Goal: Transaction & Acquisition: Subscribe to service/newsletter

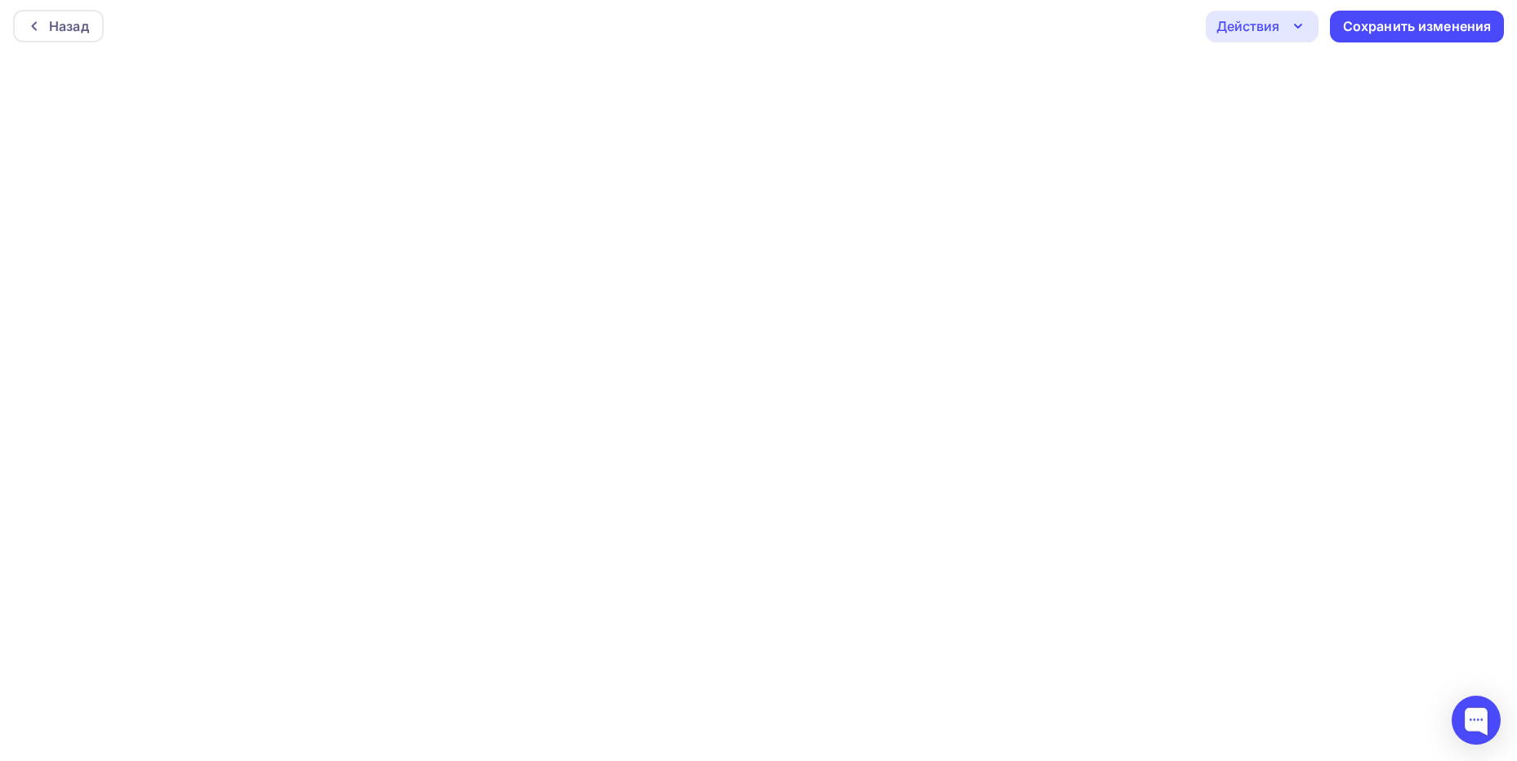
scroll to position [4, 0]
click at [1255, 29] on div "Действия" at bounding box center [1247, 26] width 63 height 20
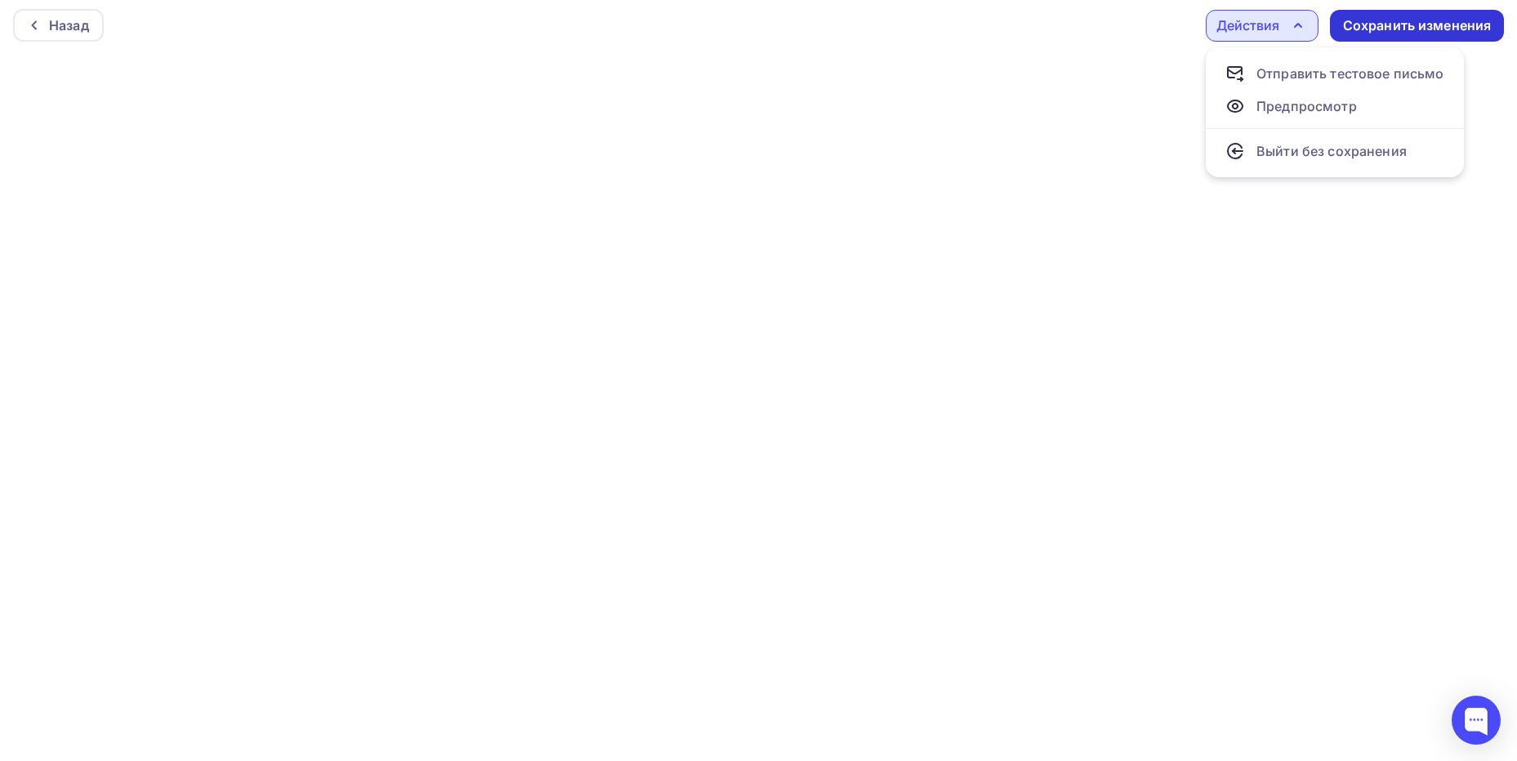
click at [1476, 27] on div "Сохранить изменения" at bounding box center [1417, 25] width 149 height 19
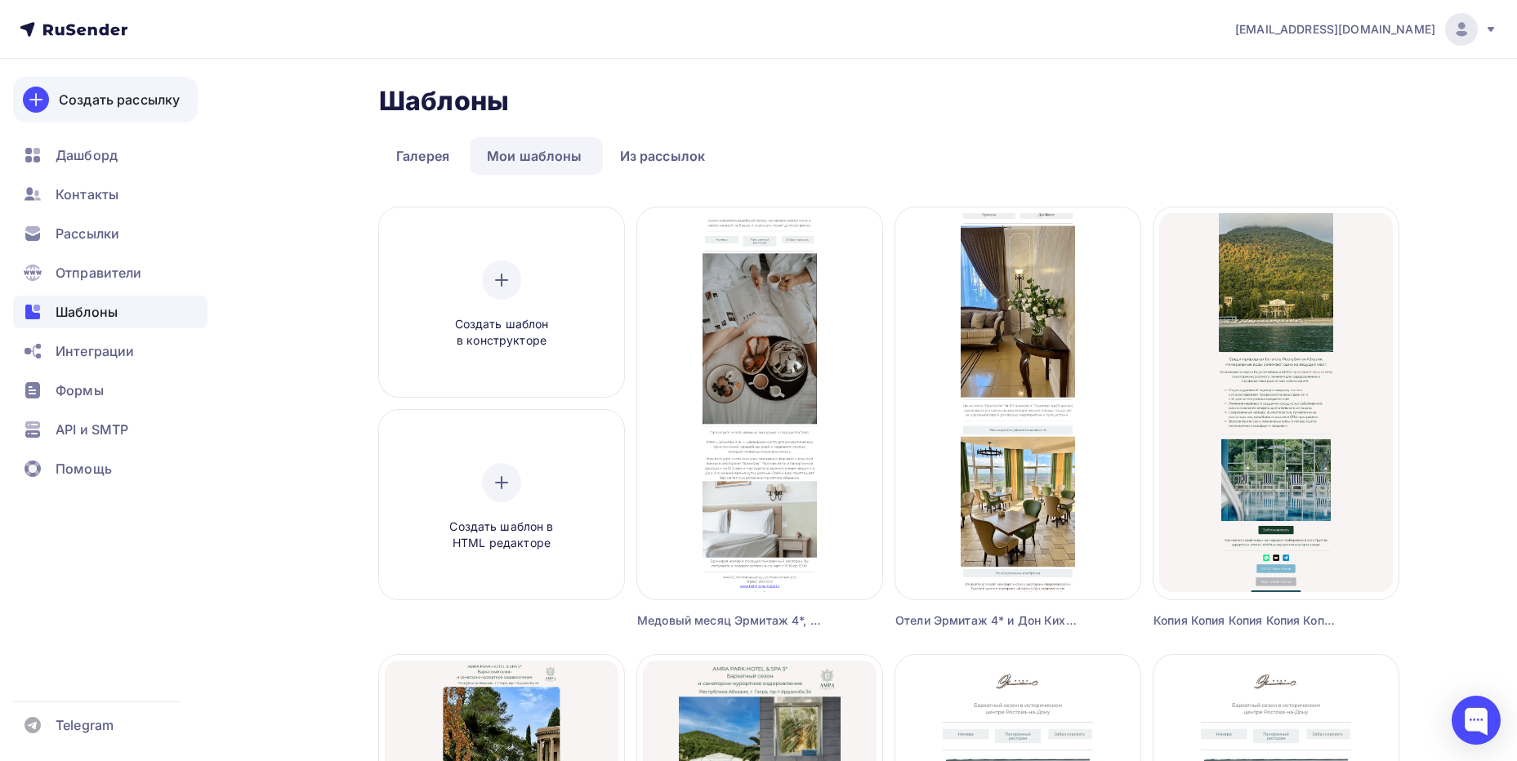
click at [103, 84] on link "Создать рассылку" at bounding box center [105, 100] width 185 height 46
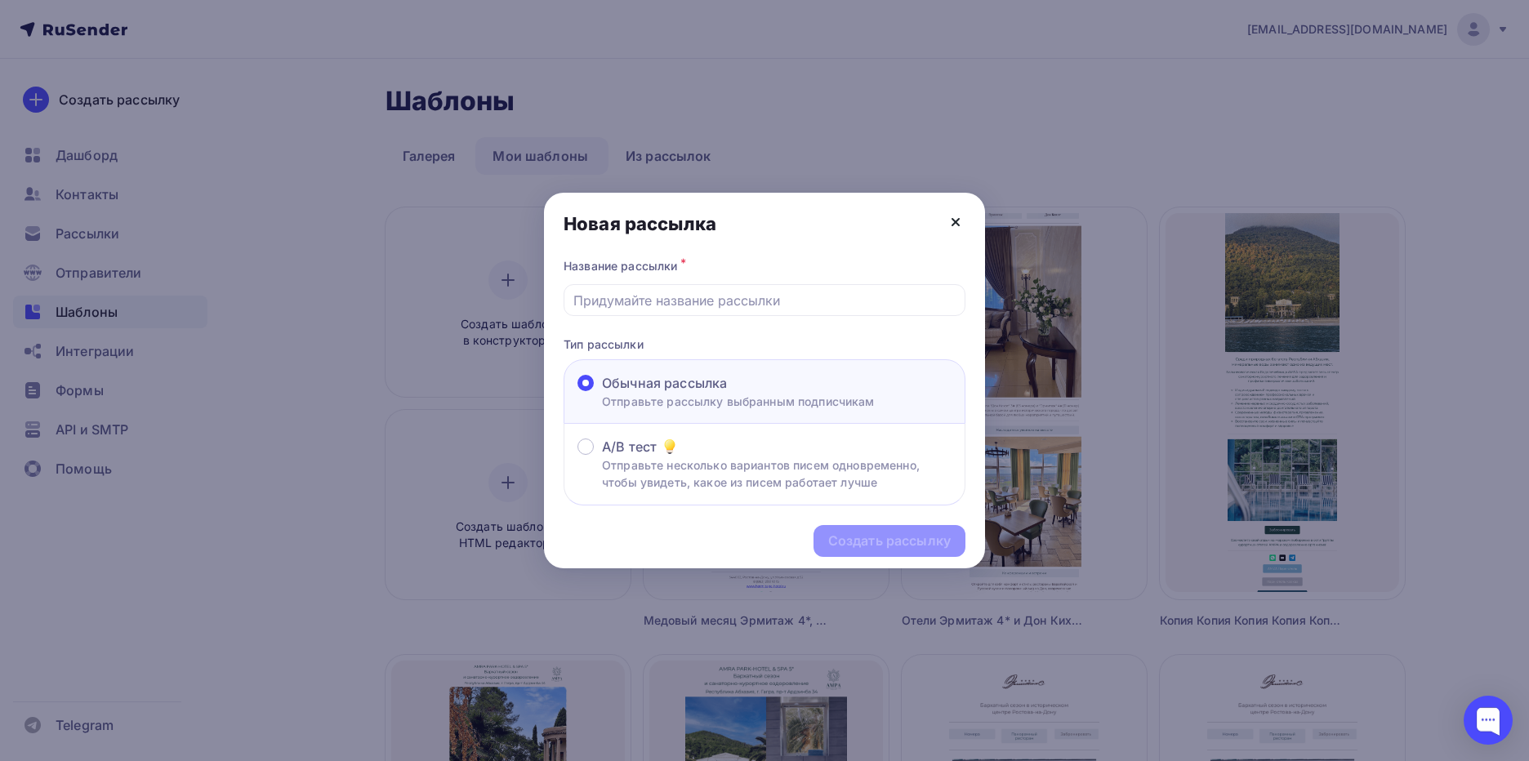
click at [960, 216] on icon at bounding box center [956, 222] width 20 height 20
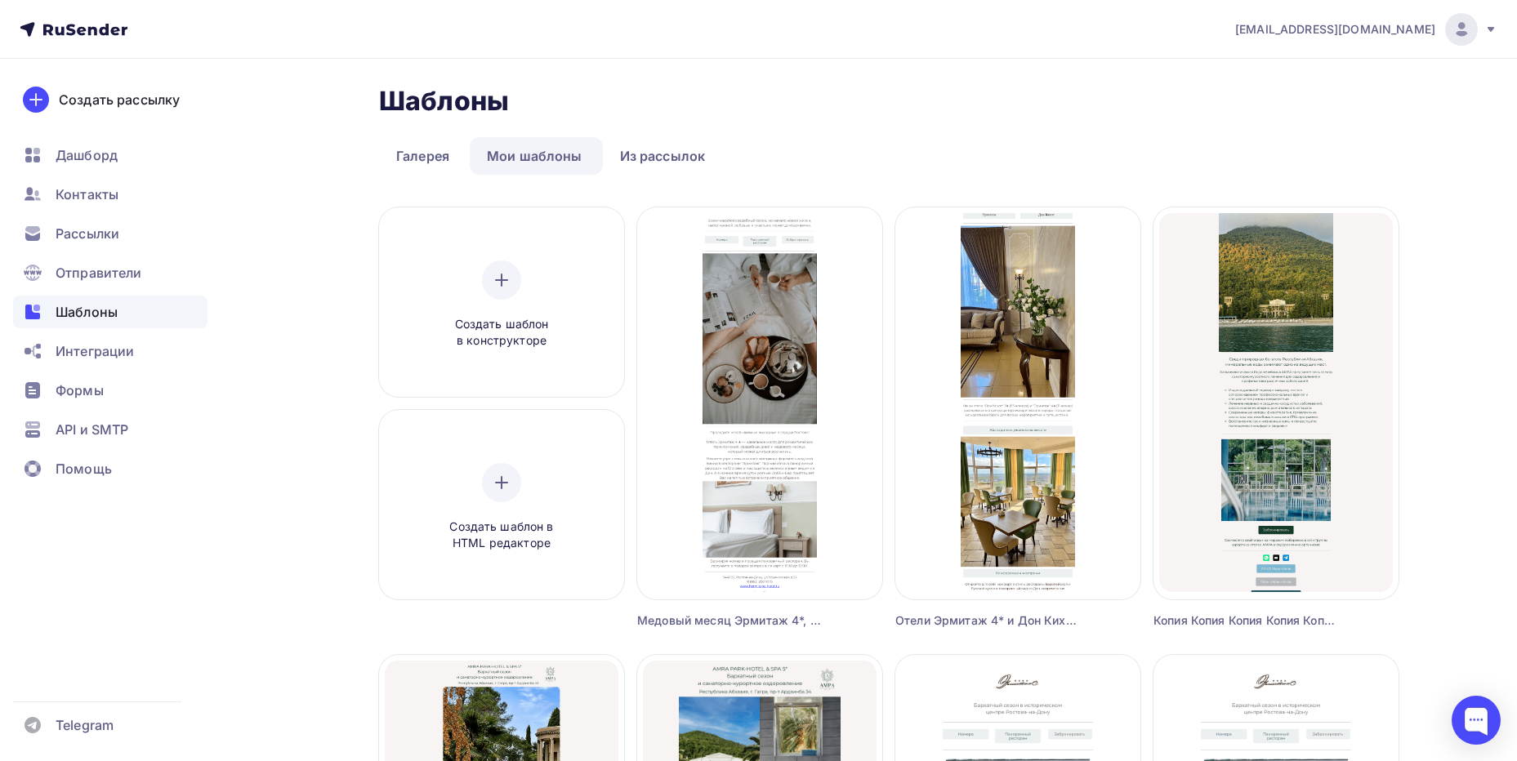
click at [105, 27] on icon at bounding box center [104, 29] width 10 height 11
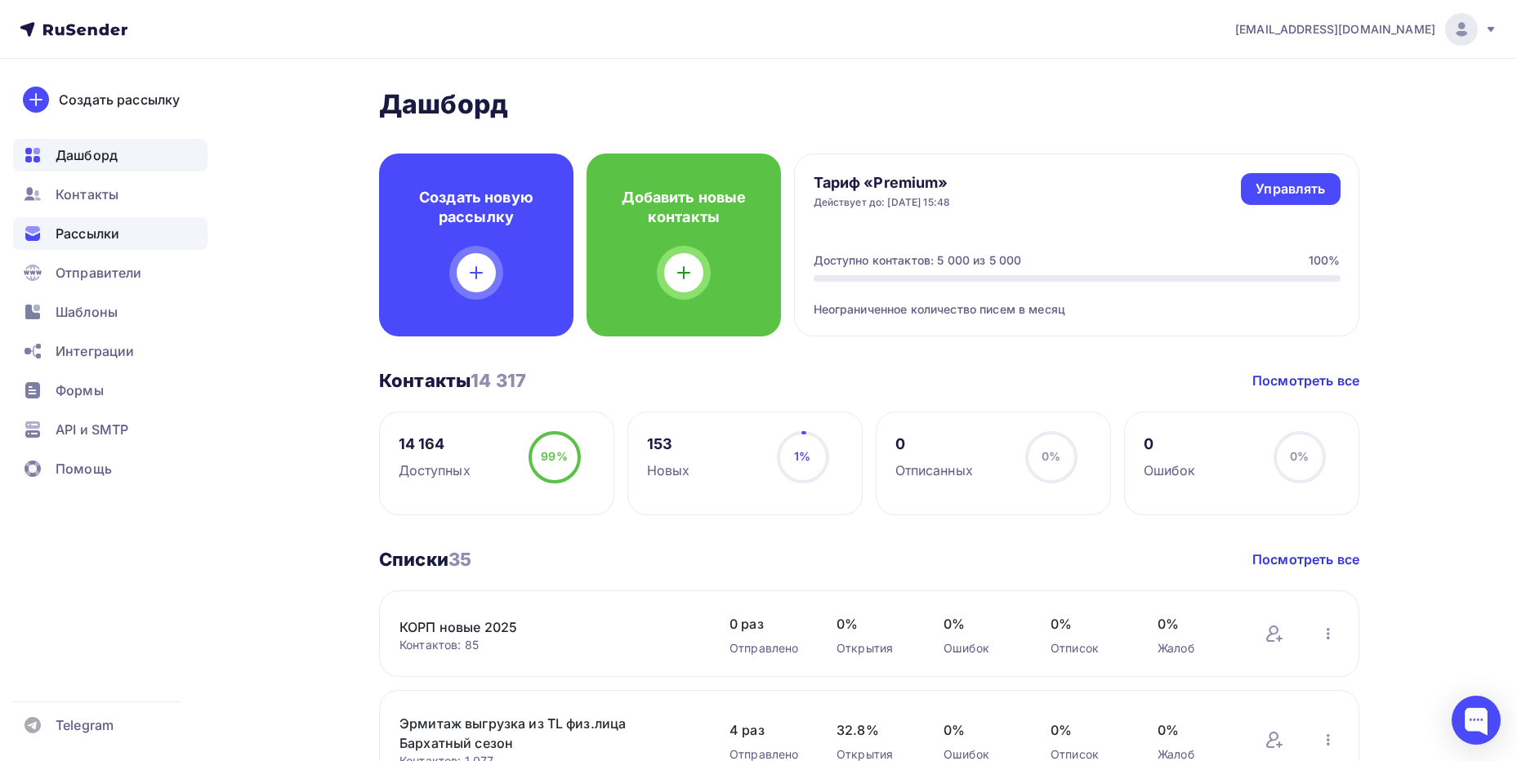
click at [94, 234] on span "Рассылки" at bounding box center [88, 234] width 64 height 20
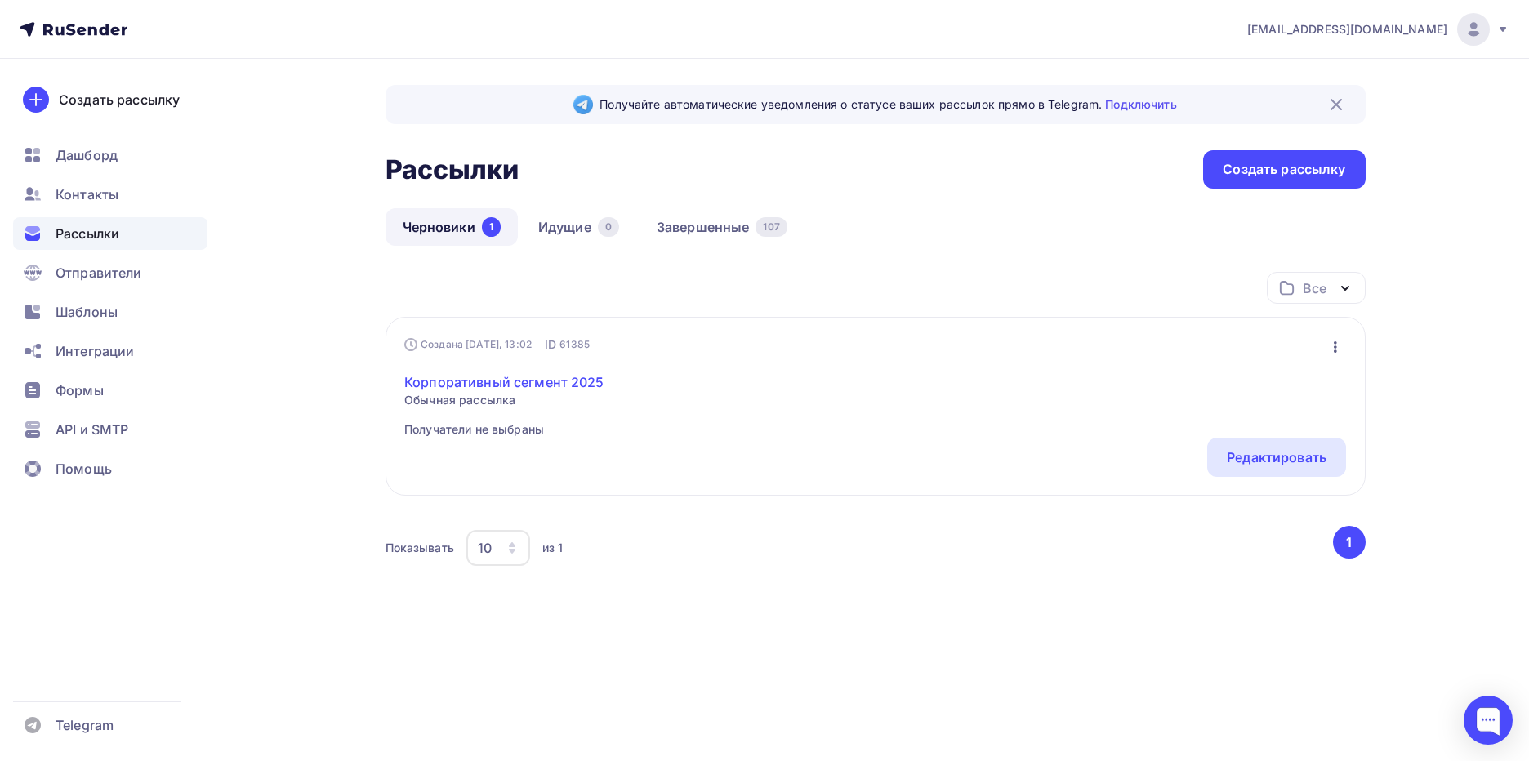
click at [556, 382] on link "Корпоративный сегмент 2025" at bounding box center [504, 383] width 200 height 20
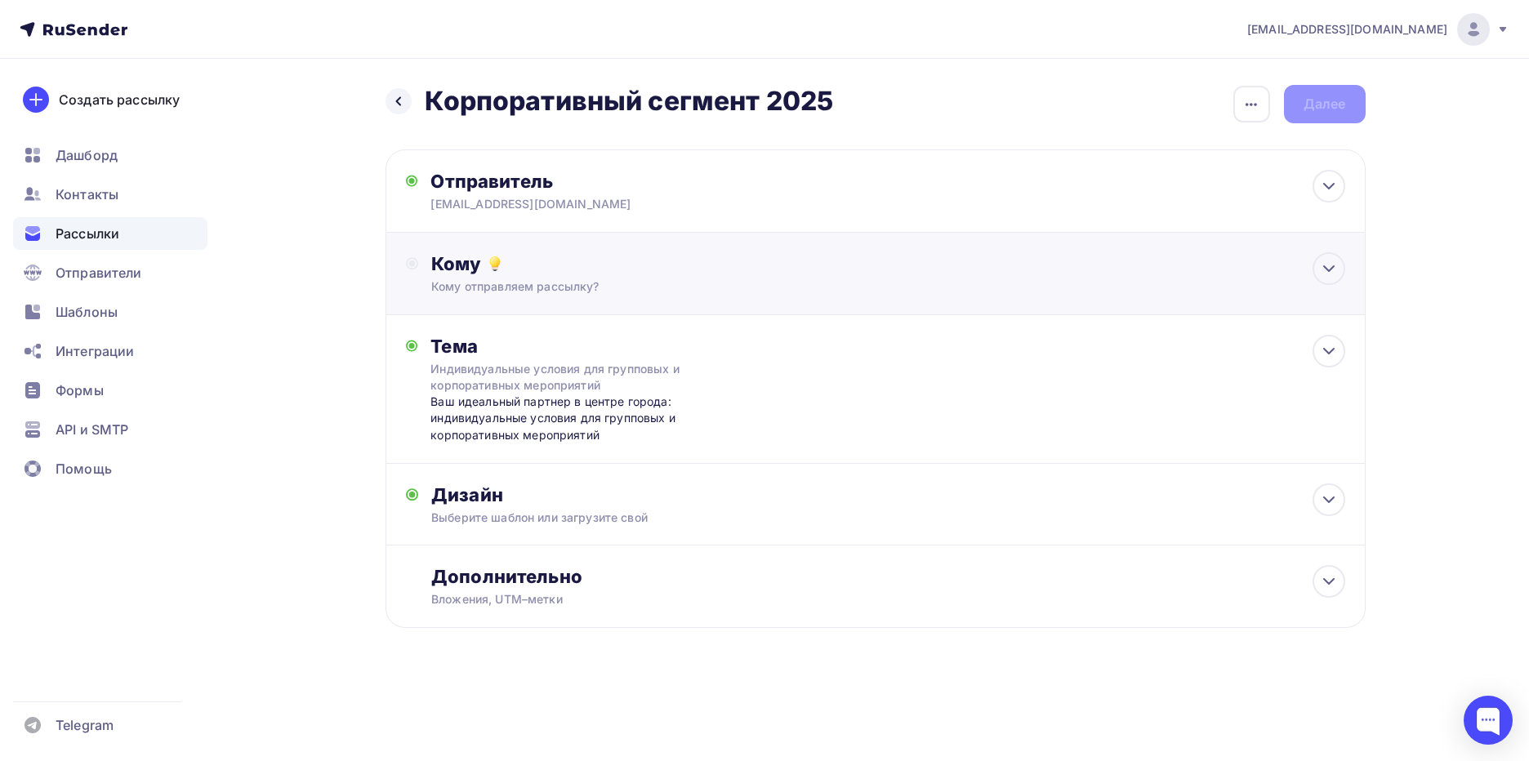
click at [523, 257] on div "Кому" at bounding box center [887, 263] width 913 height 23
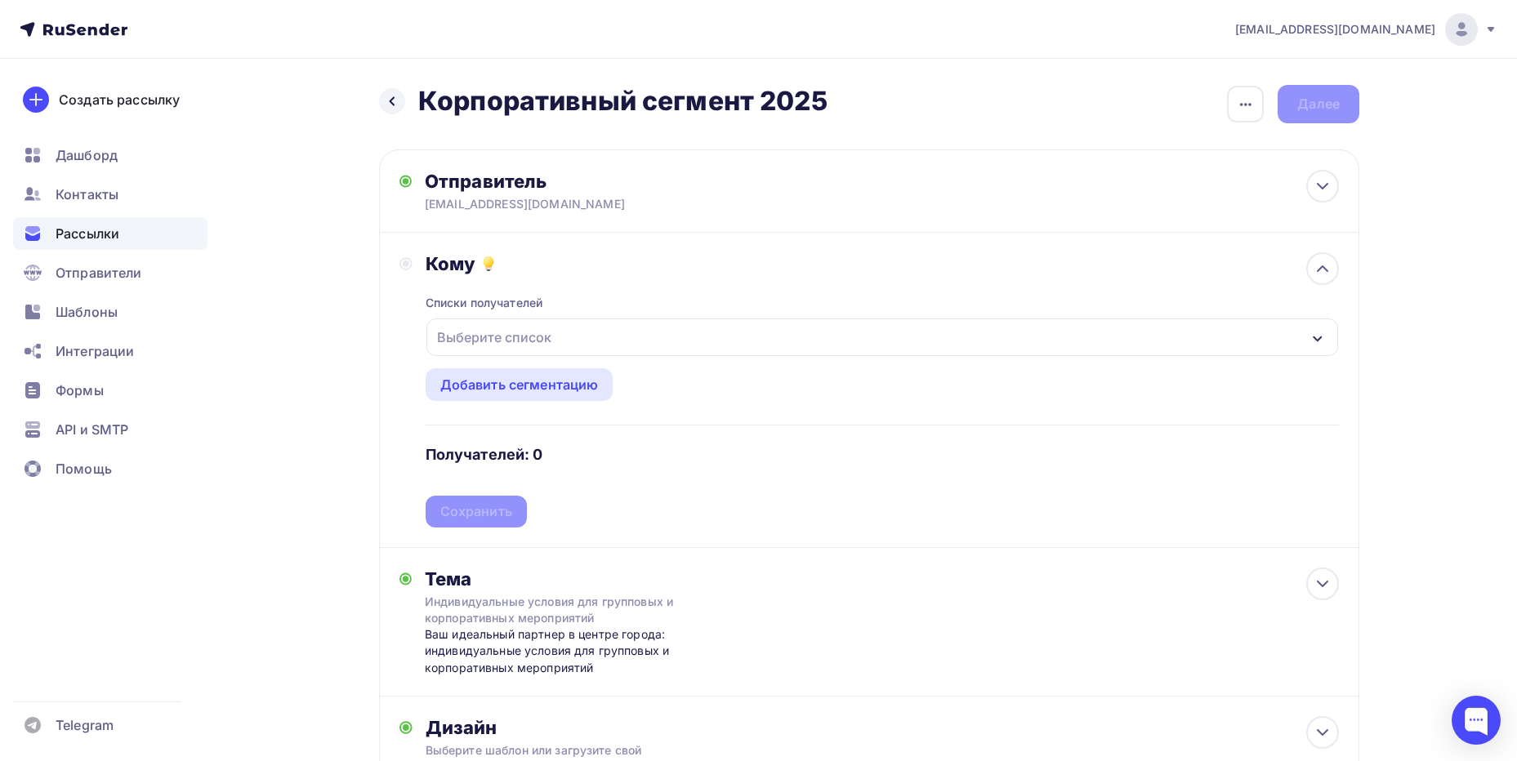
click at [1011, 337] on div "Выберите список" at bounding box center [882, 338] width 912 height 38
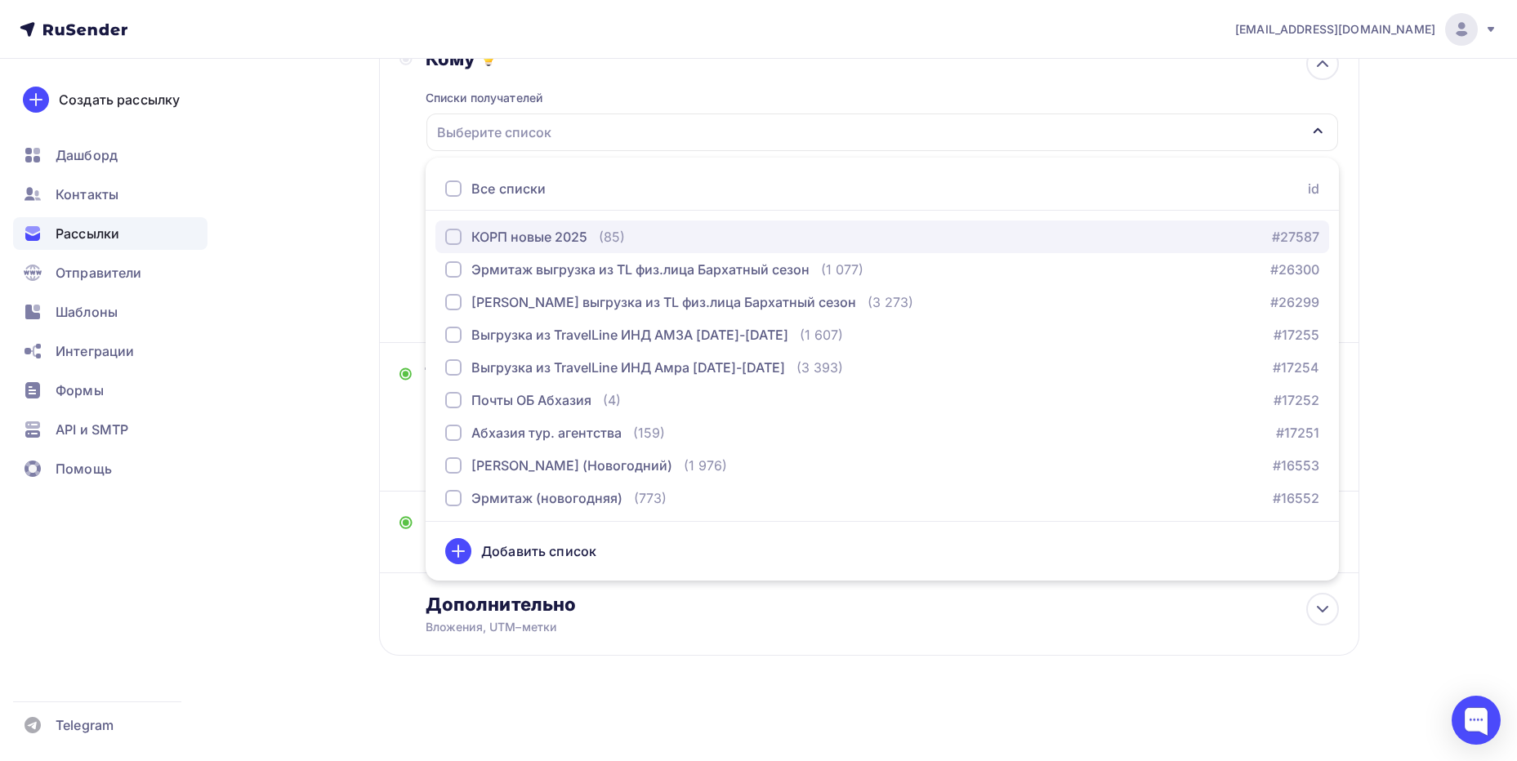
click at [549, 225] on button "КОРП новые 2025 (85) #27587" at bounding box center [882, 237] width 894 height 33
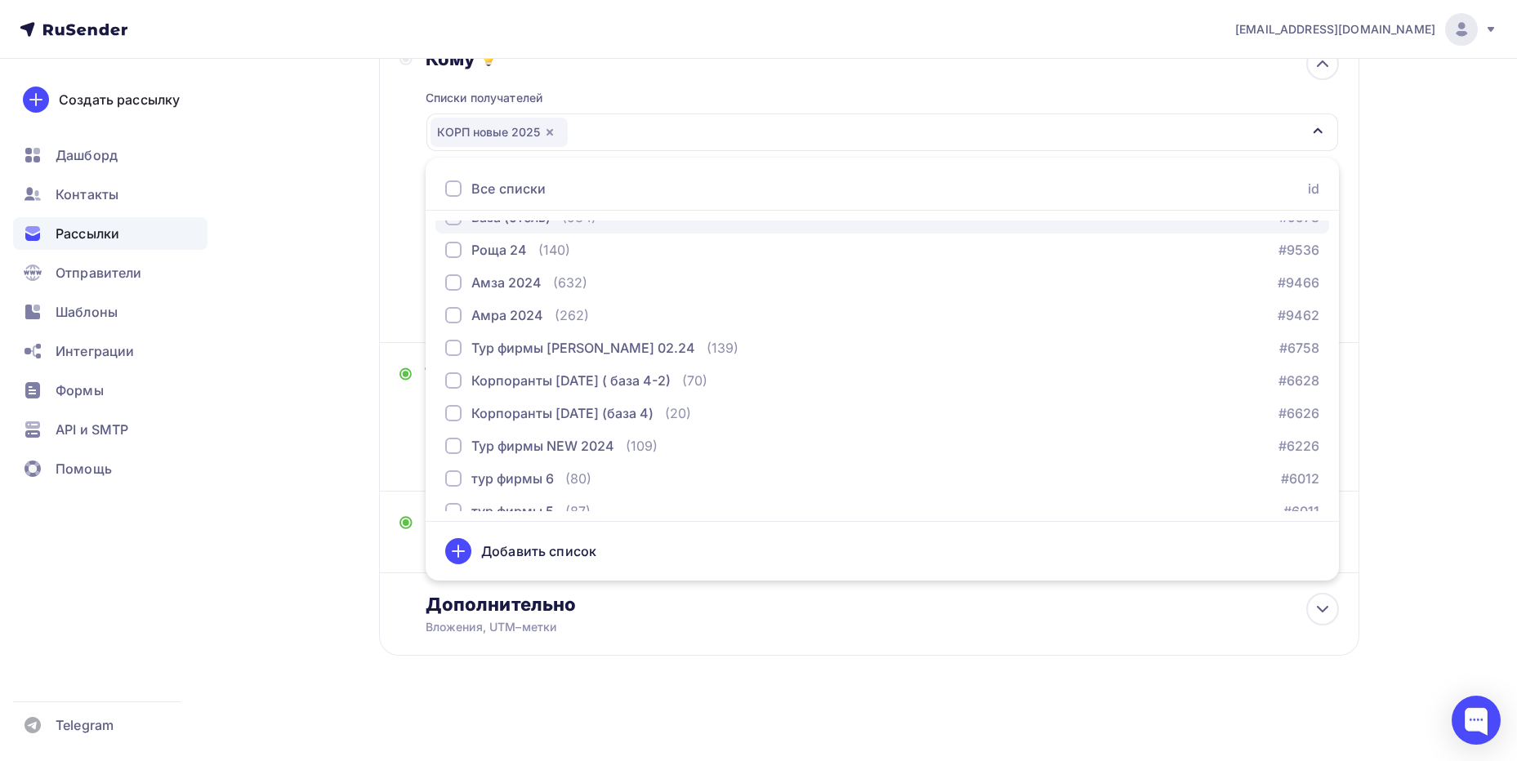
scroll to position [327, 0]
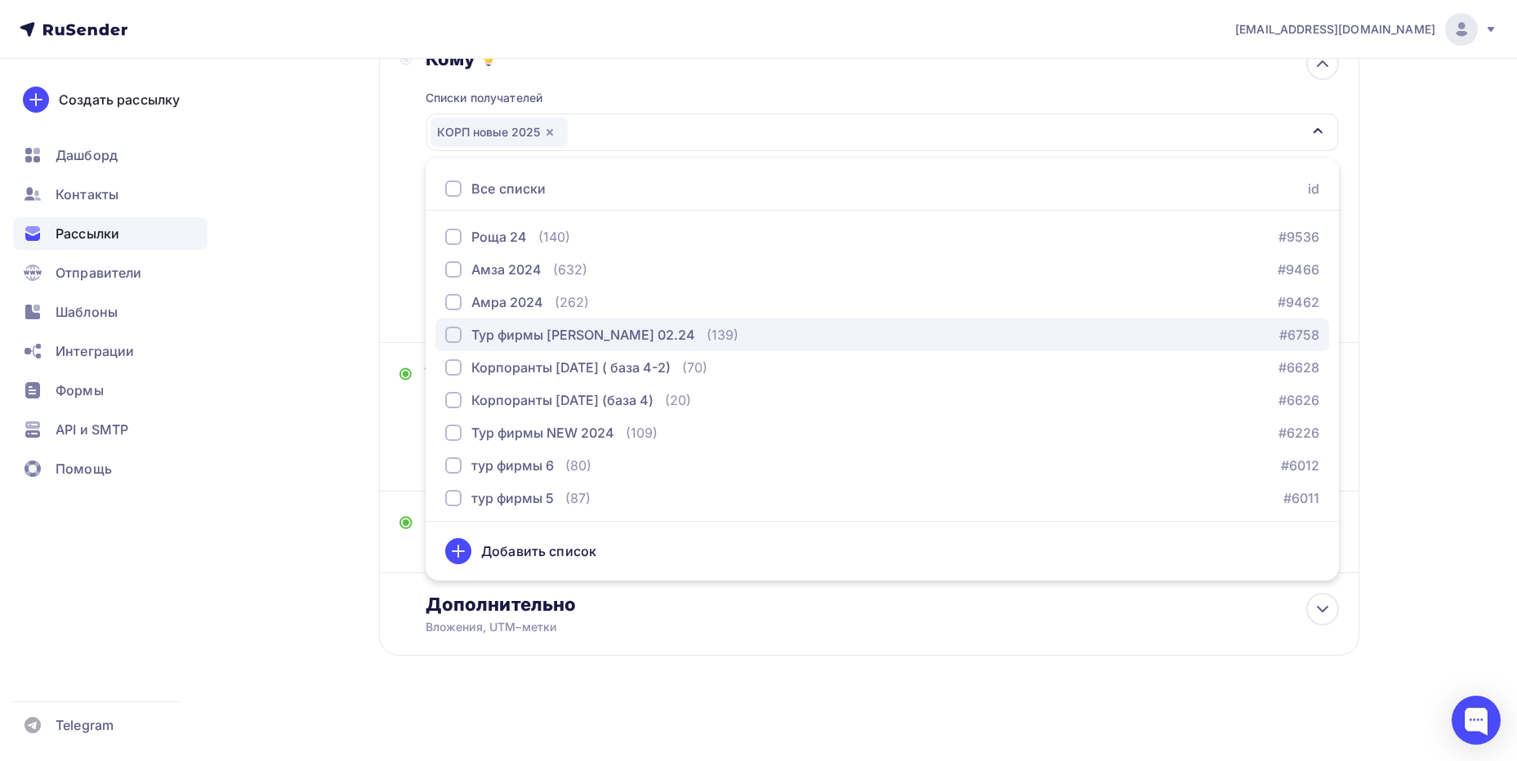
click at [541, 332] on div "Тур фирмы [PERSON_NAME] 02.24" at bounding box center [583, 335] width 224 height 20
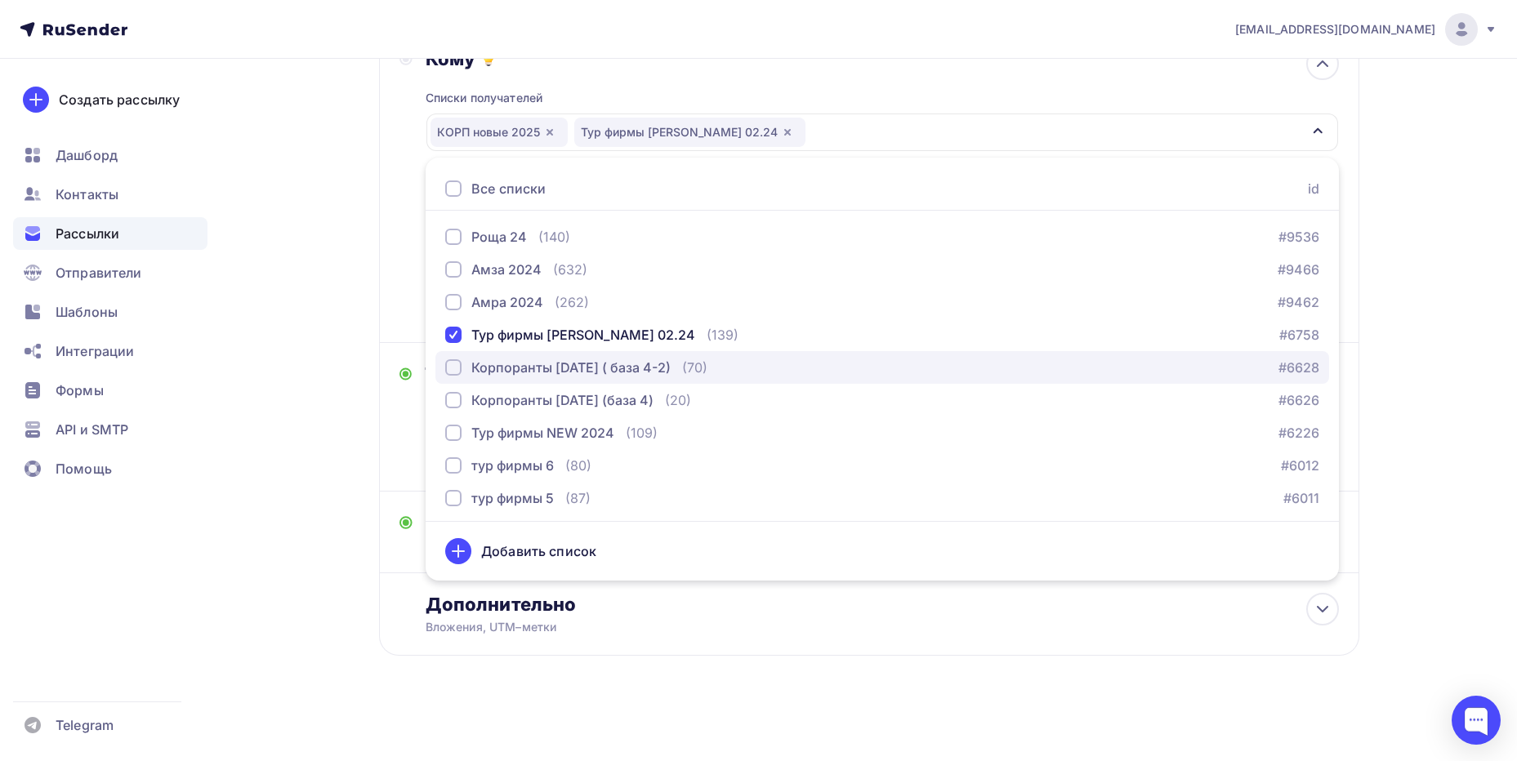
click at [538, 361] on div "Корпоранты [DATE] ( база 4-2)" at bounding box center [570, 368] width 199 height 20
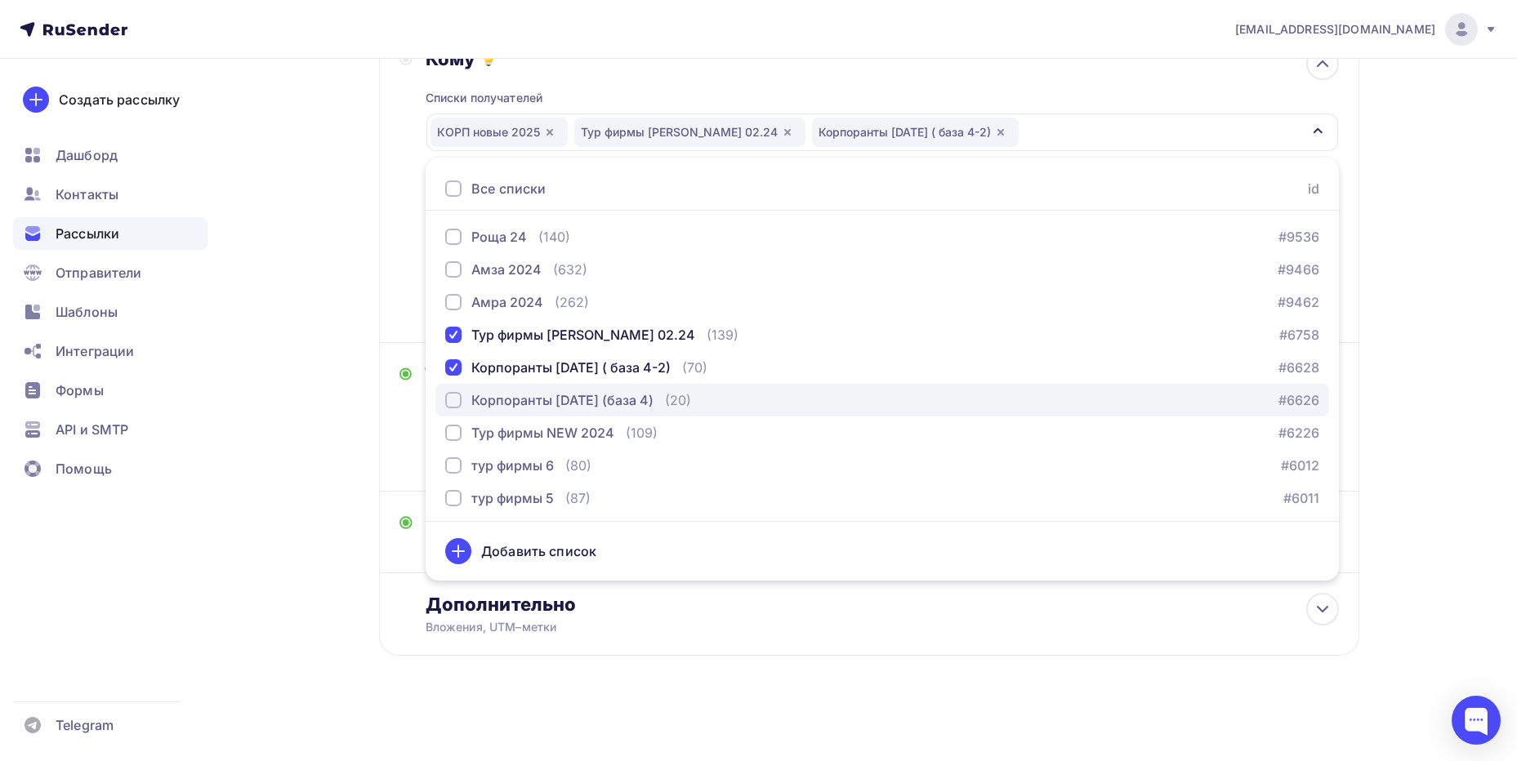
click at [524, 391] on div "Корпоранты [DATE] (база 4)" at bounding box center [562, 400] width 182 height 20
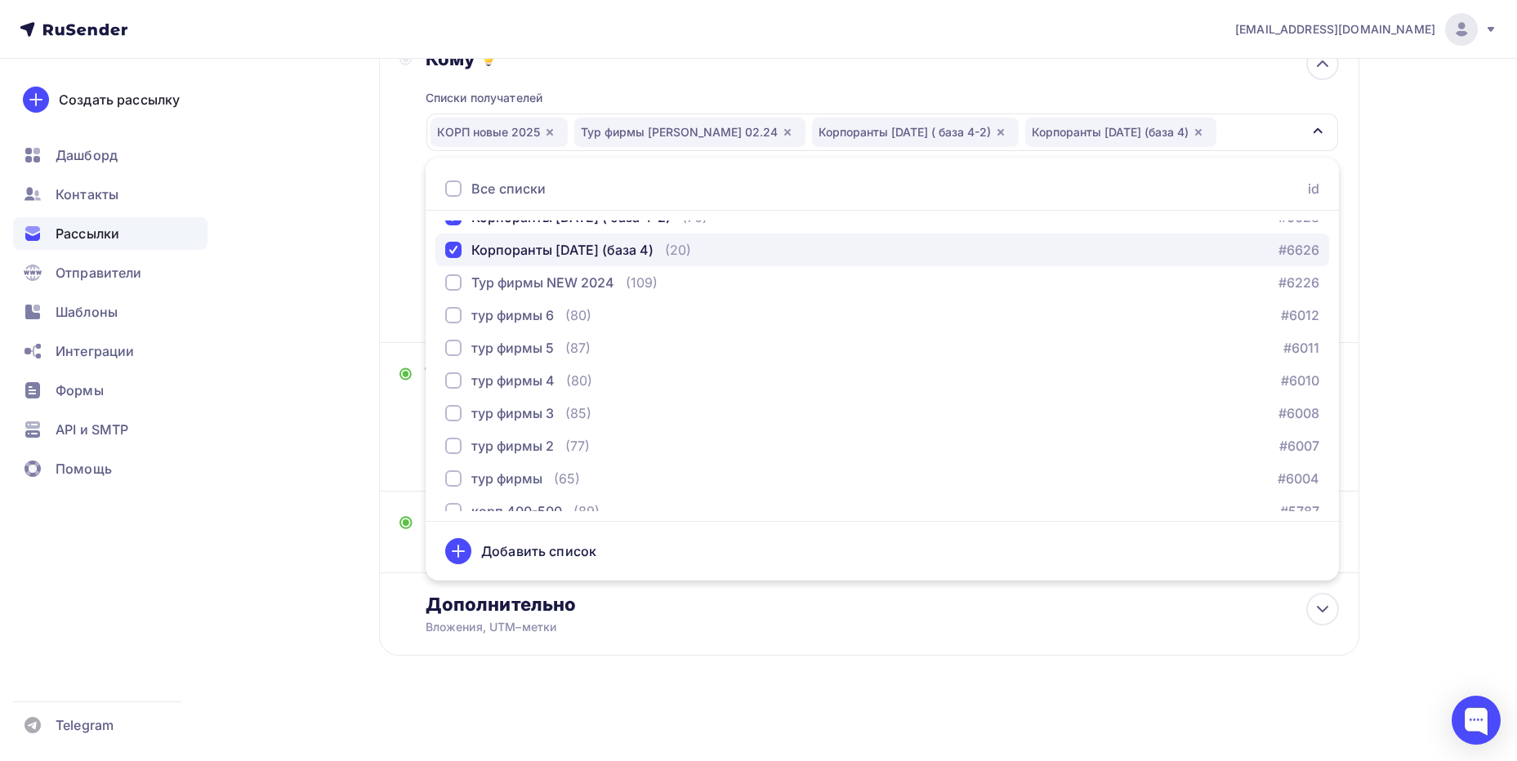
scroll to position [490, 0]
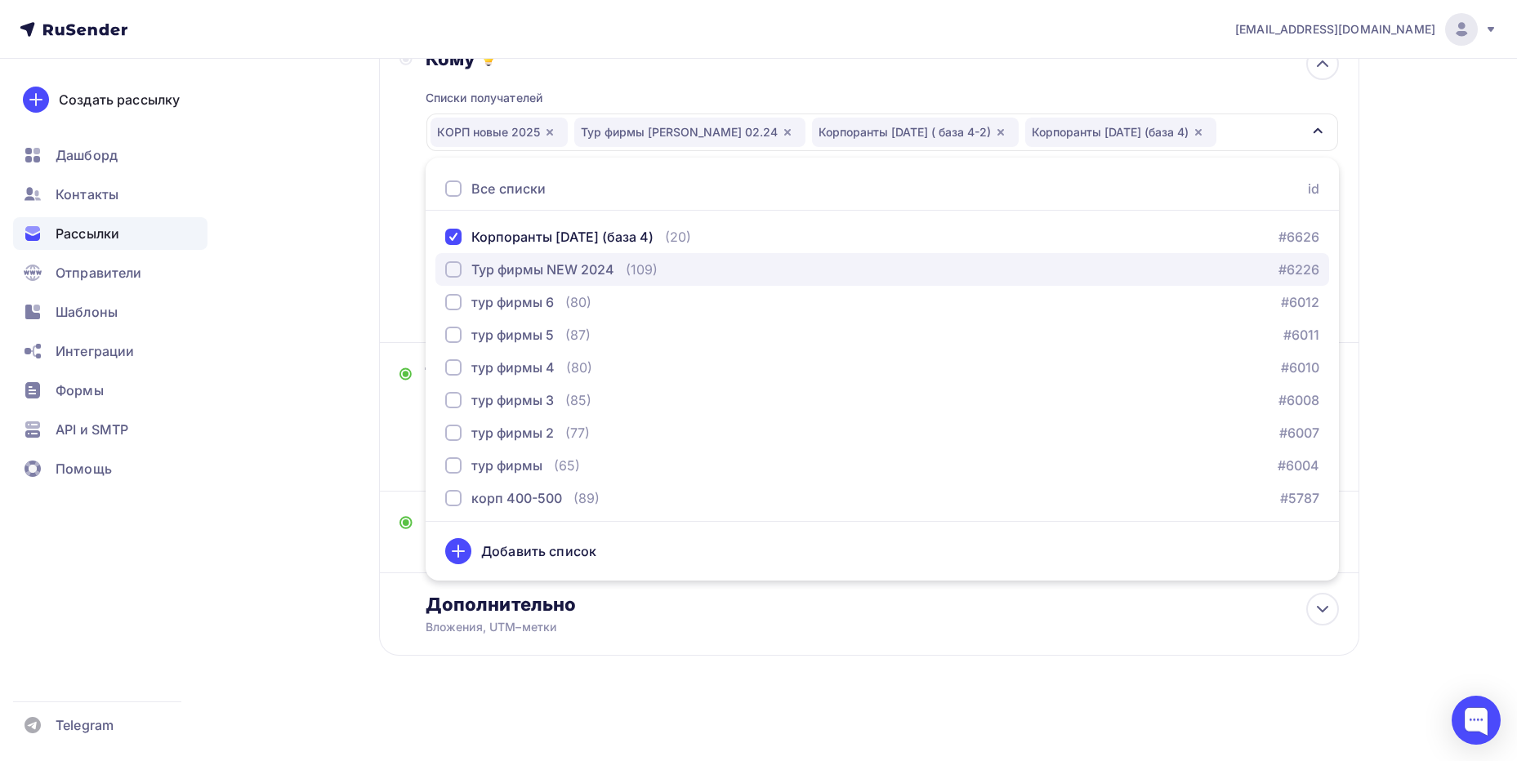
click at [550, 267] on div "Тур фирмы NEW 2024" at bounding box center [542, 270] width 143 height 20
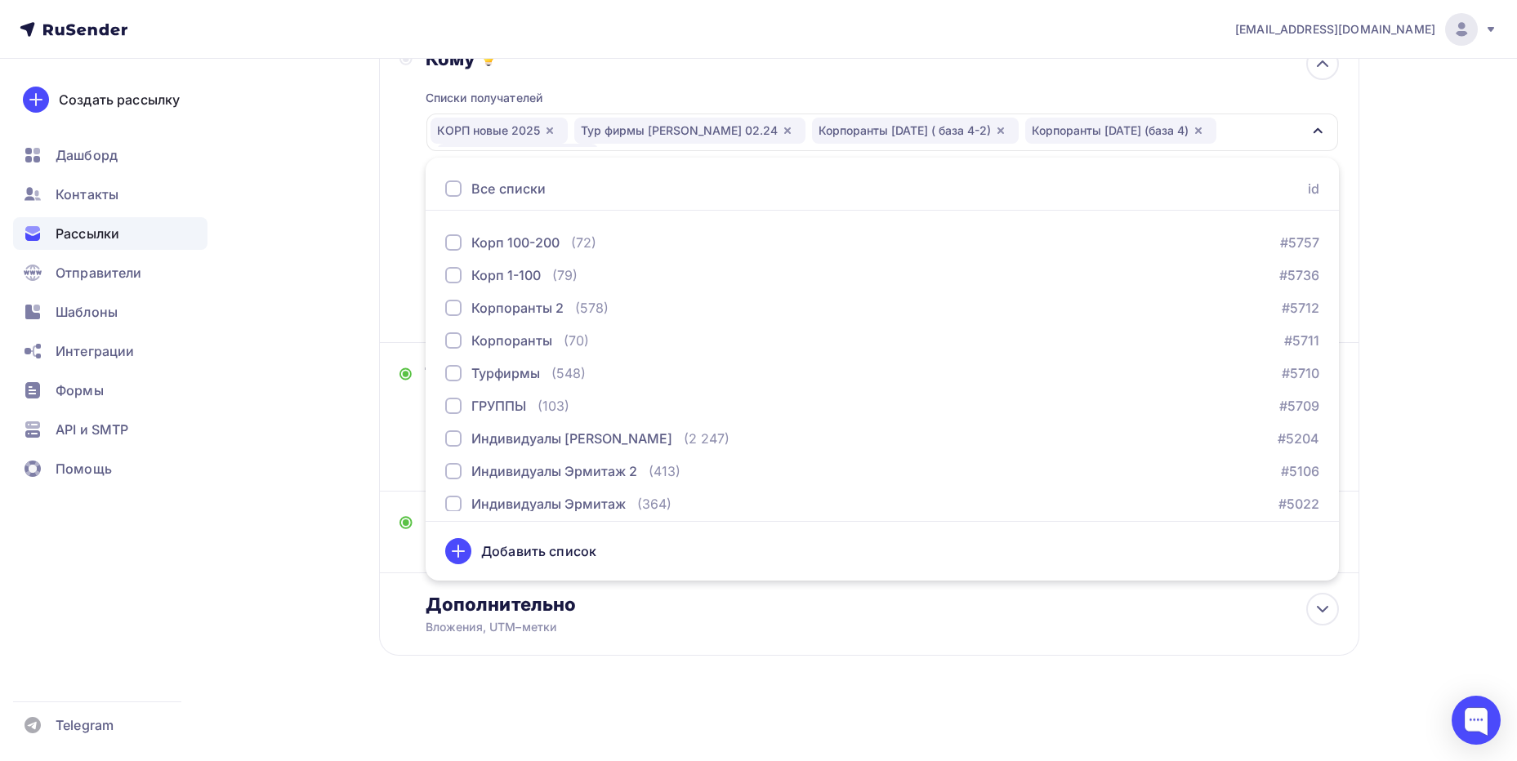
scroll to position [853, 0]
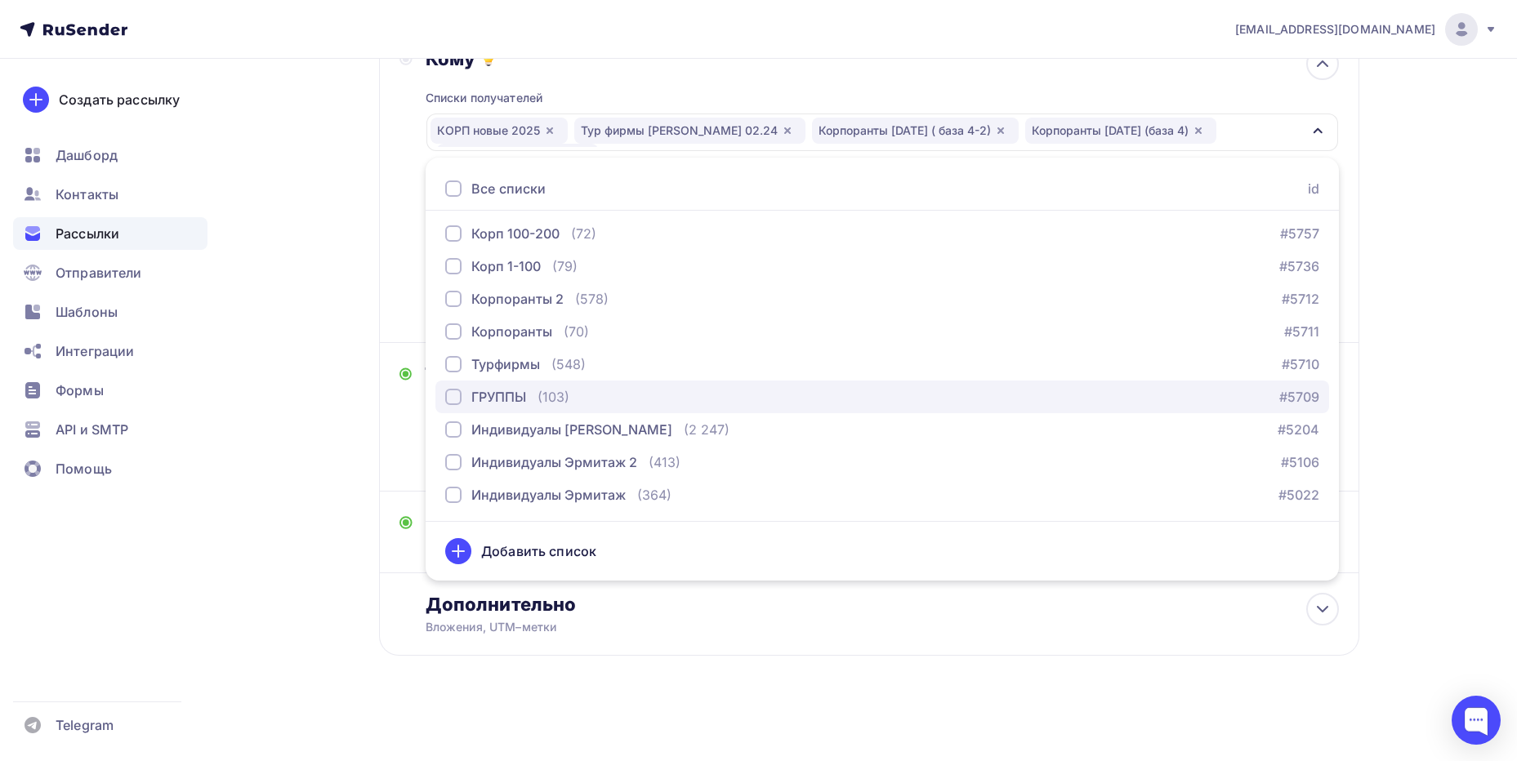
click at [515, 395] on div "ГРУППЫ" at bounding box center [498, 397] width 55 height 20
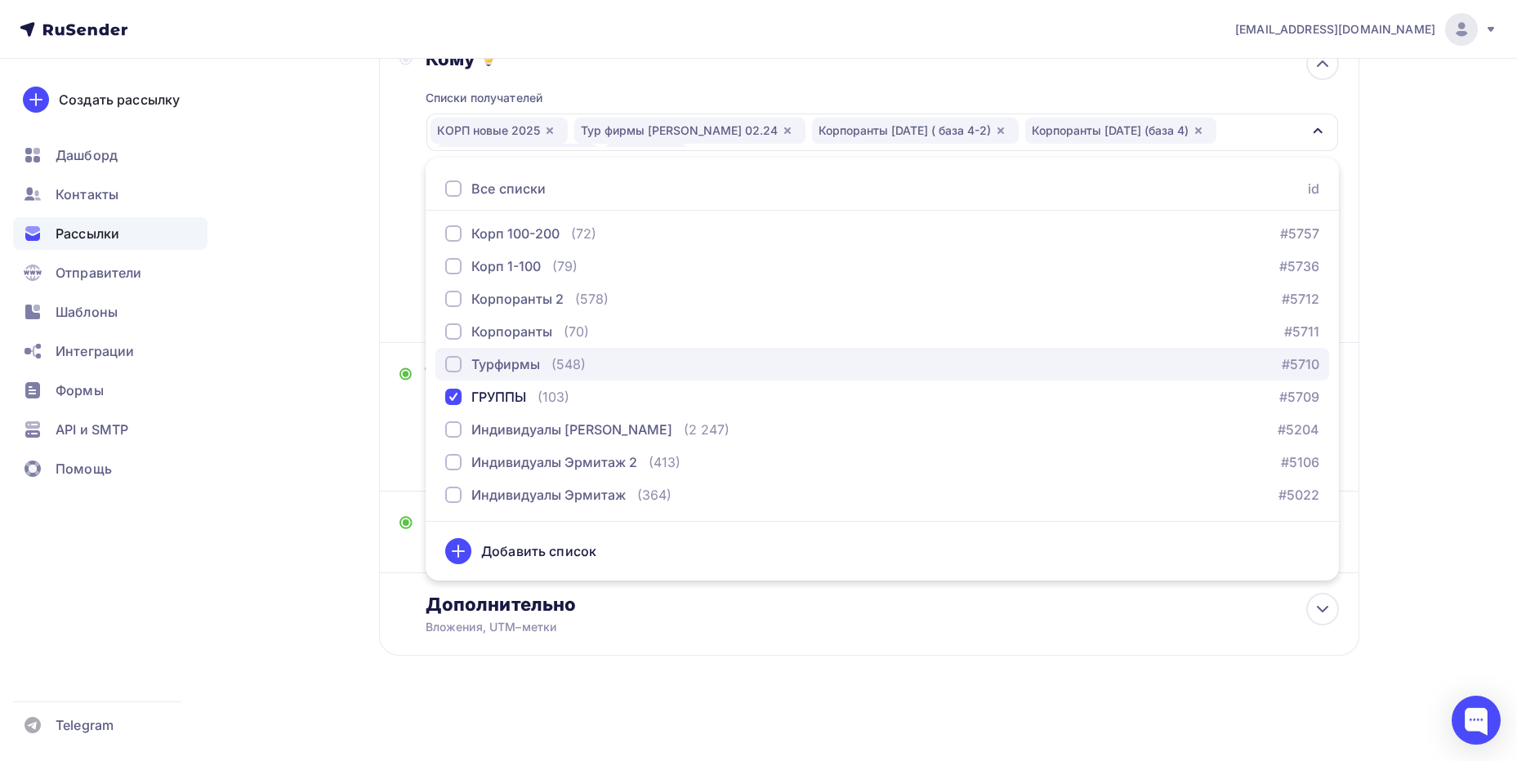
click at [522, 366] on div "Турфирмы" at bounding box center [505, 365] width 69 height 20
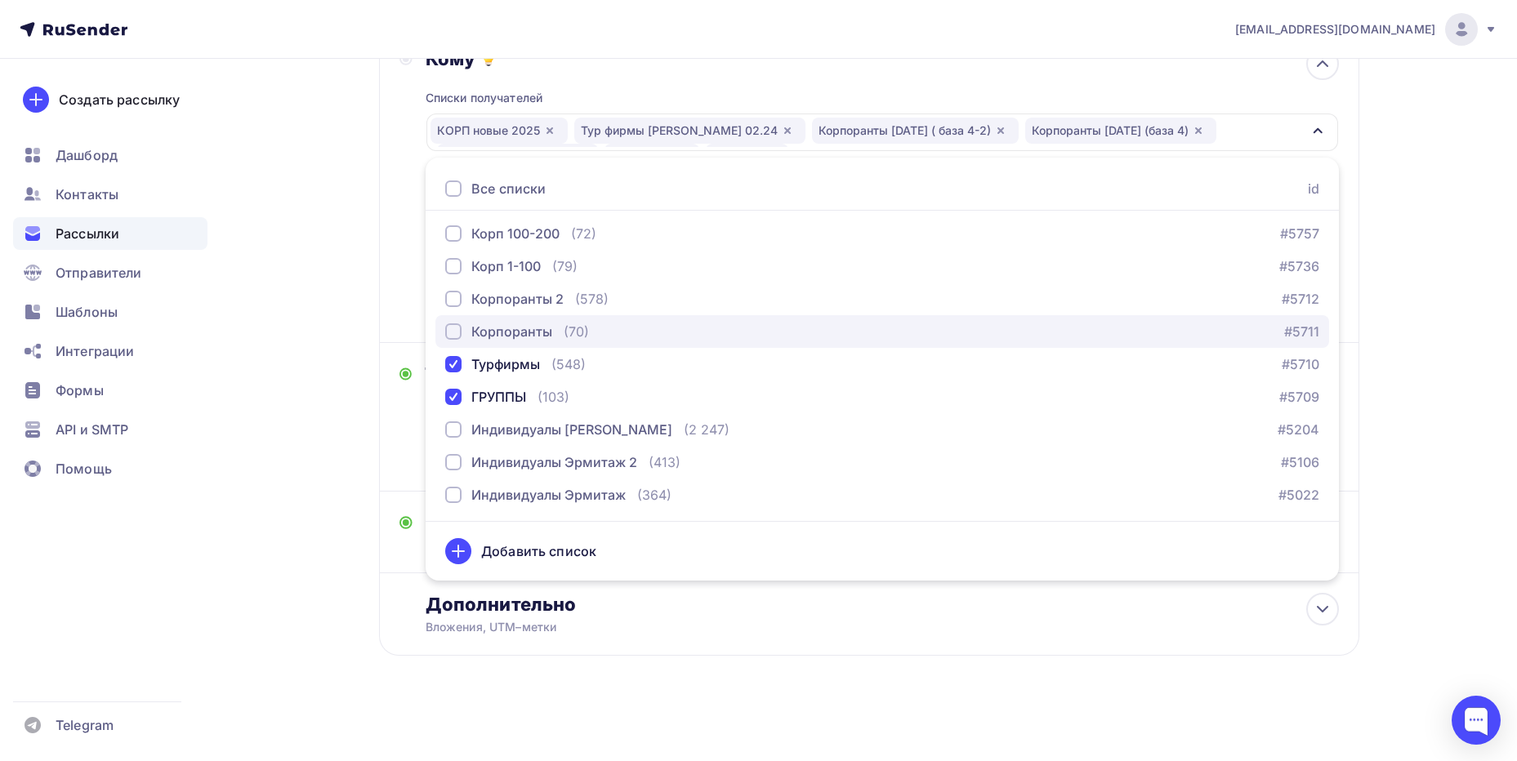
click at [531, 330] on div "Корпоранты" at bounding box center [511, 332] width 81 height 20
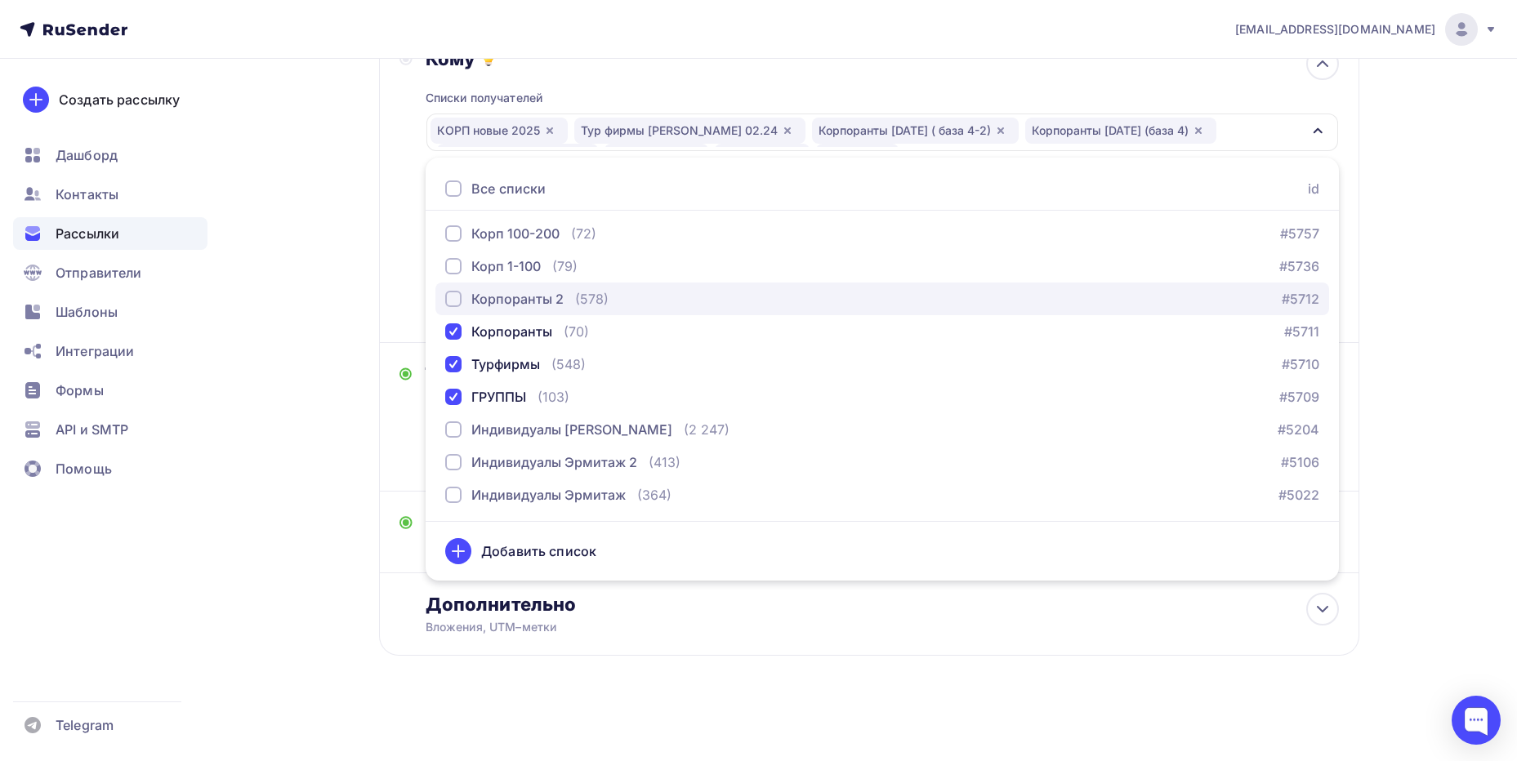
click at [540, 293] on div "Корпоранты 2" at bounding box center [517, 299] width 92 height 20
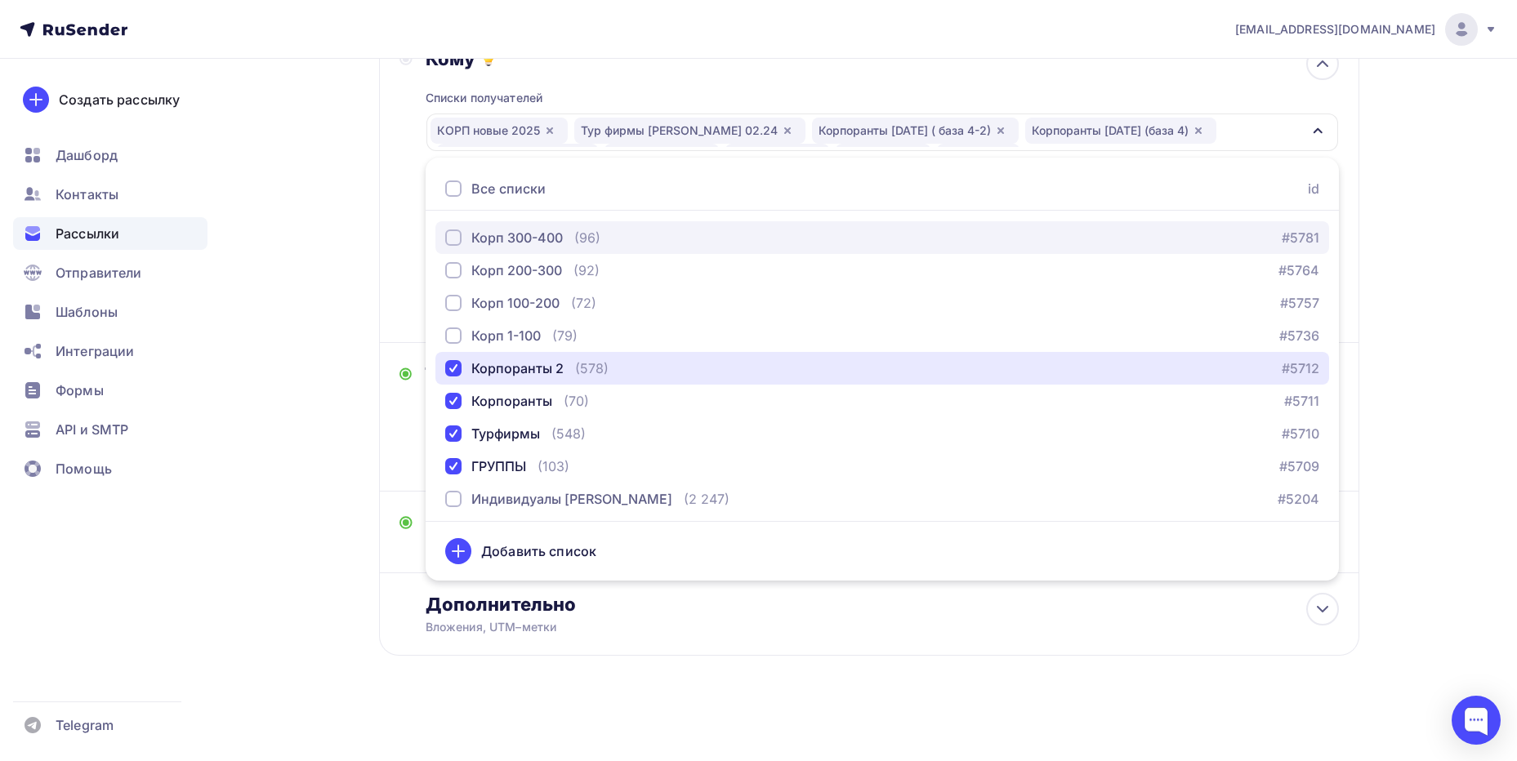
scroll to position [689, 0]
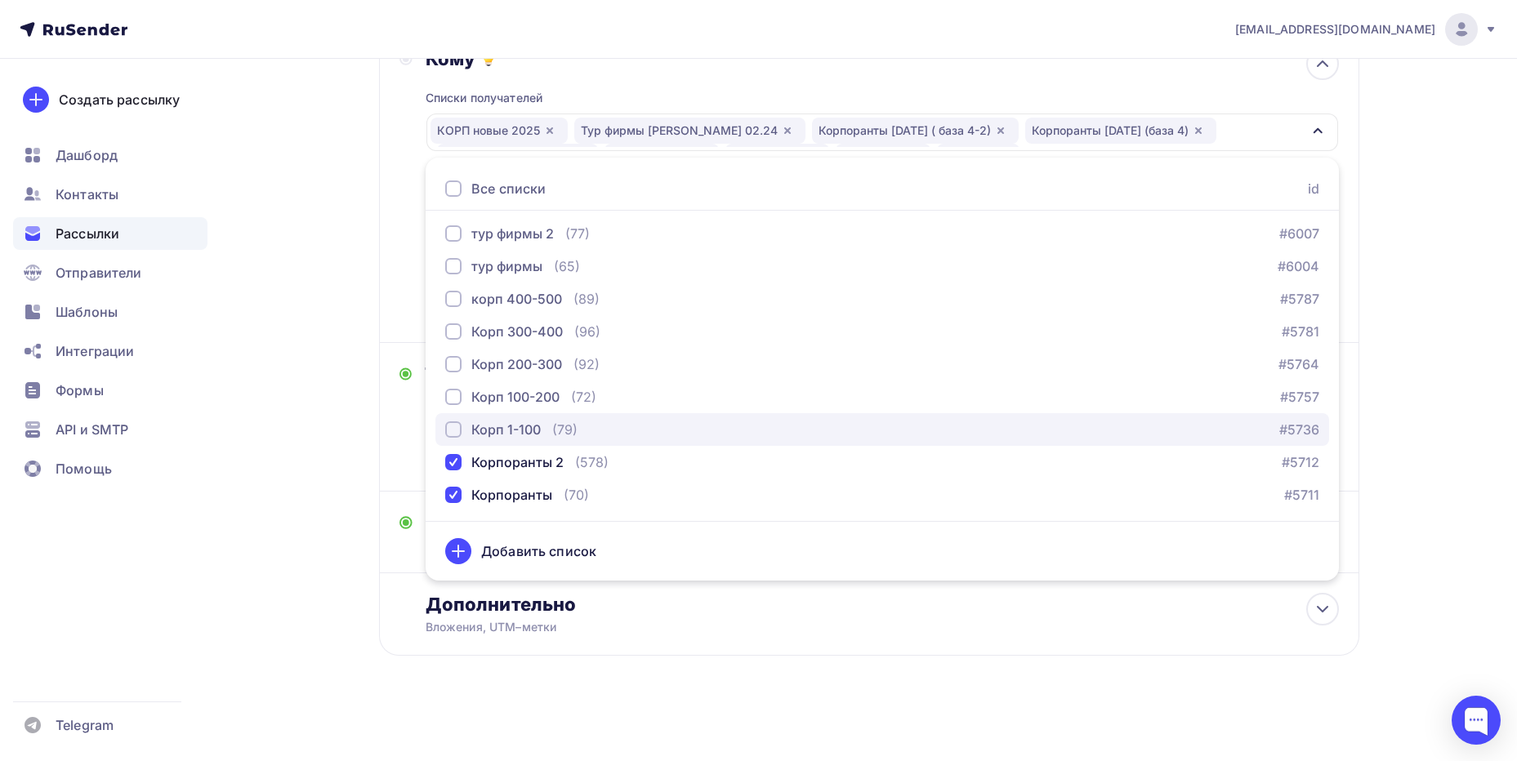
click at [516, 429] on div "Корп 1-100" at bounding box center [505, 430] width 69 height 20
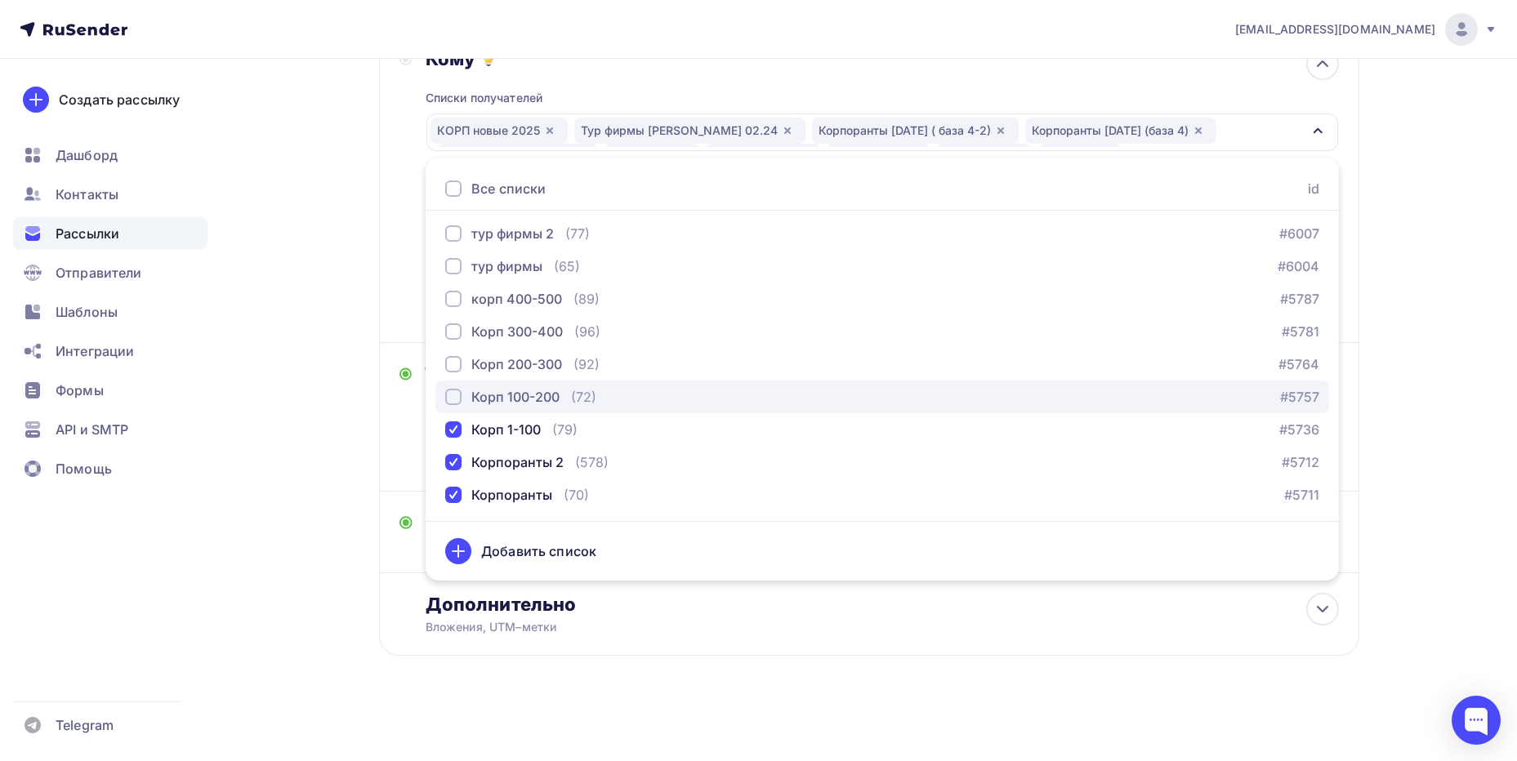
click at [521, 403] on div "Корп 100-200" at bounding box center [515, 397] width 88 height 20
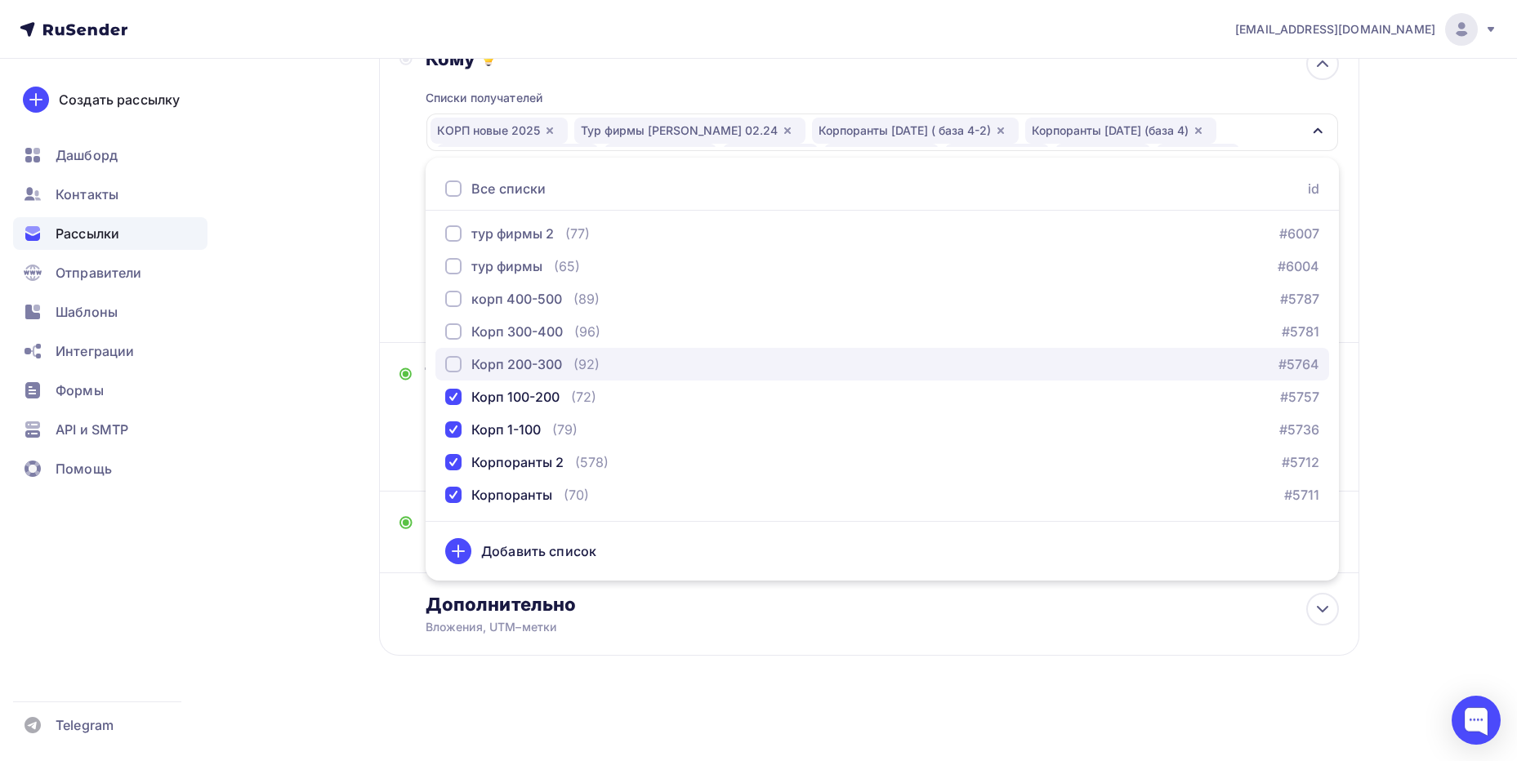
click at [529, 372] on div "Корп 200-300" at bounding box center [516, 365] width 91 height 20
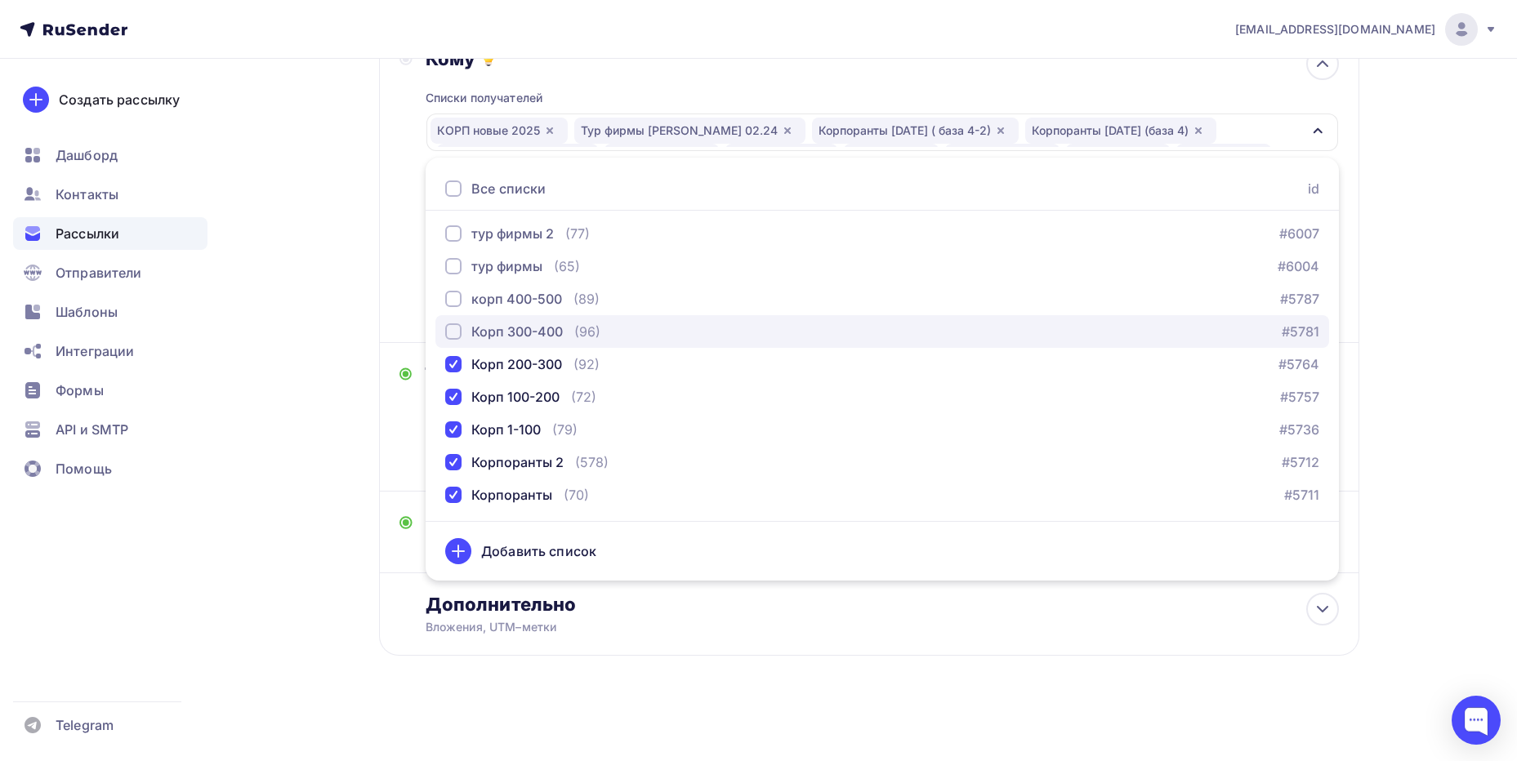
click at [533, 328] on div "Корп 300-400" at bounding box center [516, 332] width 91 height 20
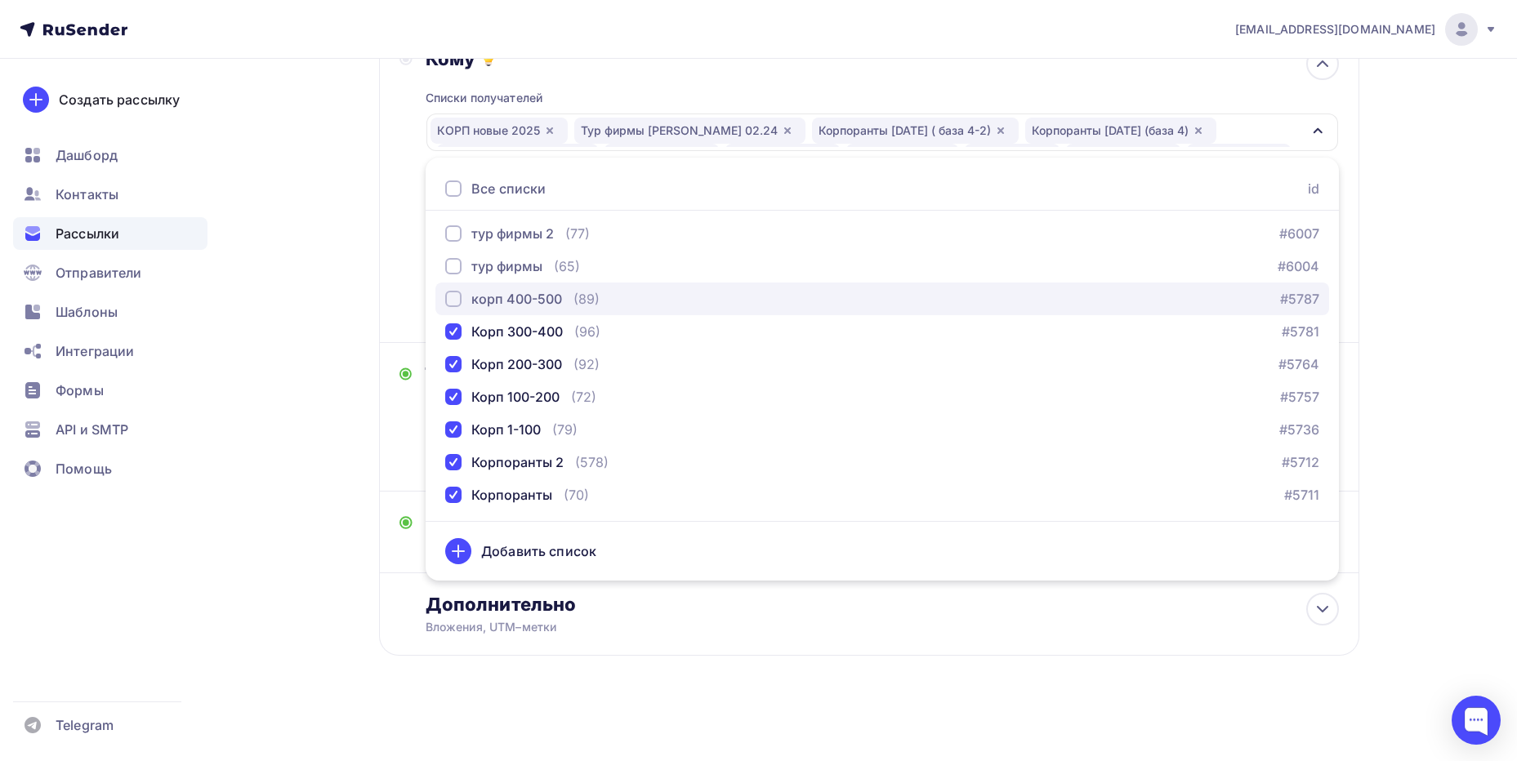
click at [533, 297] on div "корп 400-500" at bounding box center [516, 299] width 91 height 20
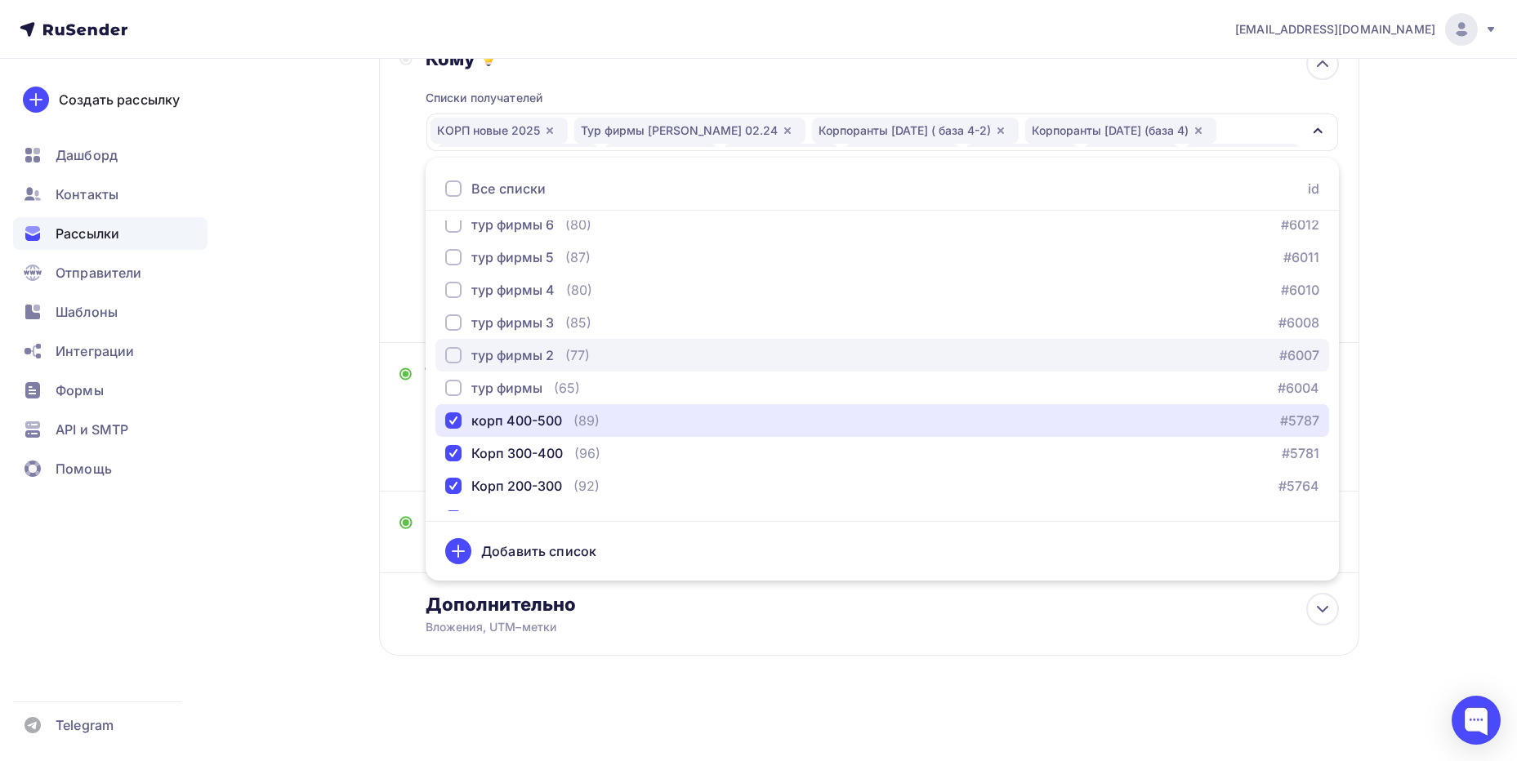
scroll to position [526, 0]
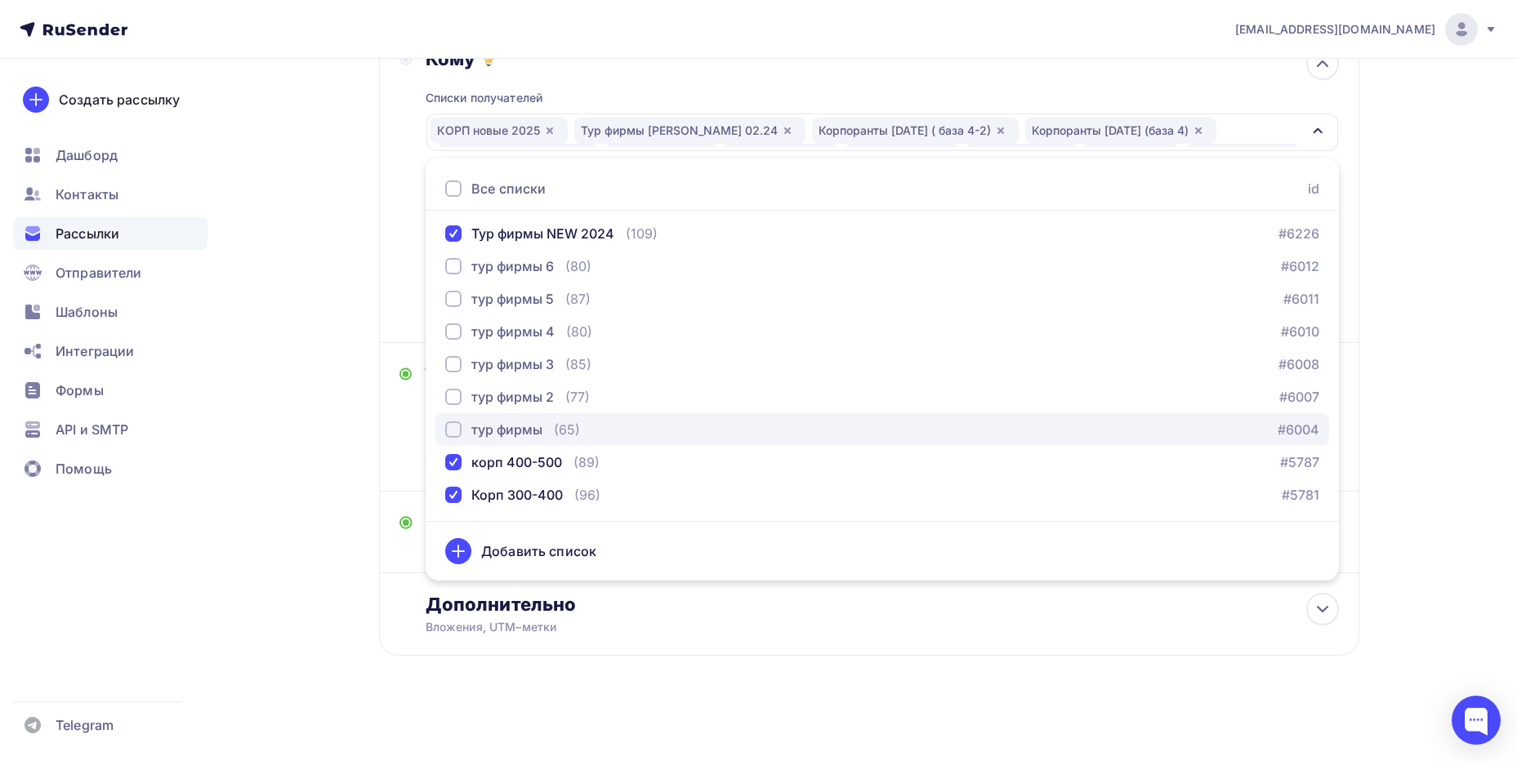
click at [522, 429] on div "тур фирмы" at bounding box center [506, 430] width 71 height 20
click at [518, 432] on div "тур фирмы" at bounding box center [506, 430] width 71 height 20
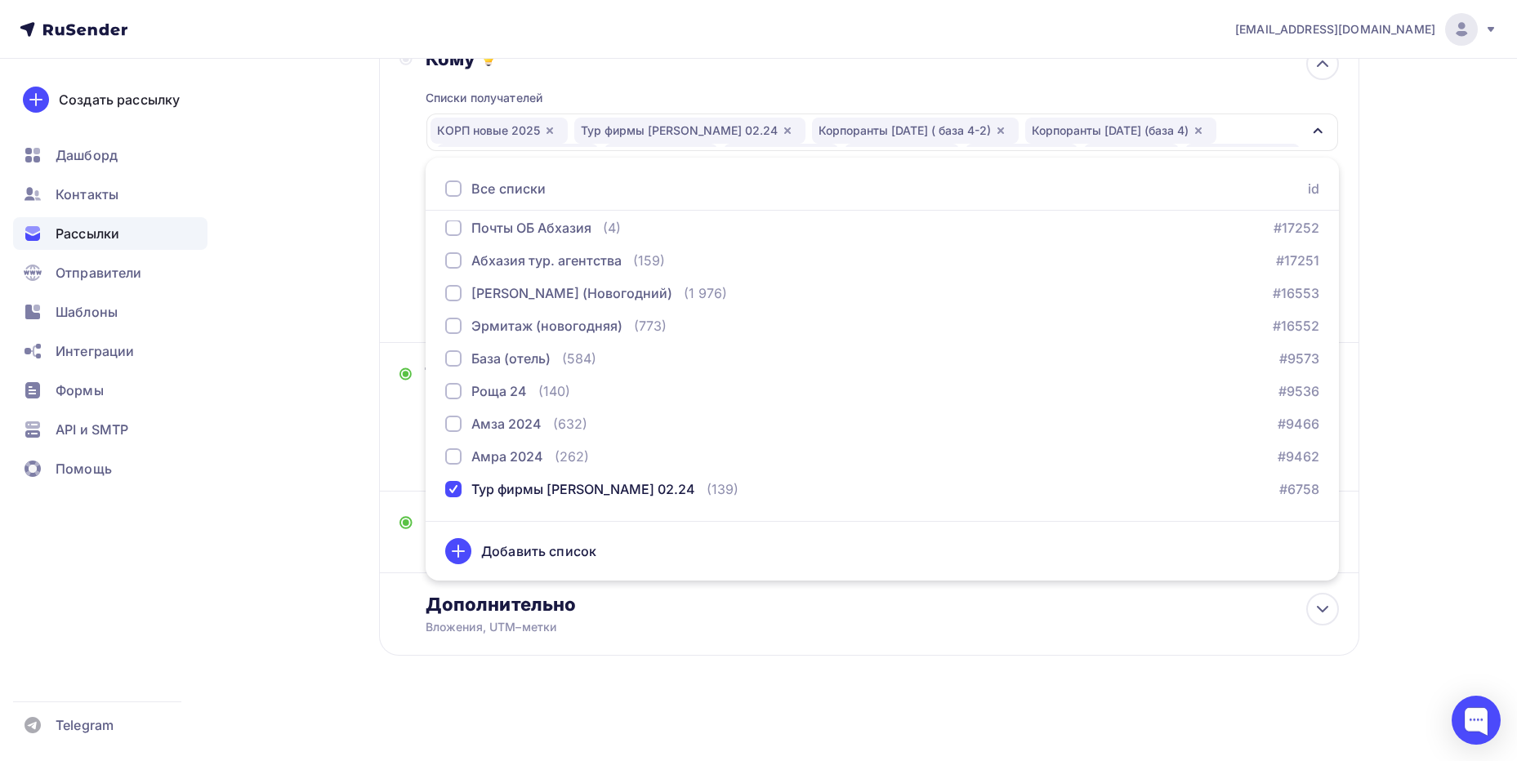
scroll to position [0, 0]
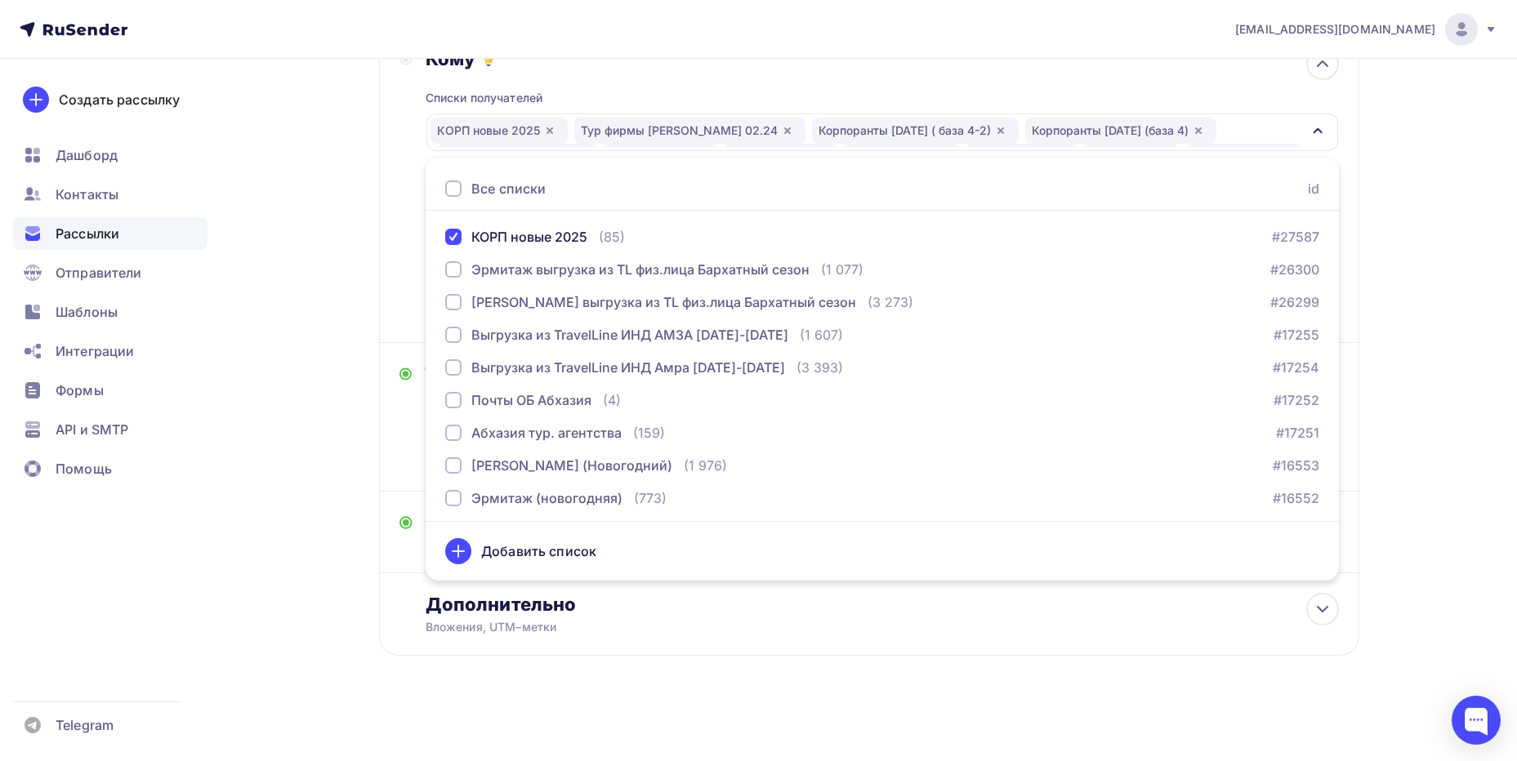
click at [795, 691] on div "Назад Корпоративный сегмент 2025 Корпоративный сегмент 2025 Закончить позже Пер…" at bounding box center [869, 288] width 980 height 816
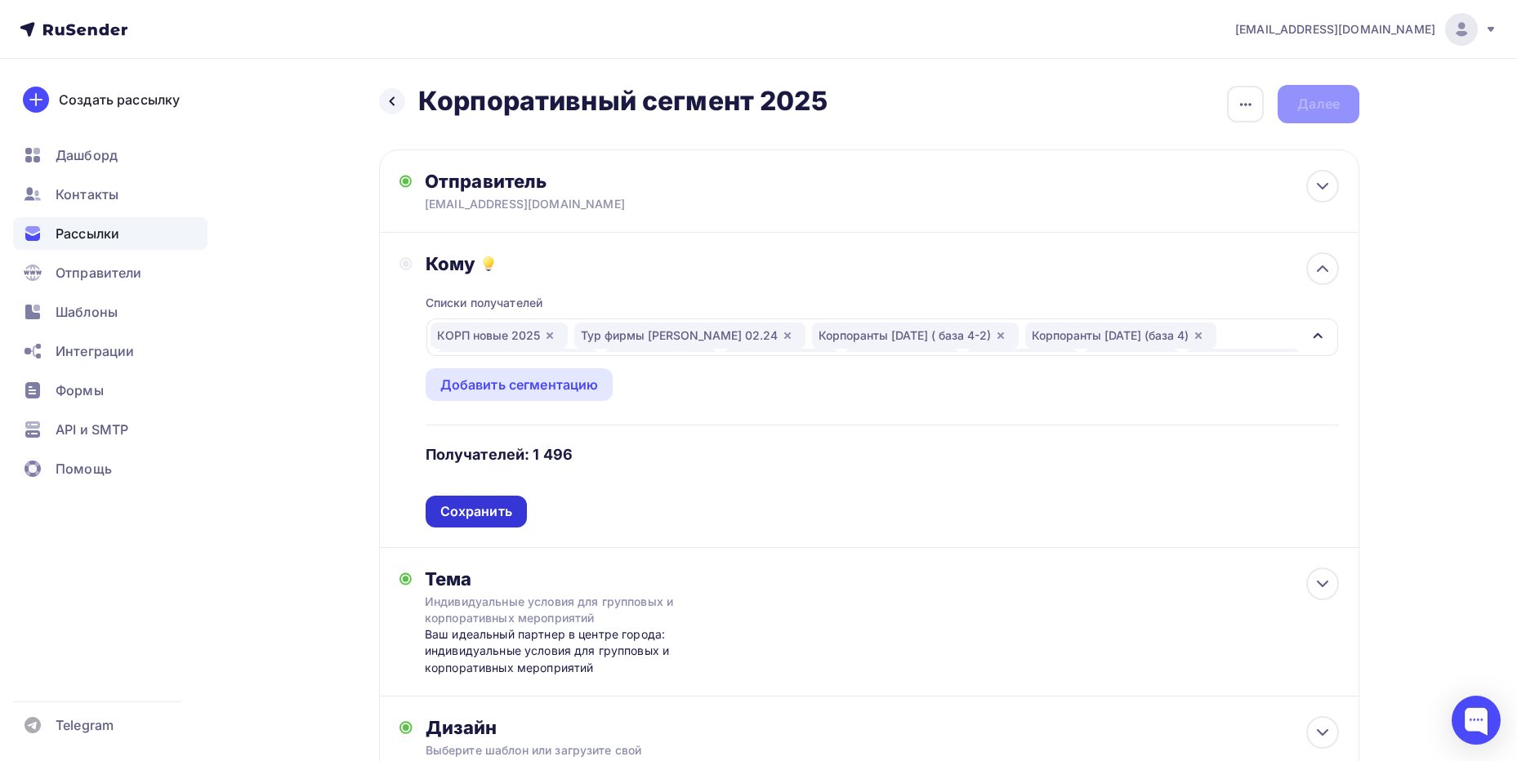
click at [497, 525] on div "Сохранить" at bounding box center [476, 512] width 101 height 32
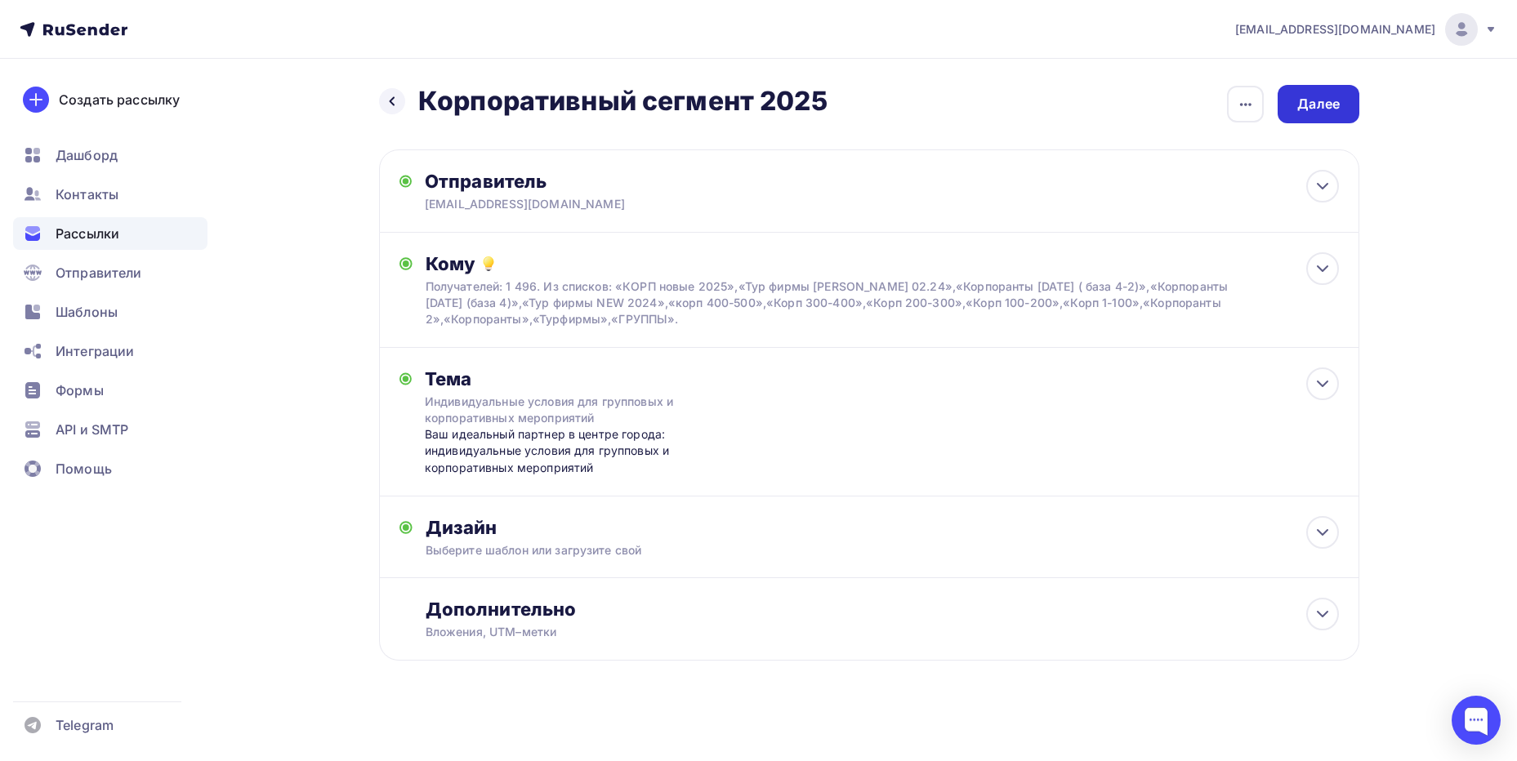
click at [1337, 105] on div "Далее" at bounding box center [1318, 104] width 42 height 19
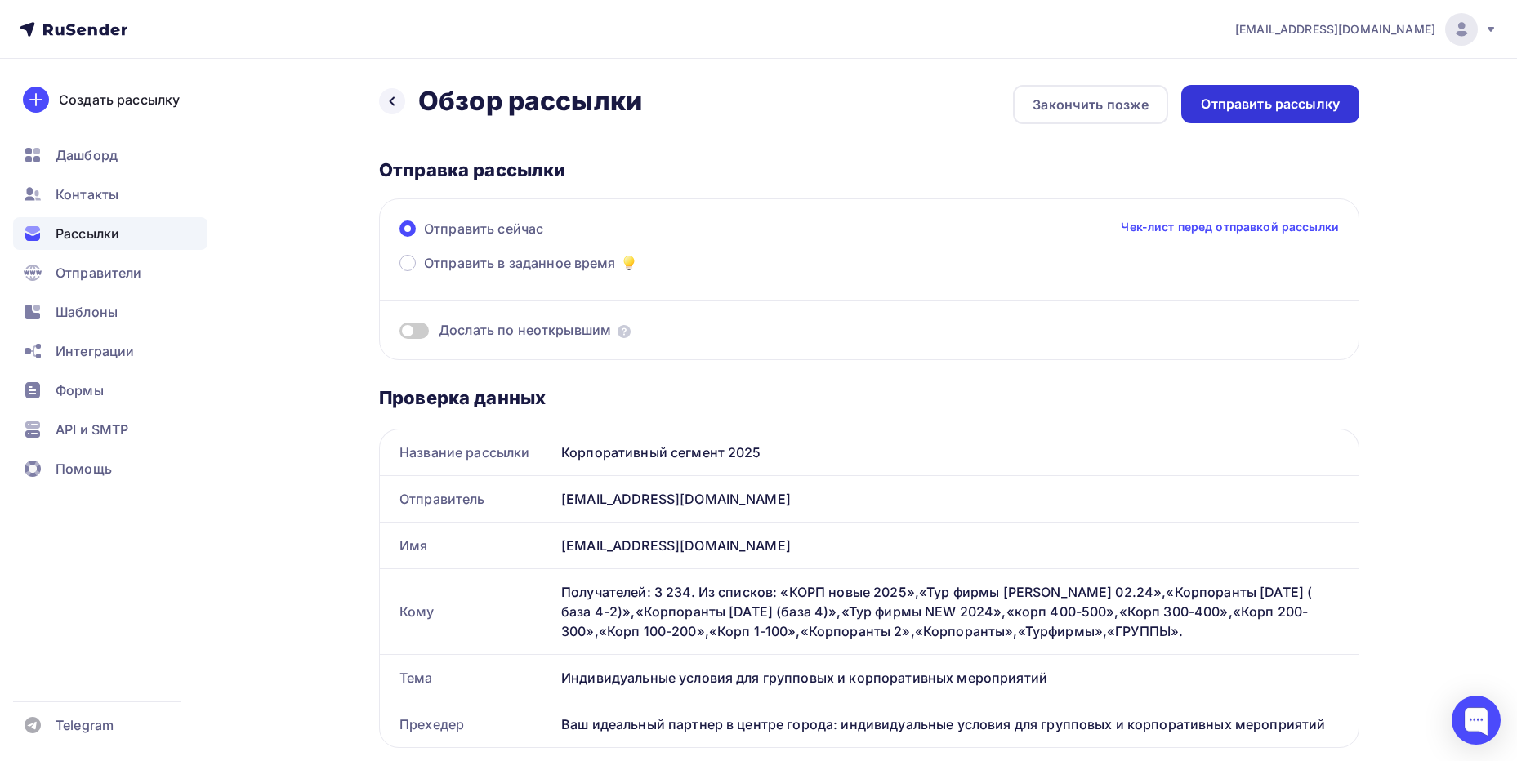
click at [1271, 107] on div "Отправить рассылку" at bounding box center [1270, 104] width 139 height 19
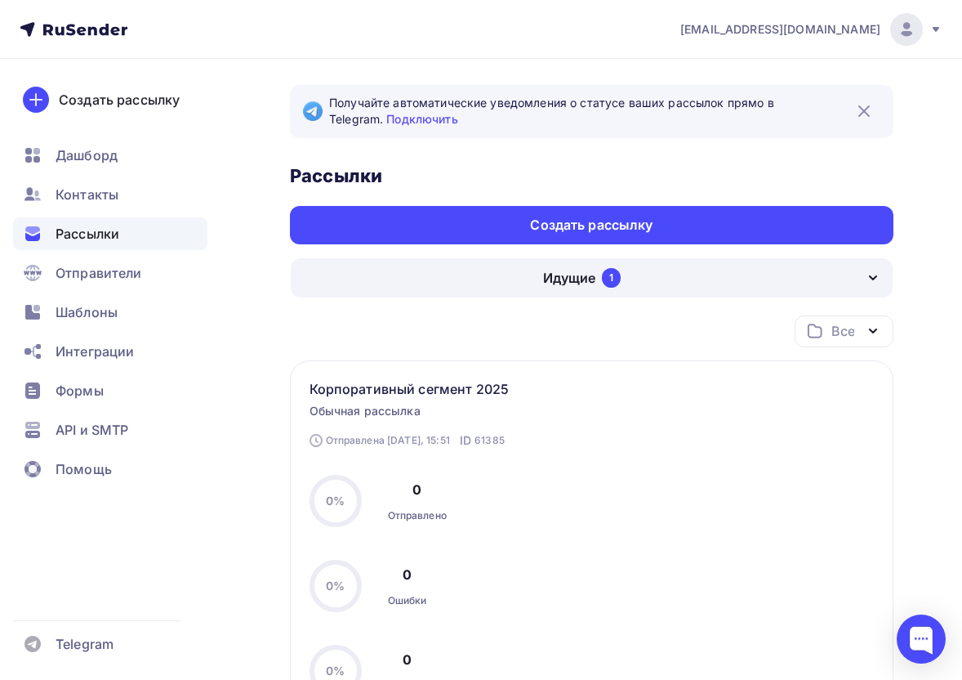
click at [90, 224] on span "Рассылки" at bounding box center [88, 234] width 64 height 20
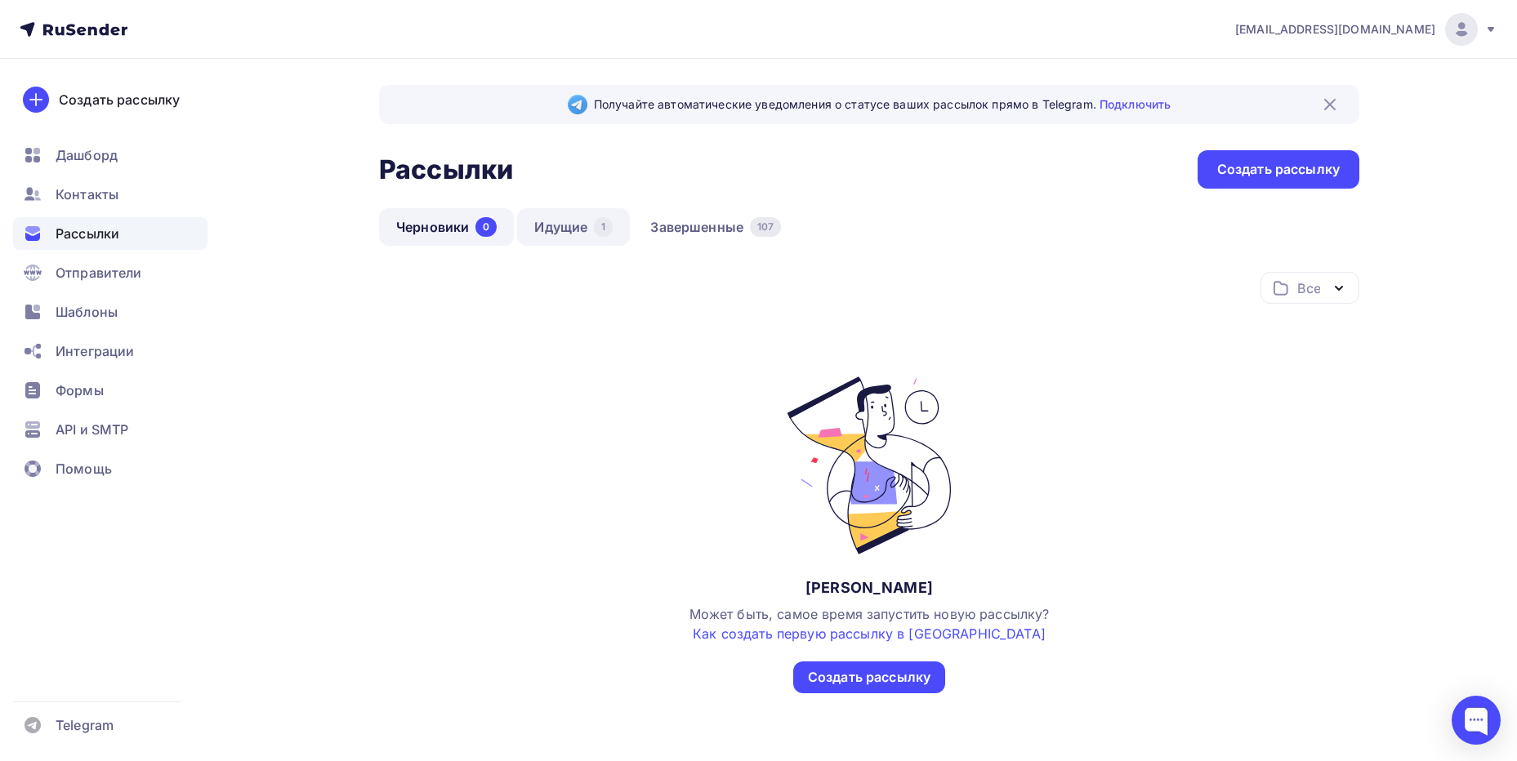
click at [572, 218] on link "Идущие 1" at bounding box center [573, 227] width 113 height 38
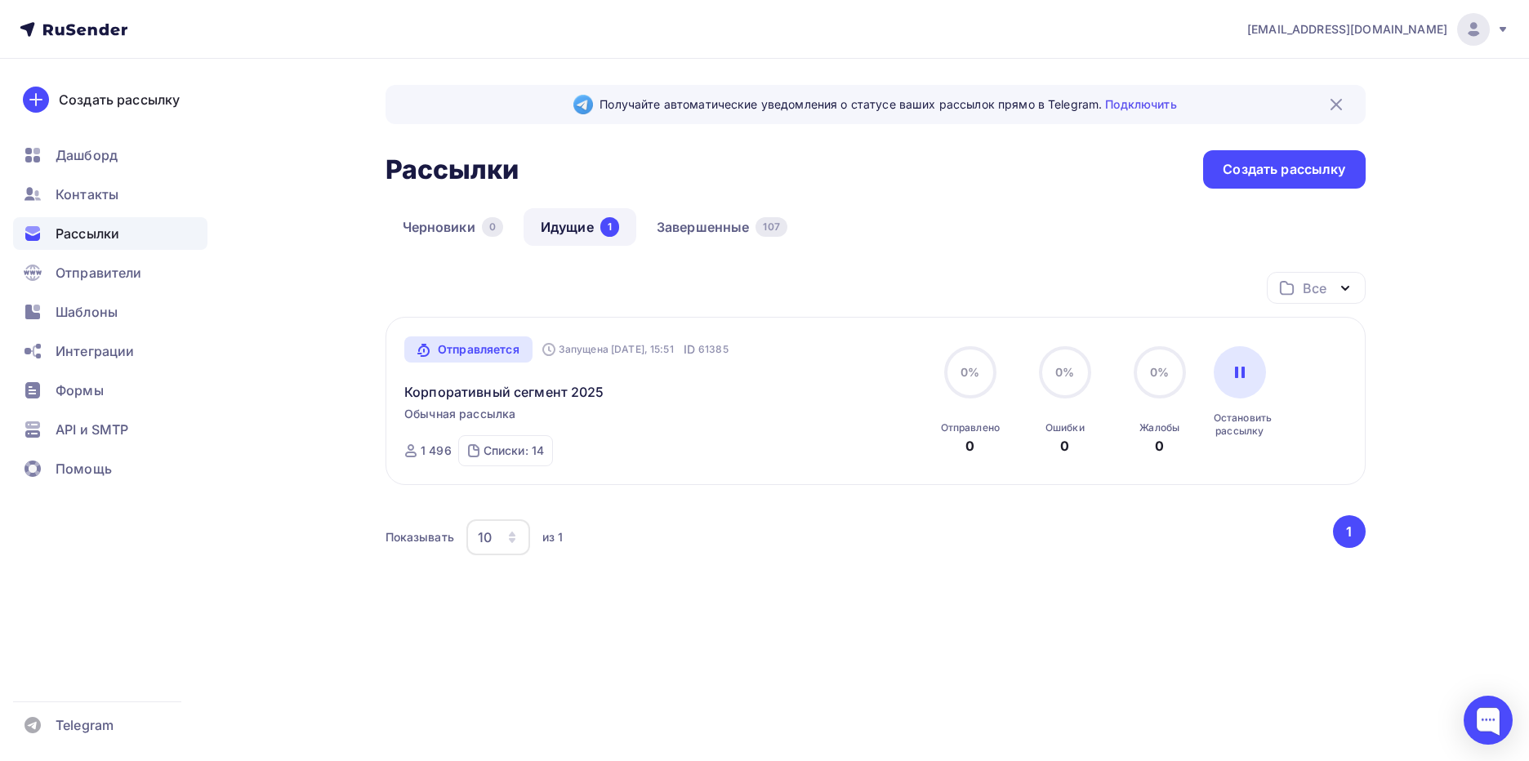
drag, startPoint x: 1500, startPoint y: 186, endPoint x: 1314, endPoint y: 51, distance: 230.4
click at [1500, 186] on div "[EMAIL_ADDRESS][DOMAIN_NAME] Аккаунт Тарифы Выйти Создать рассылку [GEOGRAPHIC_…" at bounding box center [764, 361] width 1529 height 722
click at [108, 162] on span "Дашборд" at bounding box center [87, 155] width 62 height 20
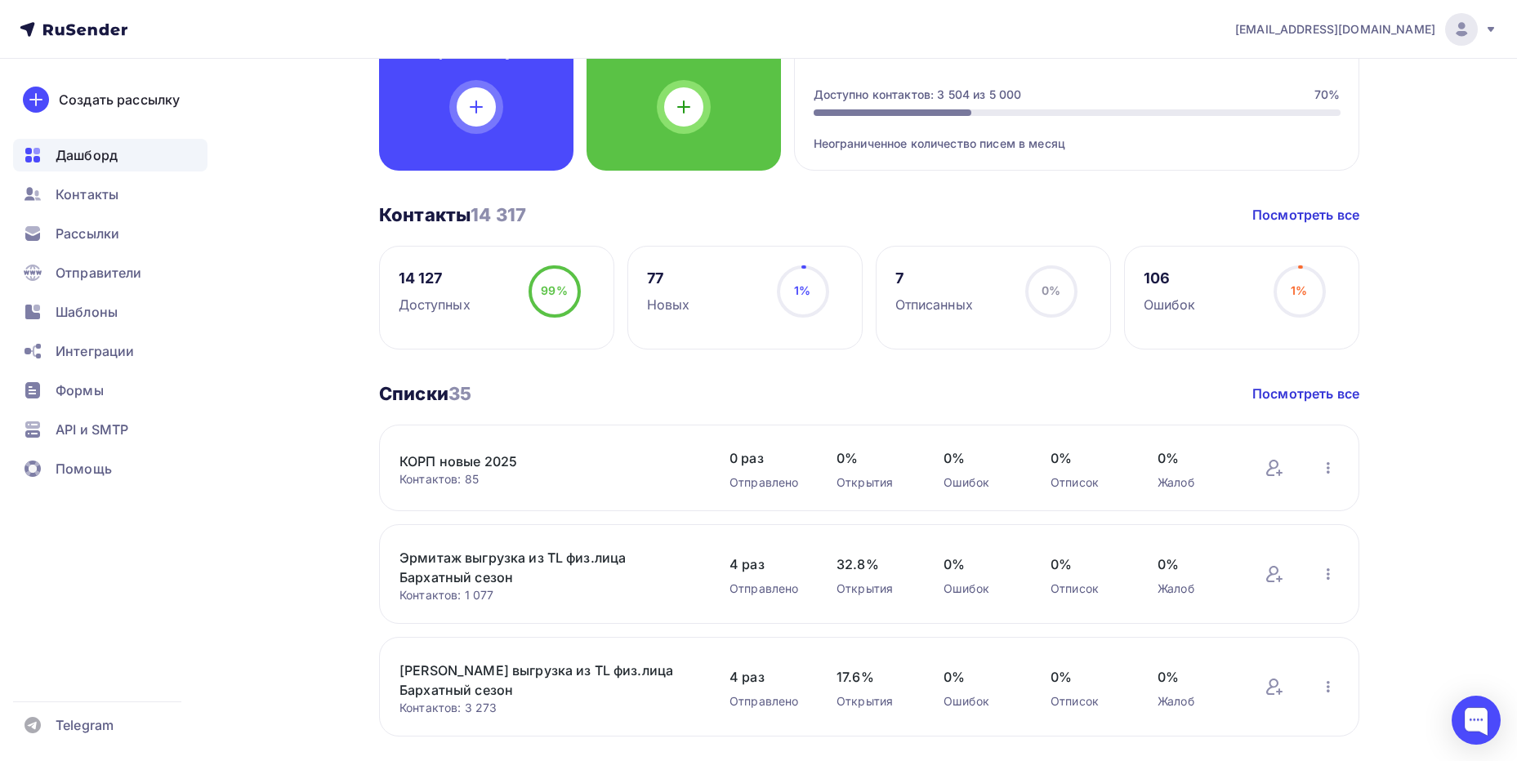
scroll to position [245, 0]
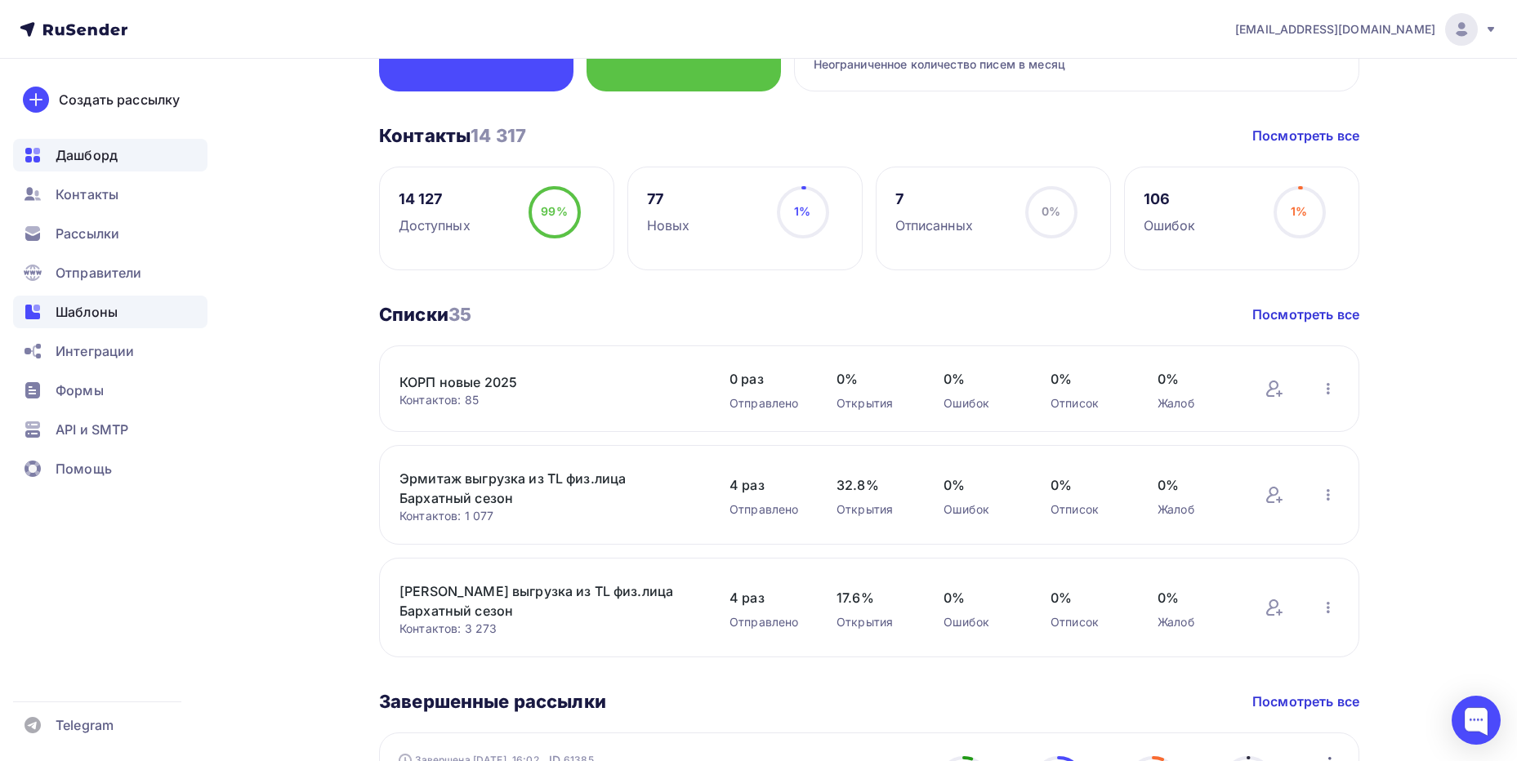
click at [92, 313] on span "Шаблоны" at bounding box center [87, 312] width 62 height 20
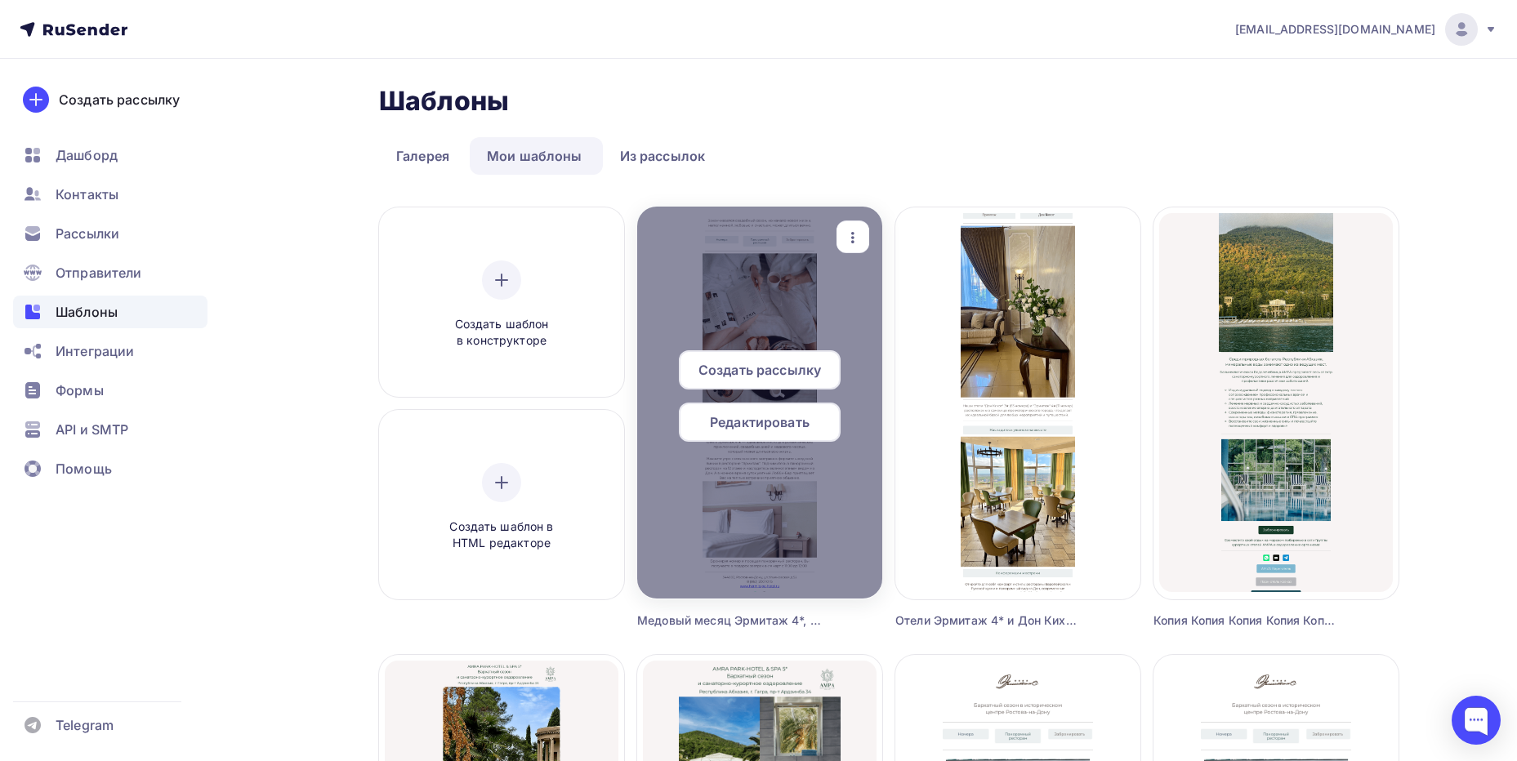
click at [770, 286] on div at bounding box center [759, 403] width 245 height 392
click at [770, 425] on span "Редактировать" at bounding box center [760, 423] width 100 height 20
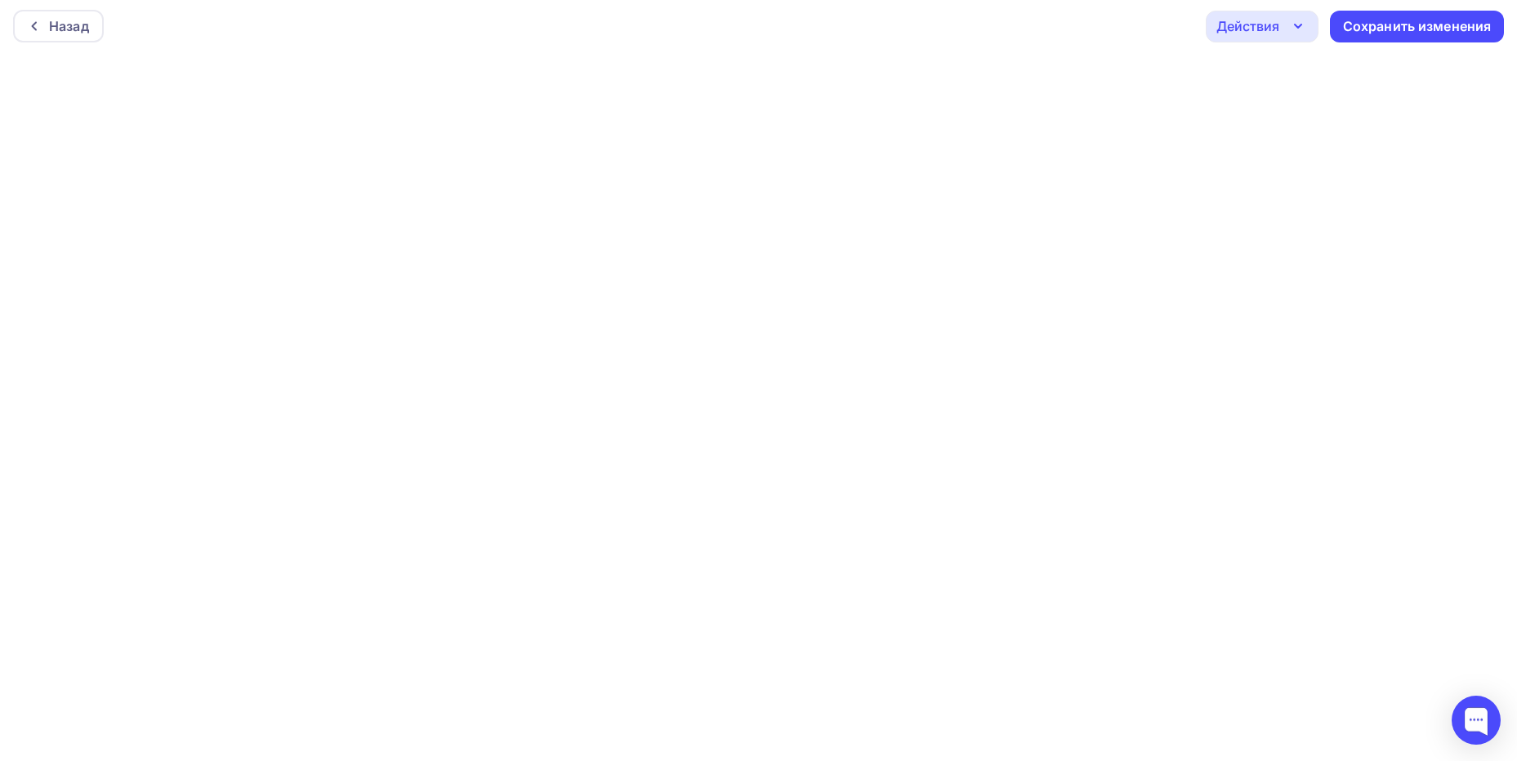
scroll to position [4, 0]
click at [1294, 33] on icon "button" at bounding box center [1298, 26] width 20 height 20
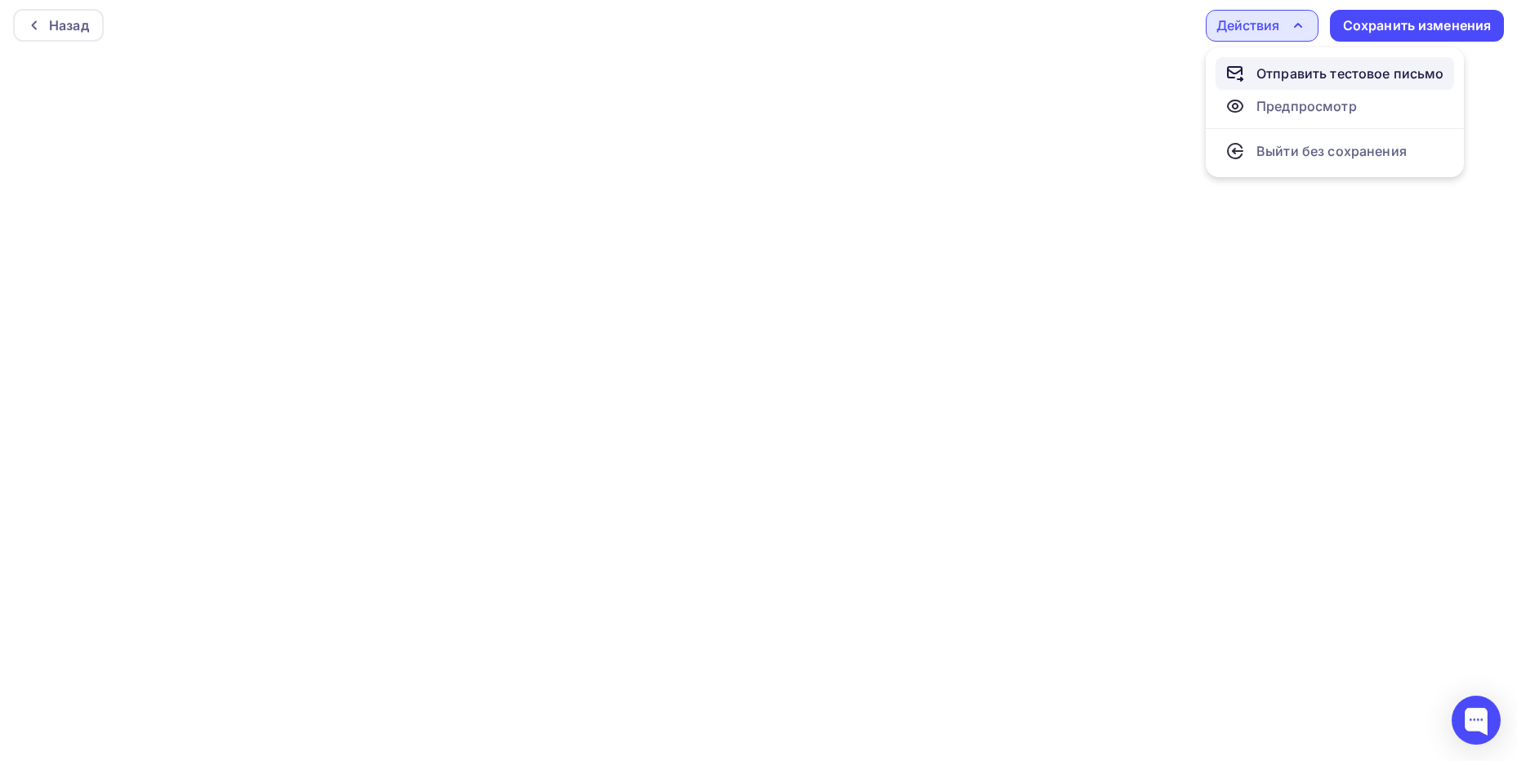
click at [1309, 67] on div "Отправить тестовое письмо" at bounding box center [1350, 74] width 188 height 20
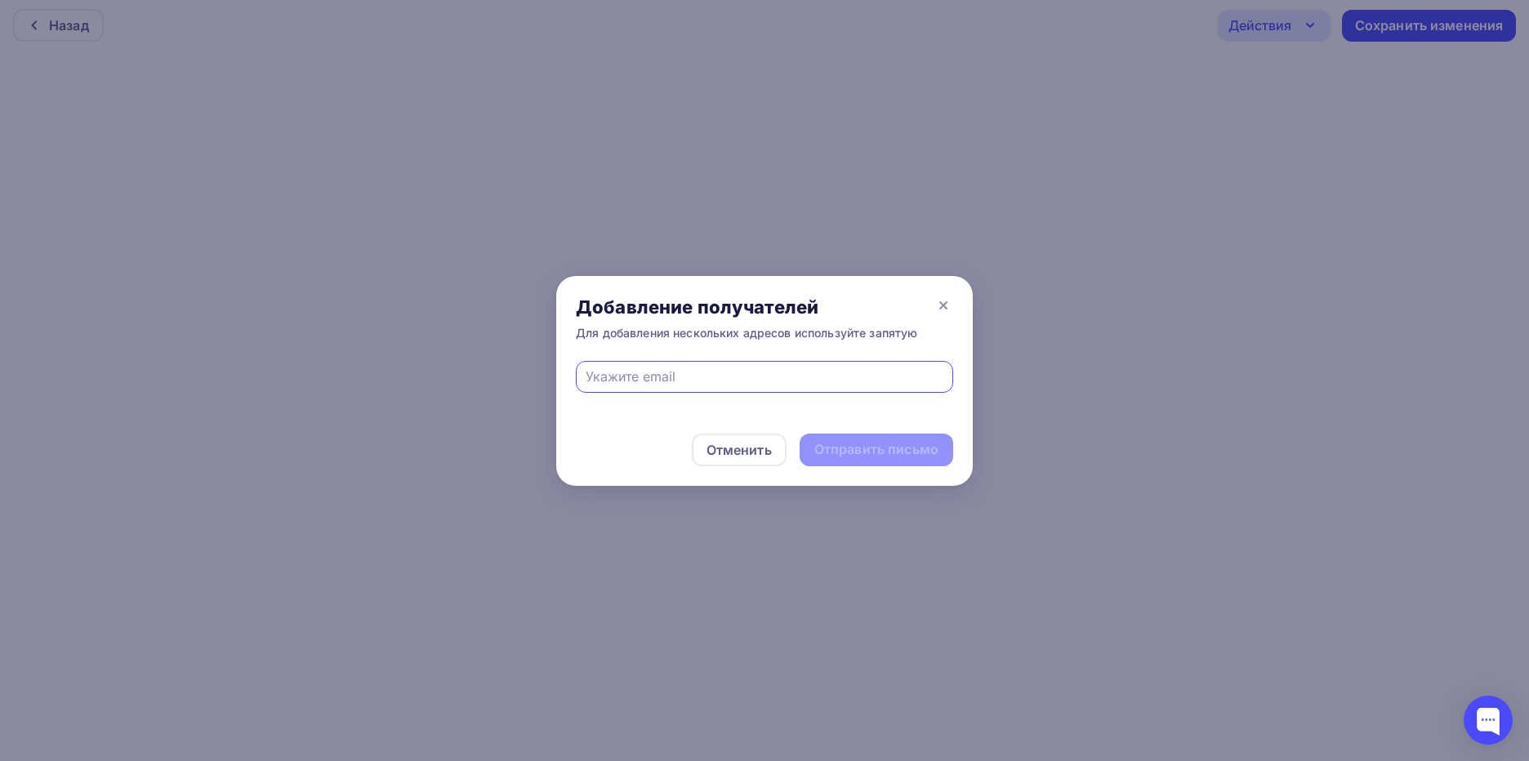
drag, startPoint x: 942, startPoint y: 306, endPoint x: 966, endPoint y: 279, distance: 36.4
click at [942, 306] on icon at bounding box center [943, 305] width 7 height 7
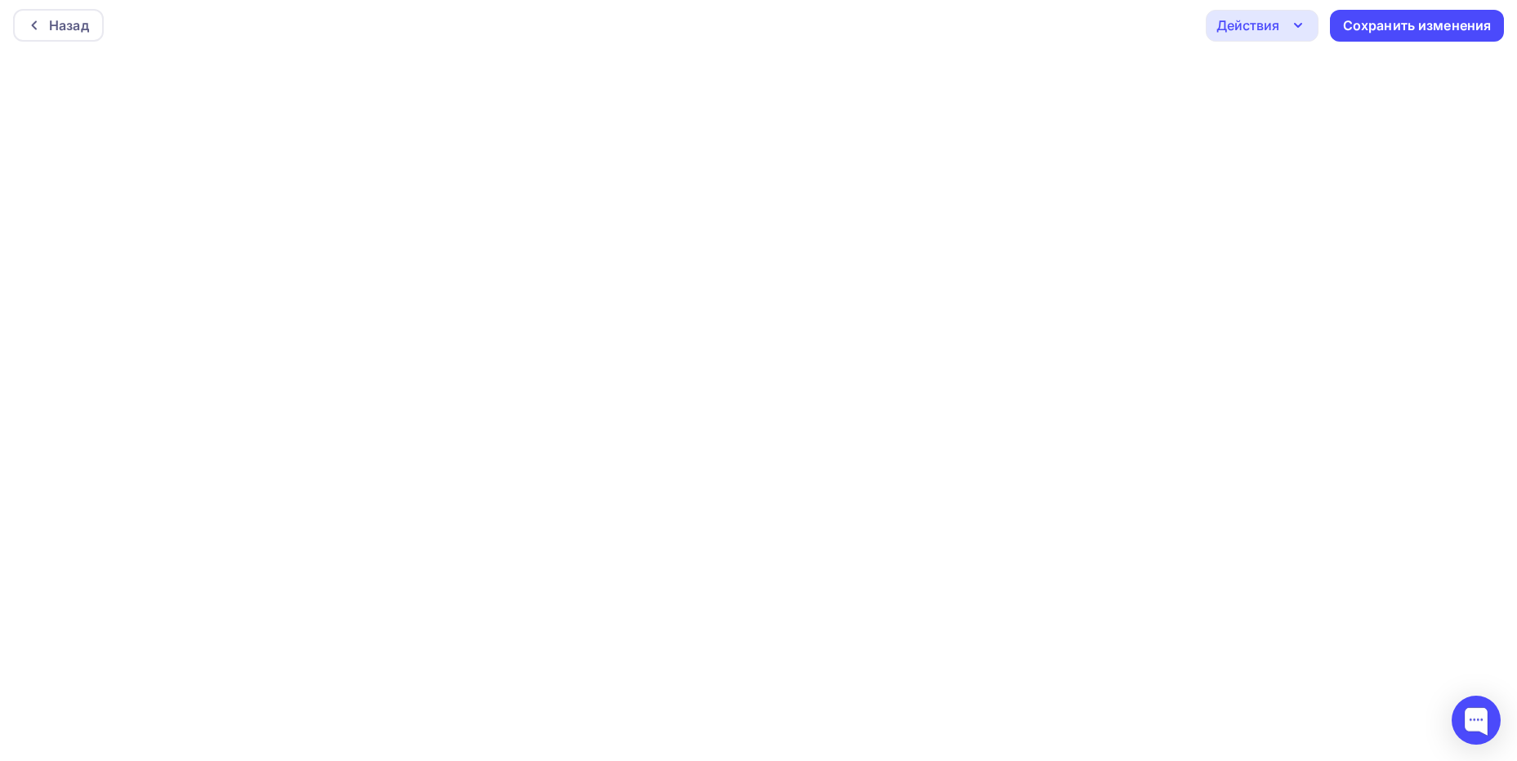
click at [1305, 31] on icon "button" at bounding box center [1298, 26] width 20 height 20
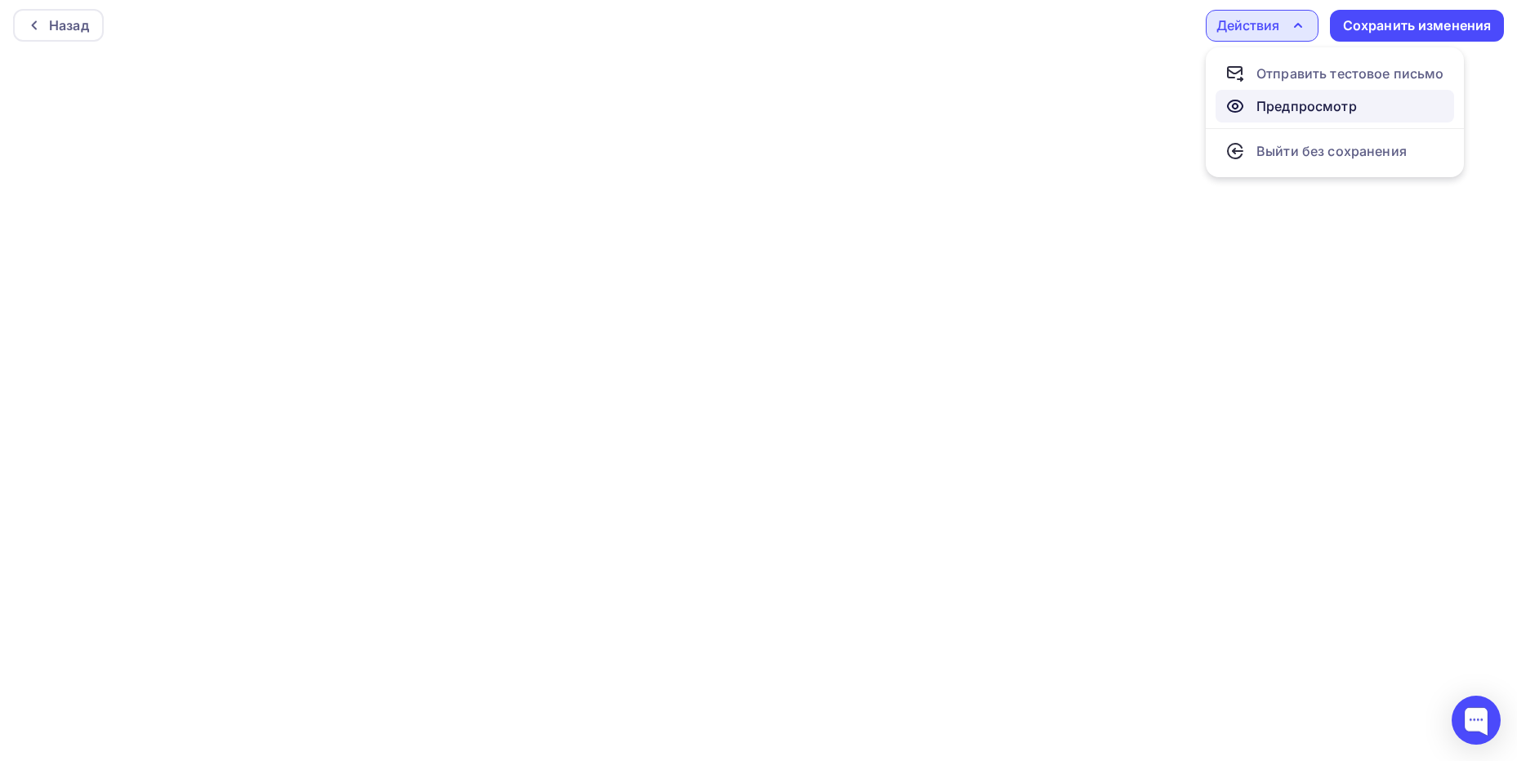
click at [1287, 111] on div "Предпросмотр" at bounding box center [1306, 106] width 100 height 20
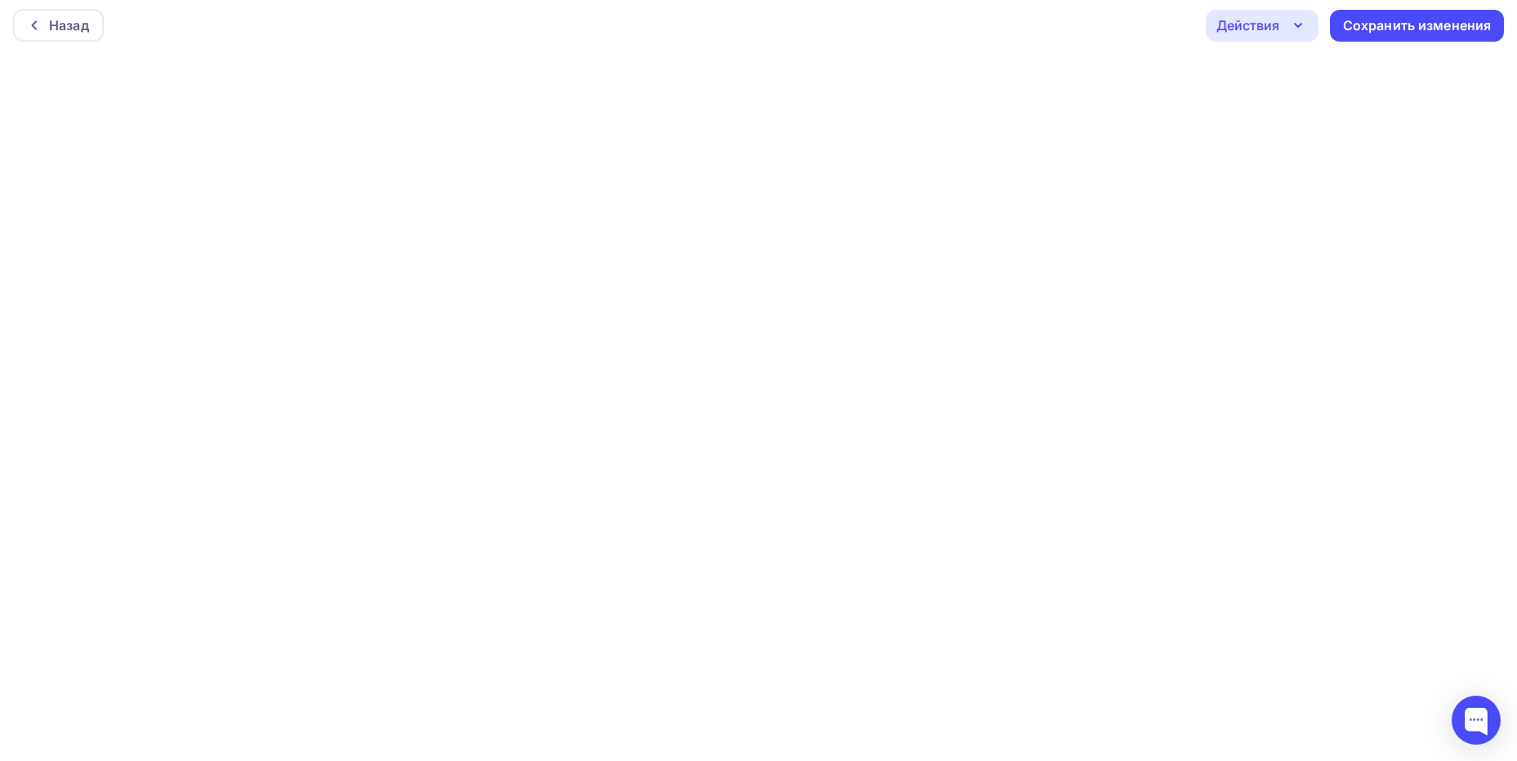
scroll to position [0, 0]
click at [1278, 42] on div "Действия" at bounding box center [1262, 30] width 113 height 32
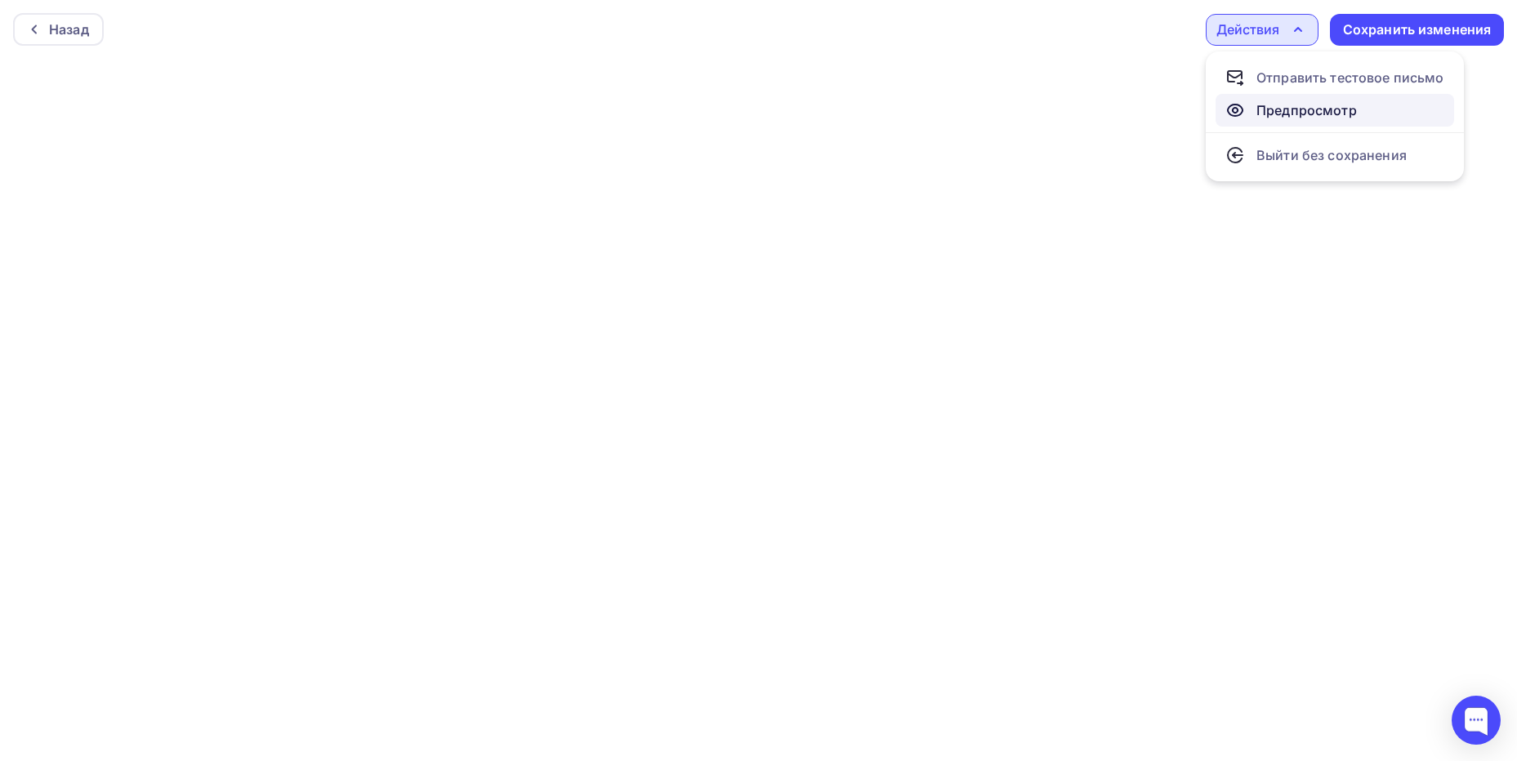
click at [1272, 100] on div "Предпросмотр" at bounding box center [1306, 110] width 100 height 20
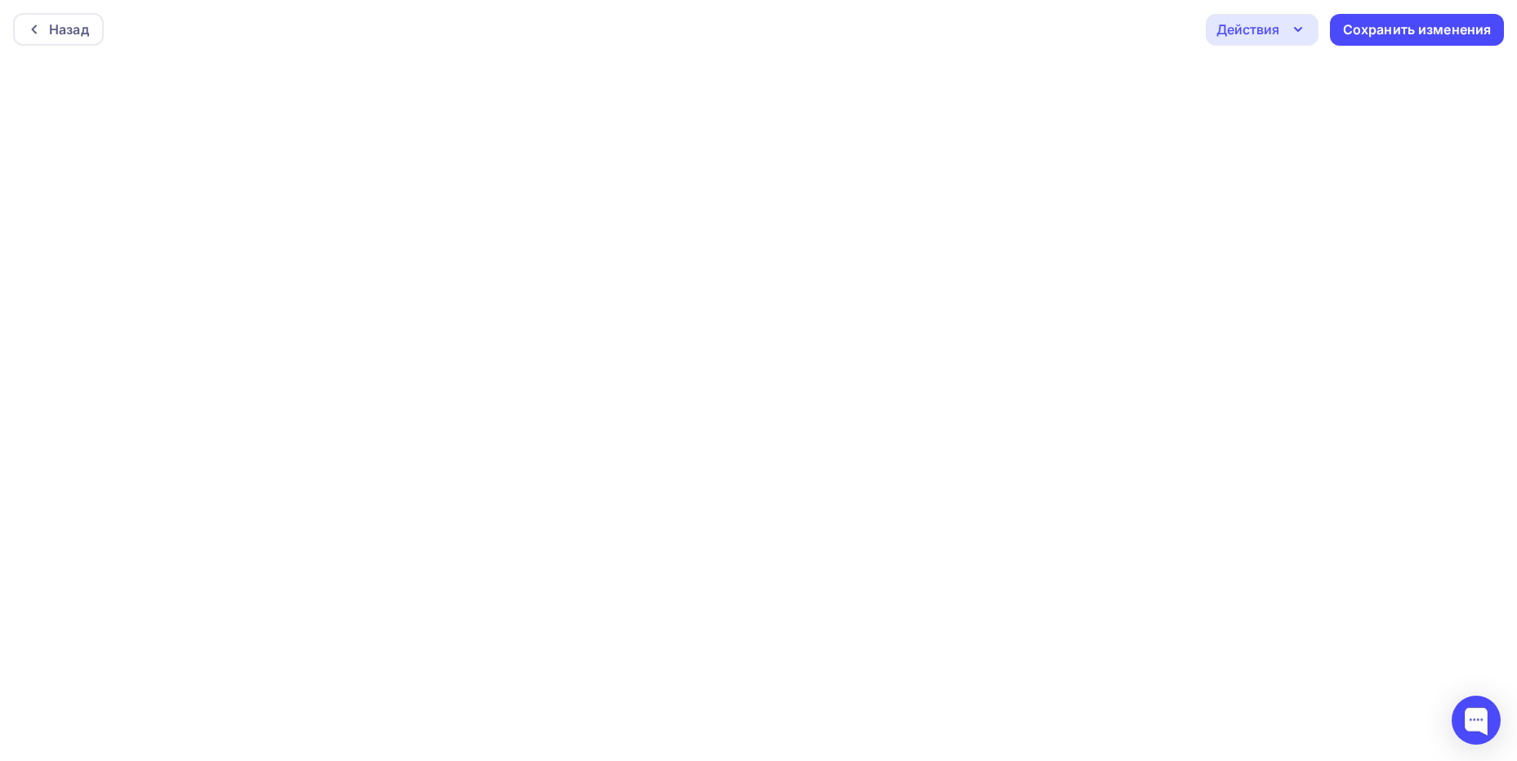
scroll to position [4, 0]
click at [1271, 44] on div "Назад Действия Отправить тестовое письмо Предпросмотр Выйти без сохранения Сохр…" at bounding box center [758, 25] width 1517 height 59
click at [1280, 33] on div "Действия" at bounding box center [1262, 26] width 113 height 32
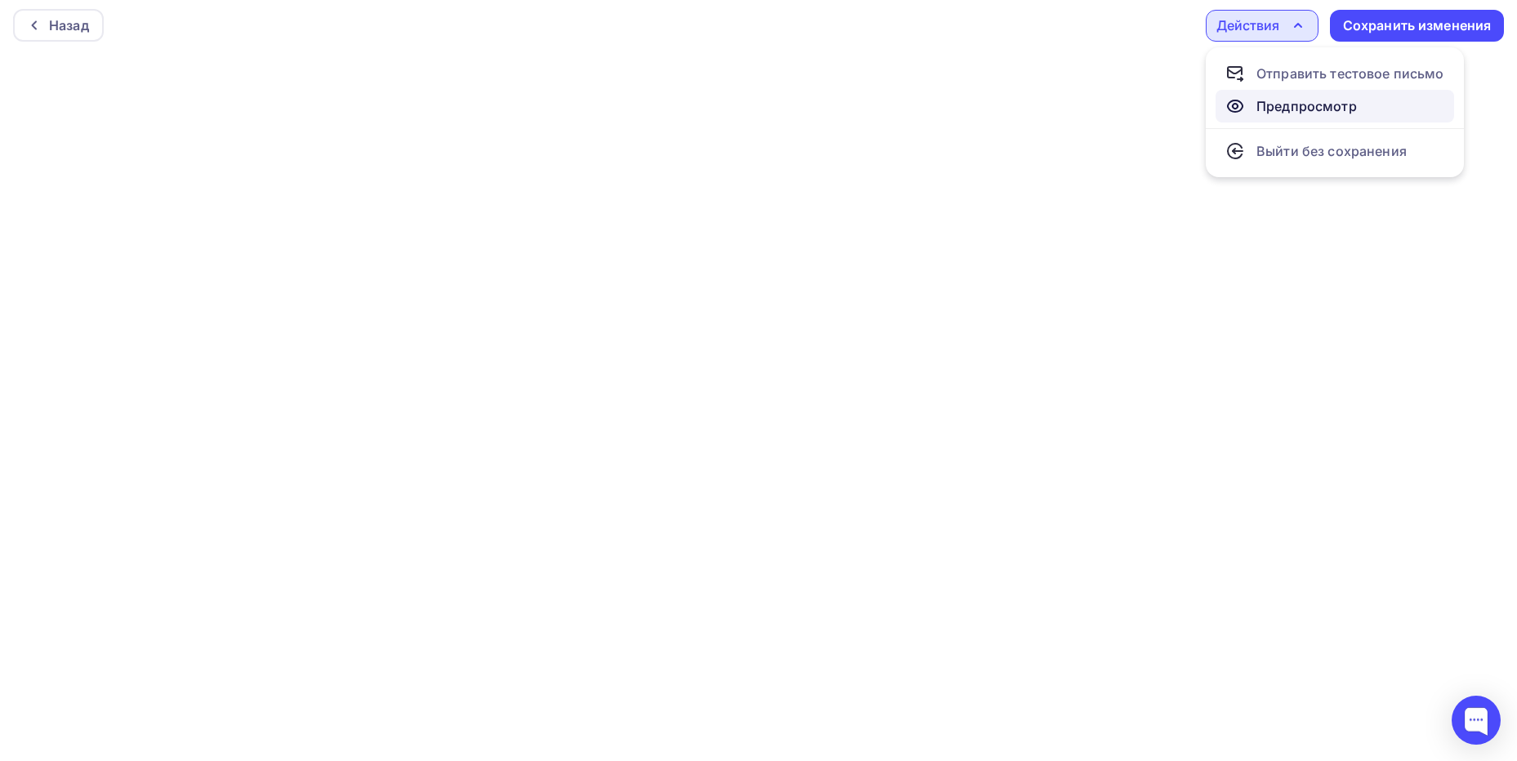
click at [1285, 107] on div "Предпросмотр" at bounding box center [1306, 106] width 100 height 20
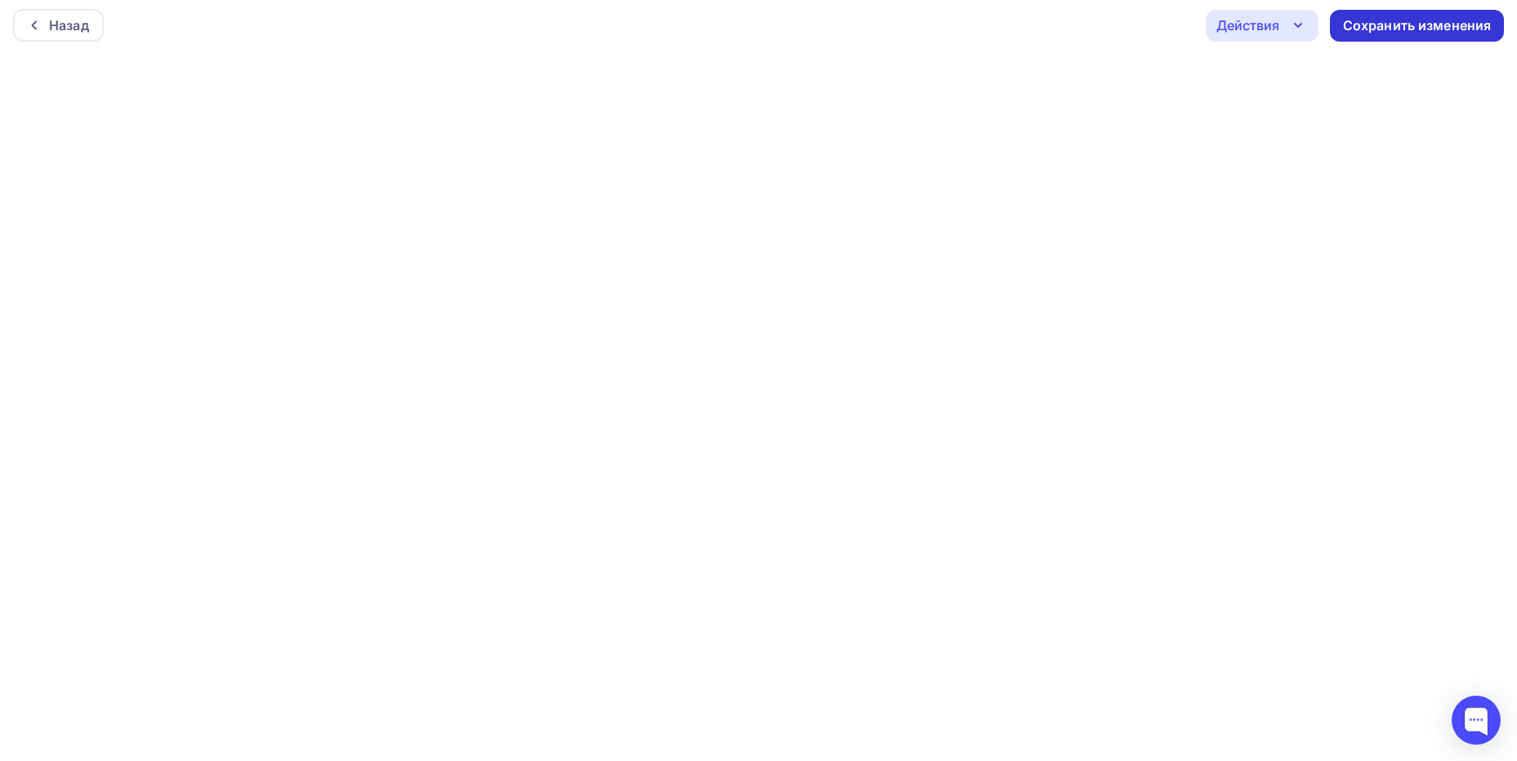
click at [1381, 32] on div "Сохранить изменения" at bounding box center [1417, 25] width 149 height 19
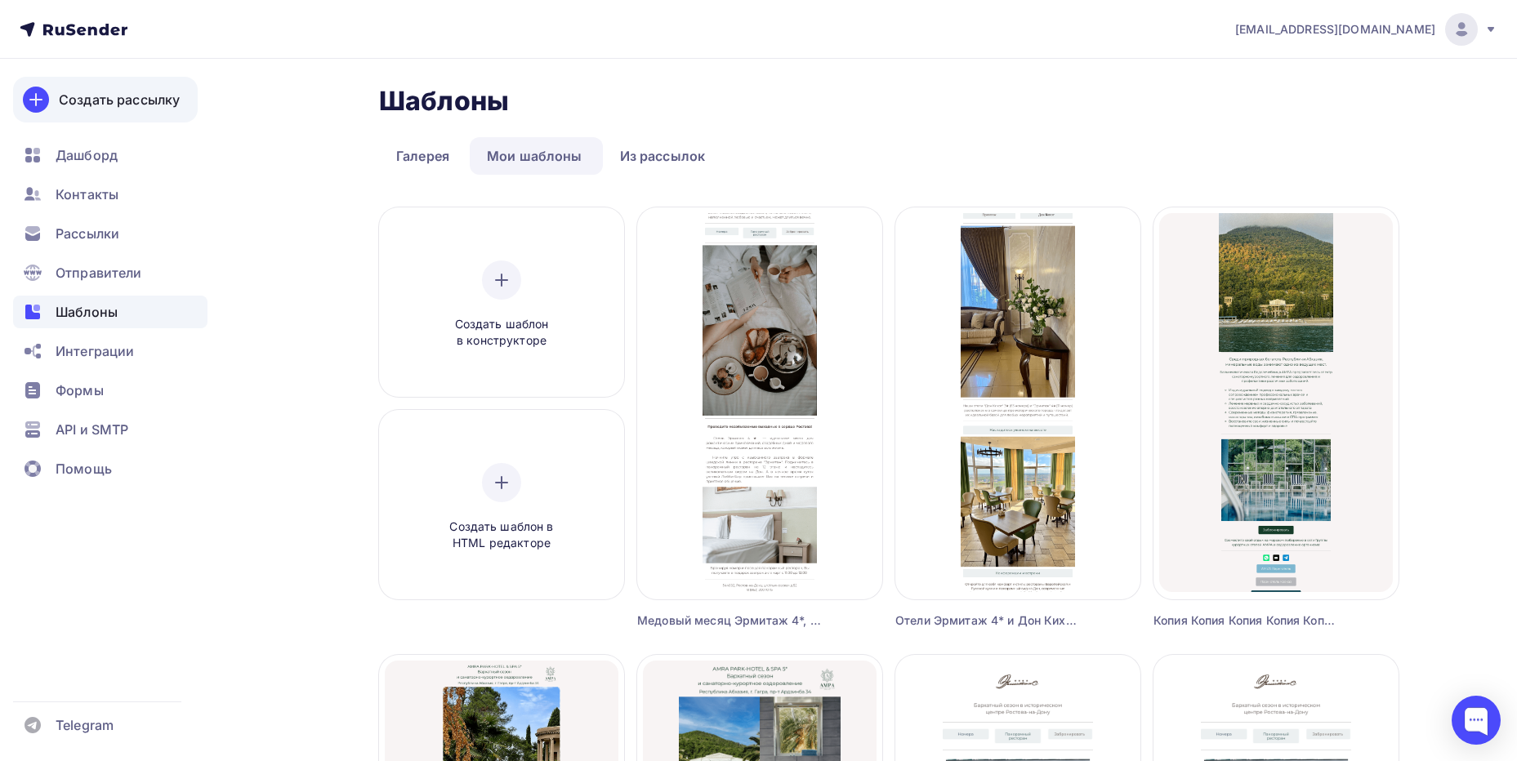
click at [102, 102] on div "Создать рассылку" at bounding box center [119, 100] width 121 height 20
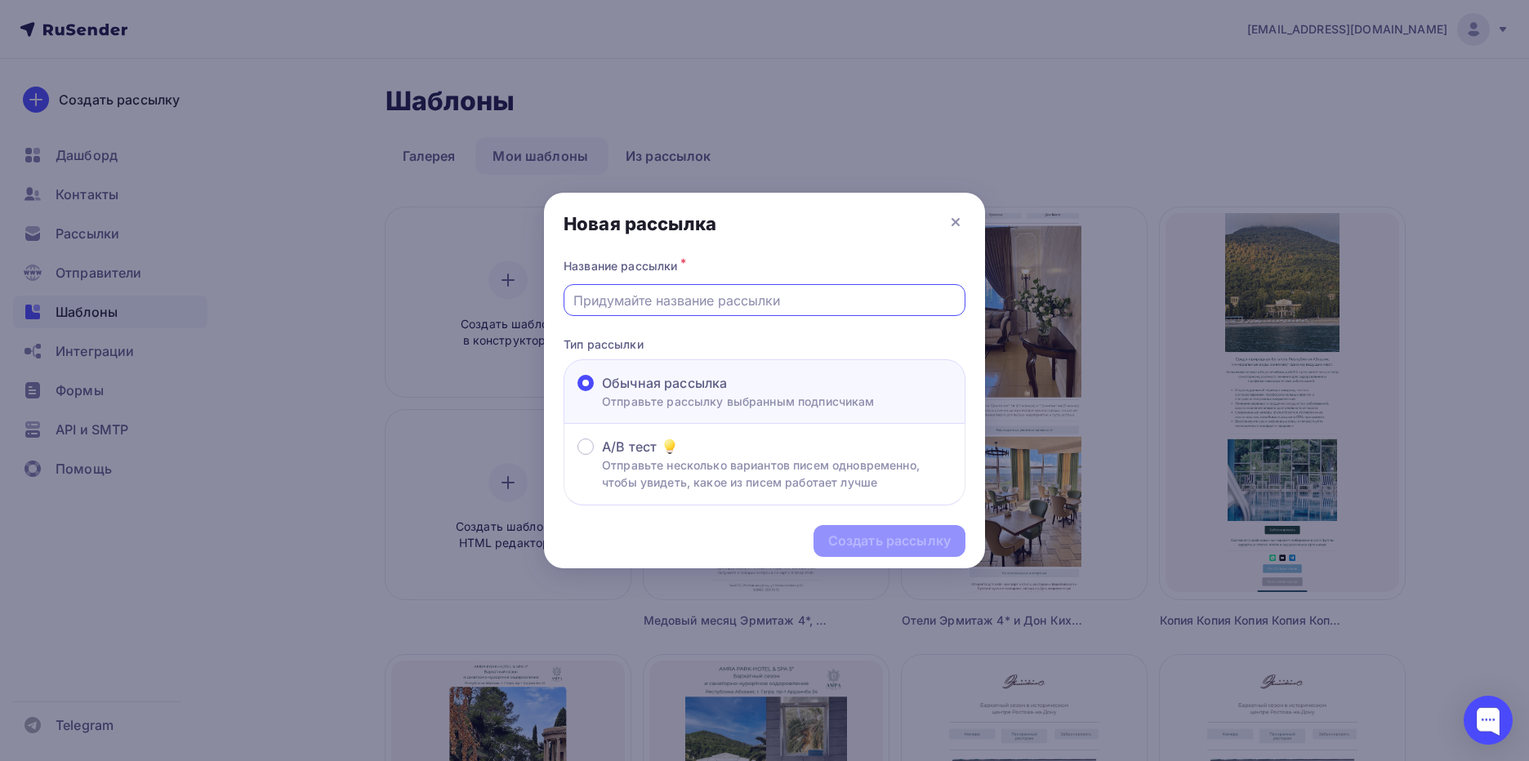
click at [685, 293] on input "text" at bounding box center [764, 301] width 383 height 20
click at [627, 303] on input "text" at bounding box center [764, 301] width 383 height 20
paste input "Романтический weekend"
click at [684, 297] on input "Романтический weekend" at bounding box center [764, 301] width 383 height 20
type input "Романтический Weekend"
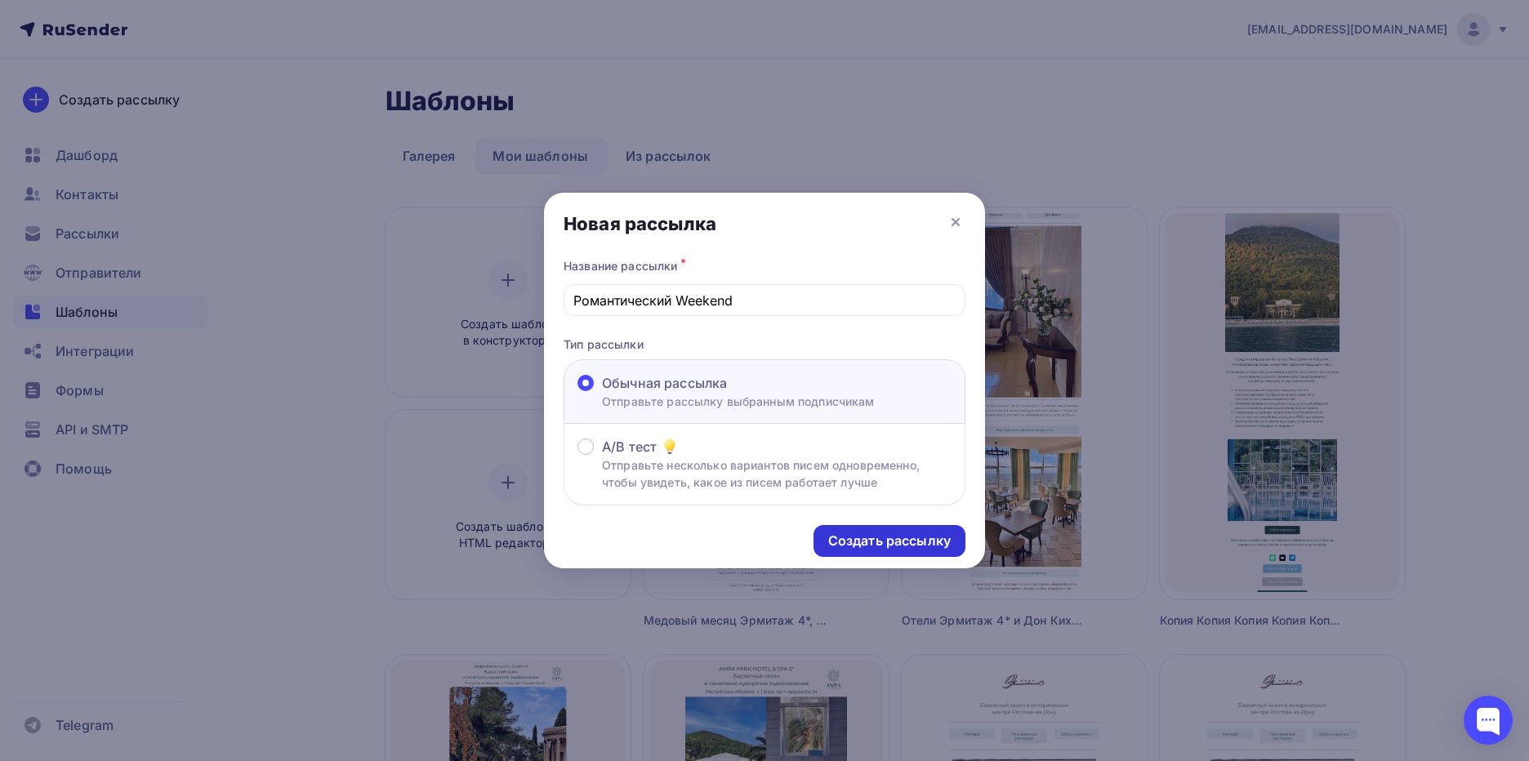
click at [899, 548] on div "Создать рассылку" at bounding box center [889, 541] width 123 height 19
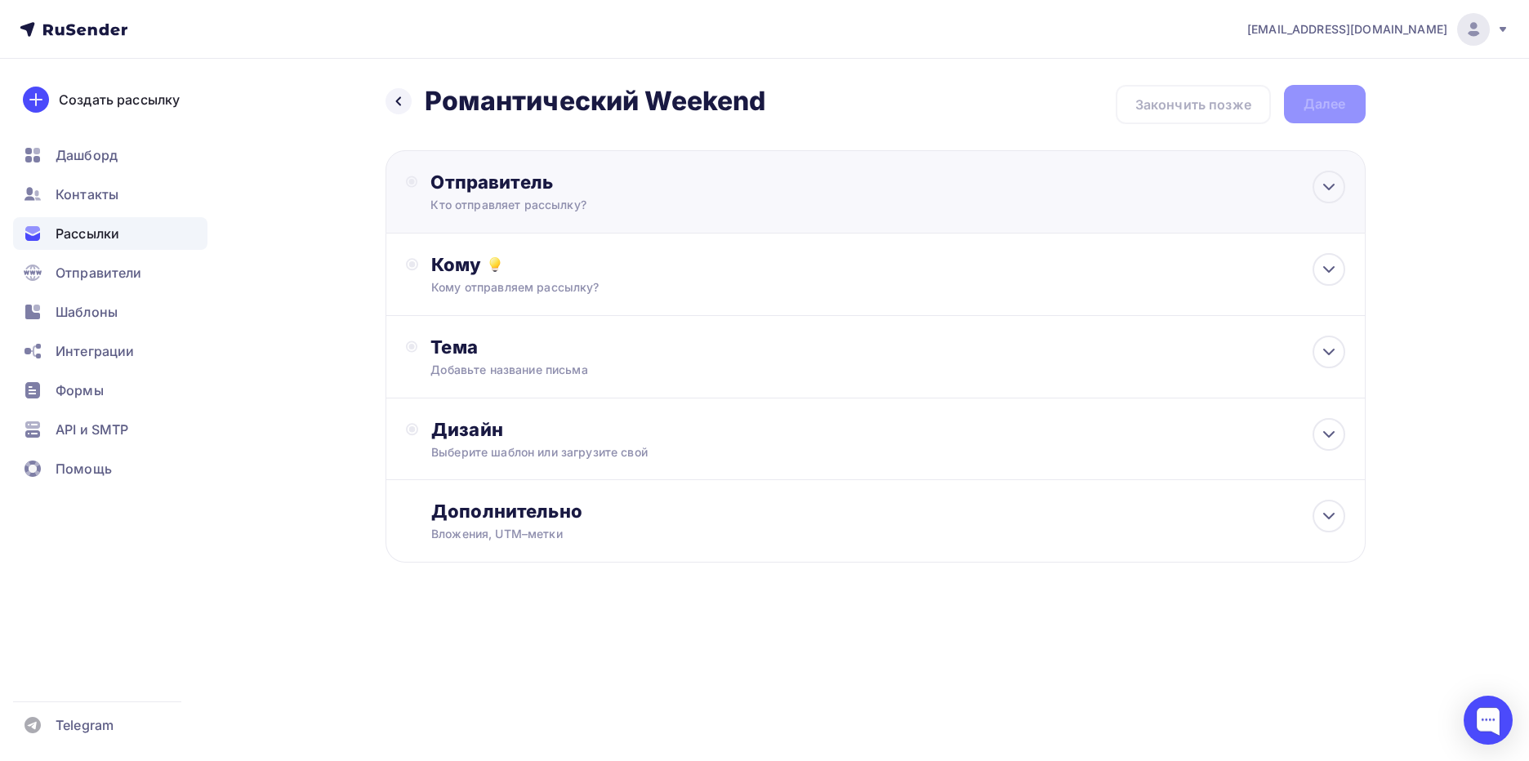
click at [453, 190] on div "Отправитель" at bounding box center [608, 182] width 354 height 23
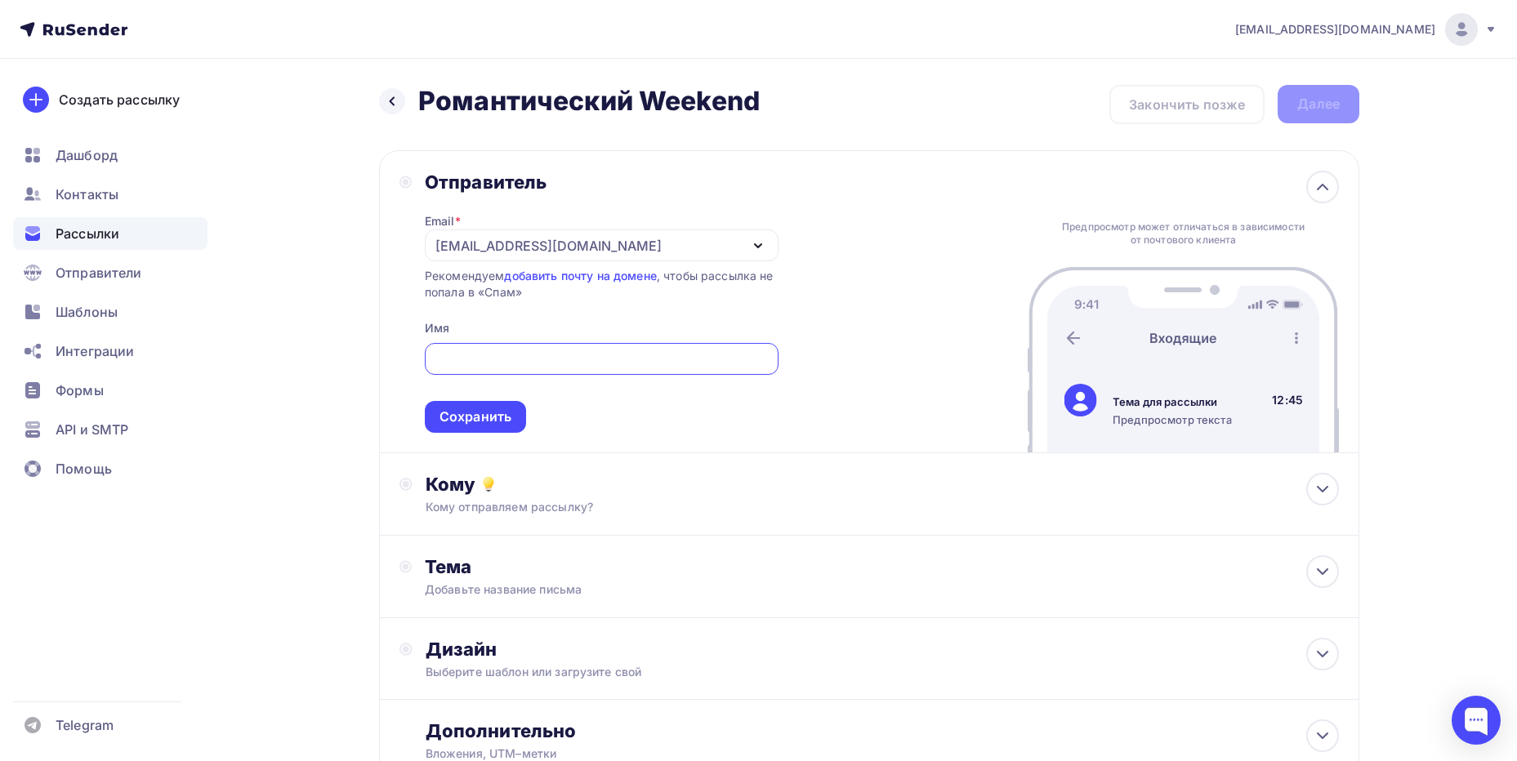
click at [861, 337] on div "Отправитель Email * [EMAIL_ADDRESS][DOMAIN_NAME] [EMAIL_ADDRESS][DOMAIN_NAME] […" at bounding box center [869, 301] width 980 height 303
click at [701, 239] on div "[EMAIL_ADDRESS][DOMAIN_NAME]" at bounding box center [602, 246] width 354 height 32
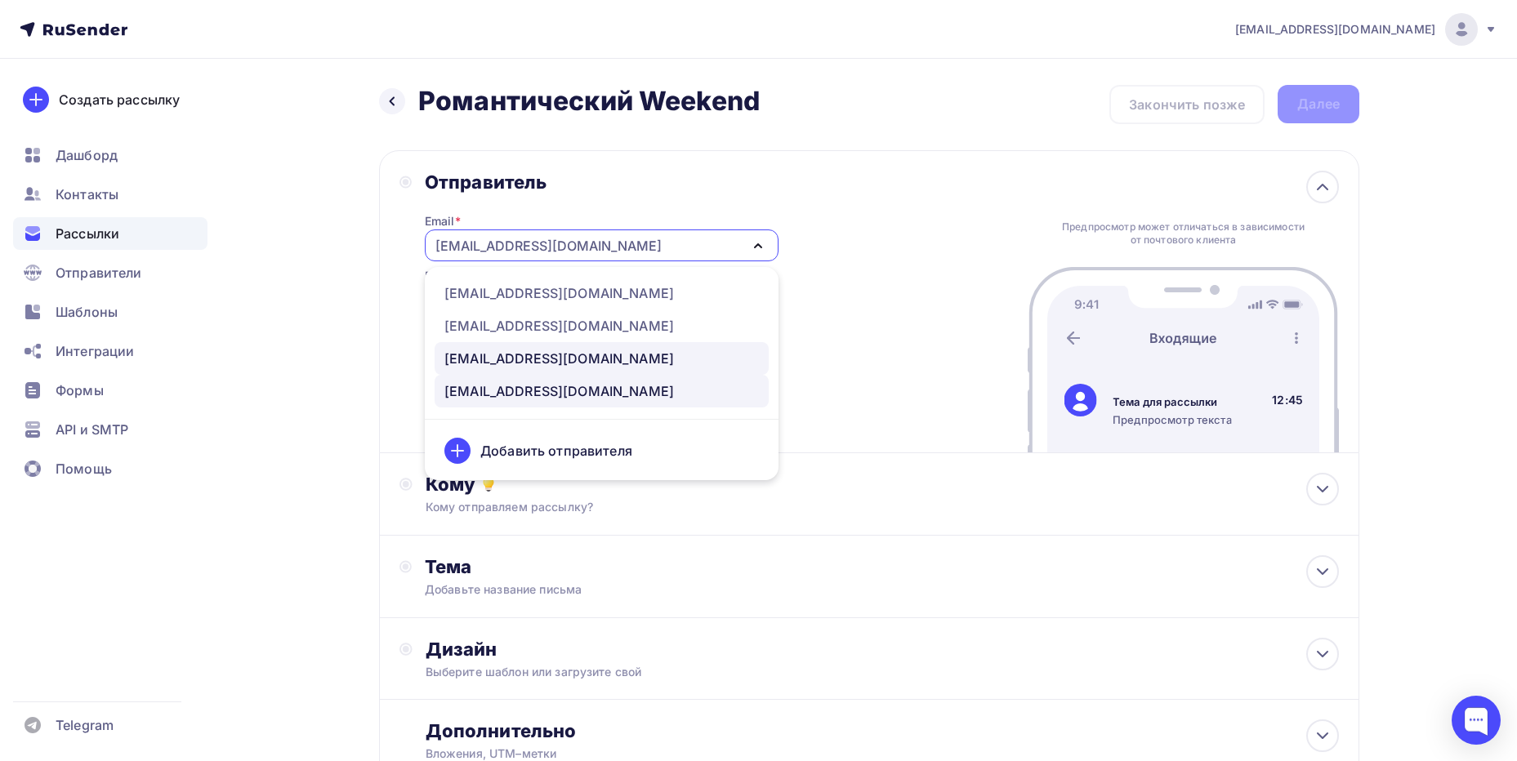
click at [556, 354] on div "[EMAIL_ADDRESS][DOMAIN_NAME]" at bounding box center [559, 359] width 230 height 20
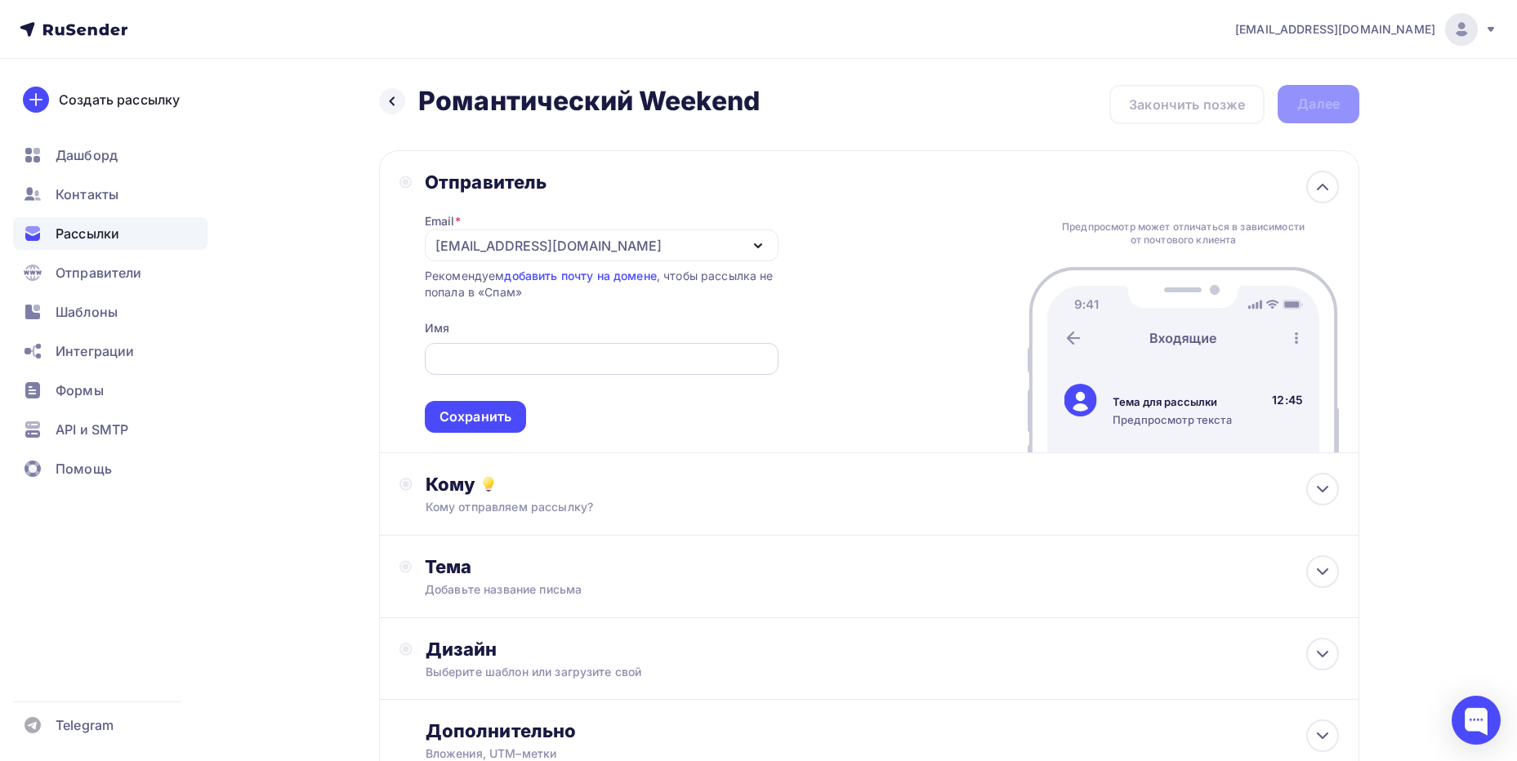
click at [550, 355] on input "text" at bounding box center [601, 360] width 335 height 20
drag, startPoint x: 645, startPoint y: 359, endPoint x: 424, endPoint y: 355, distance: 221.4
click at [425, 355] on div "[EMAIL_ADDRESS][DOMAIN_NAME]" at bounding box center [602, 359] width 354 height 32
paste input "4 ★"
drag, startPoint x: 572, startPoint y: 359, endPoint x: 755, endPoint y: 359, distance: 183.0
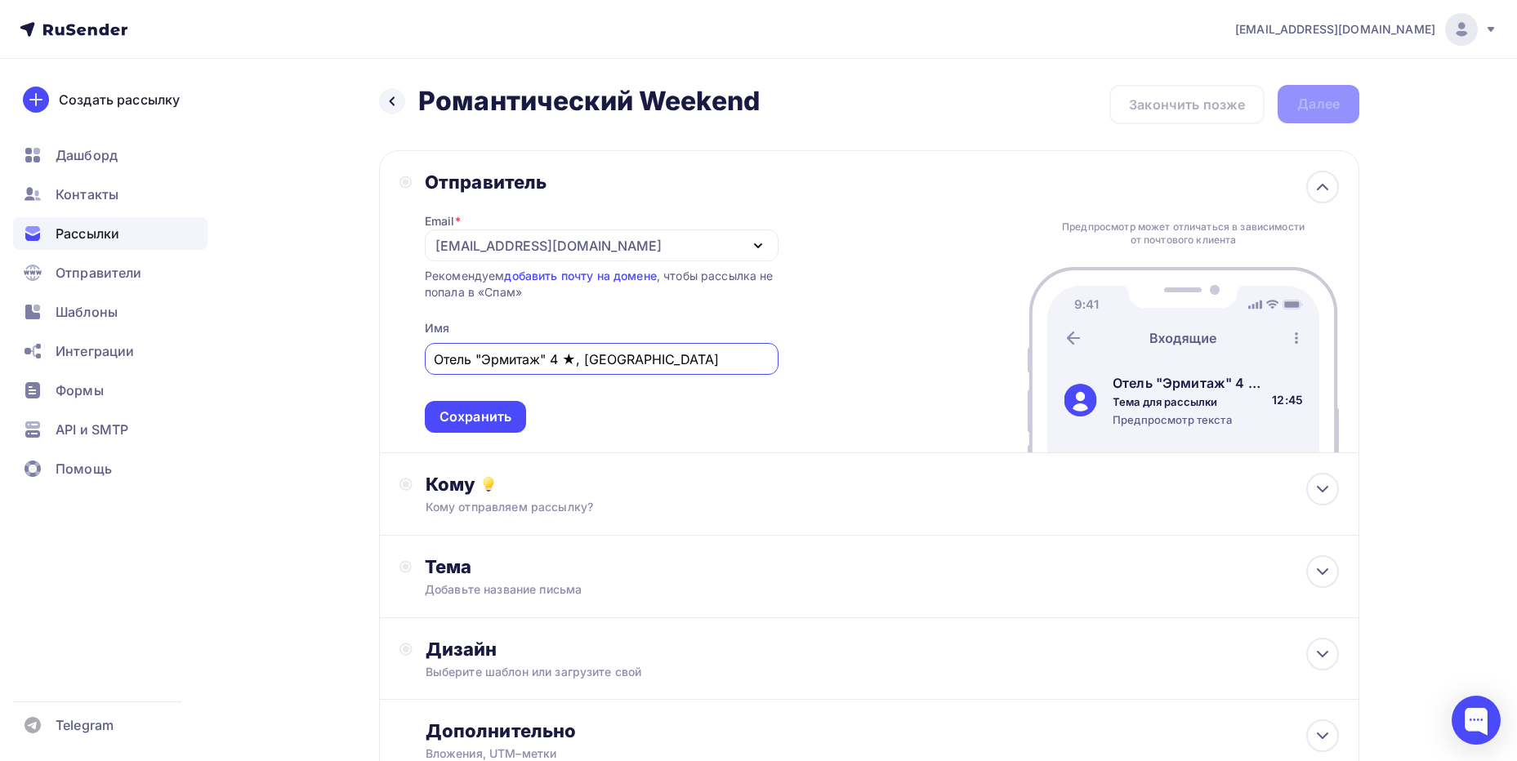
click at [755, 359] on input "Отель "Эрмитаж" 4 ★, [GEOGRAPHIC_DATA]" at bounding box center [601, 360] width 335 height 20
type input "Отель "Эрмитаж" 4 ★"
click at [489, 416] on div "Сохранить" at bounding box center [476, 417] width 72 height 19
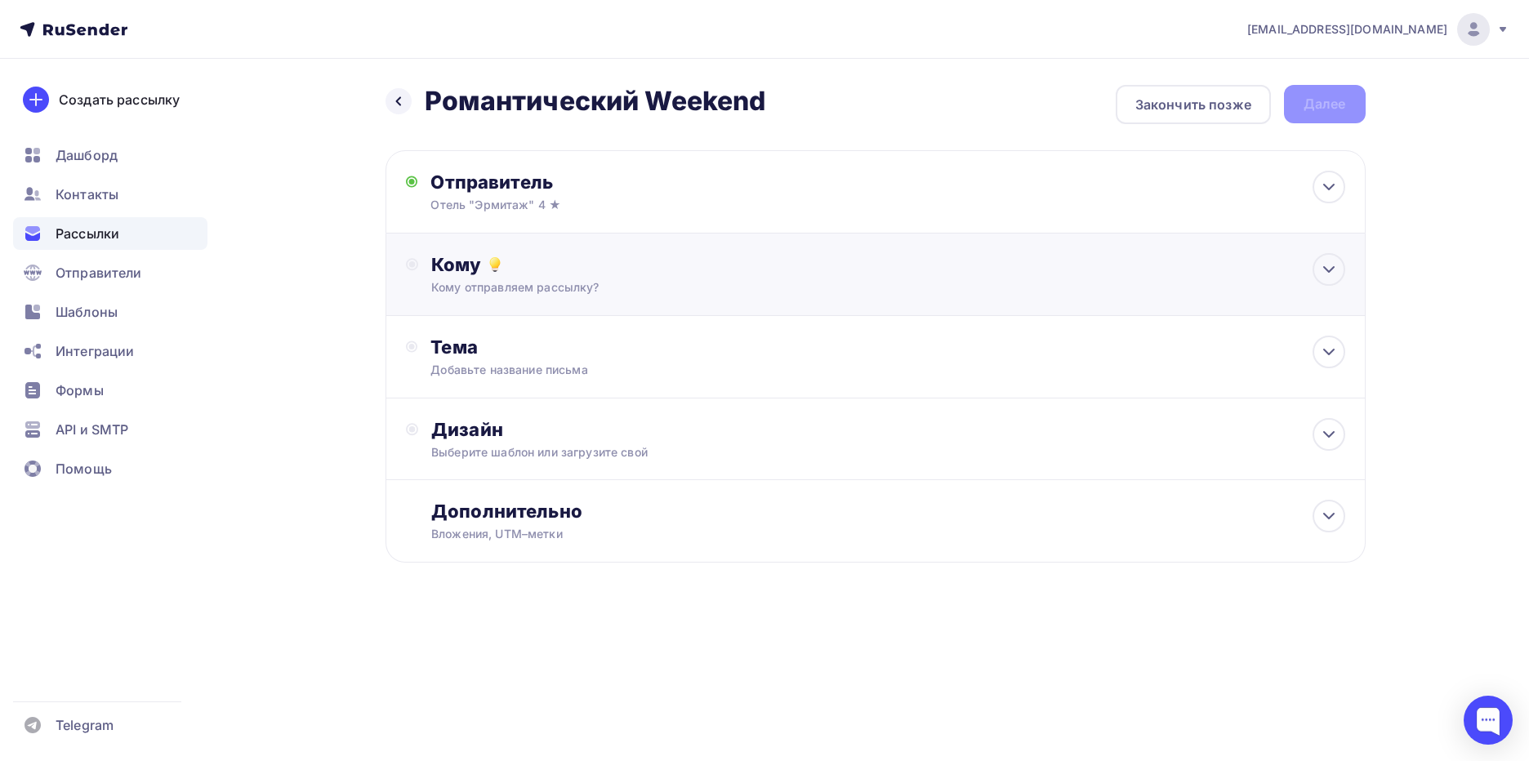
click at [576, 275] on div "Кому" at bounding box center [887, 264] width 913 height 23
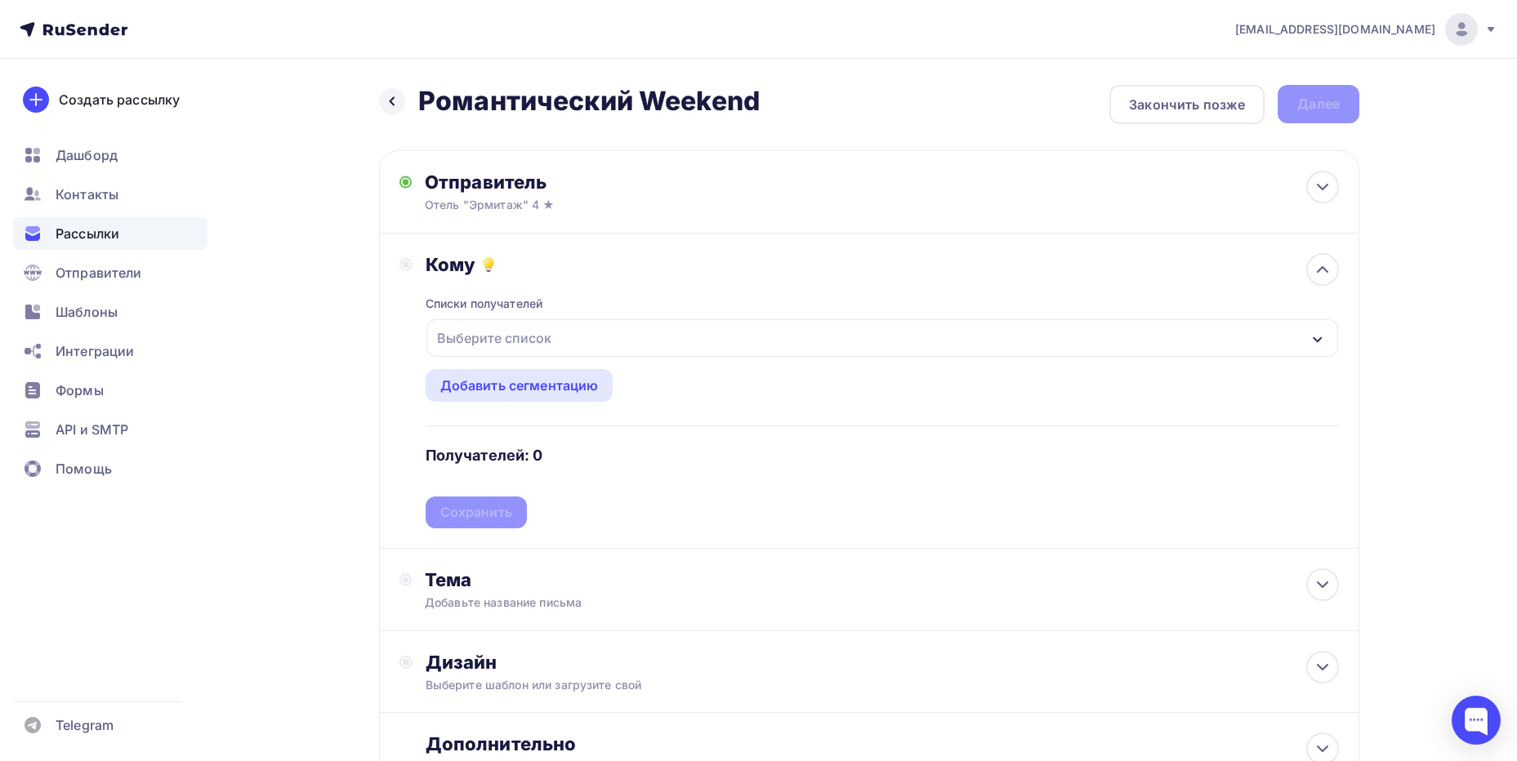
click at [553, 340] on div "Выберите список" at bounding box center [494, 338] width 127 height 29
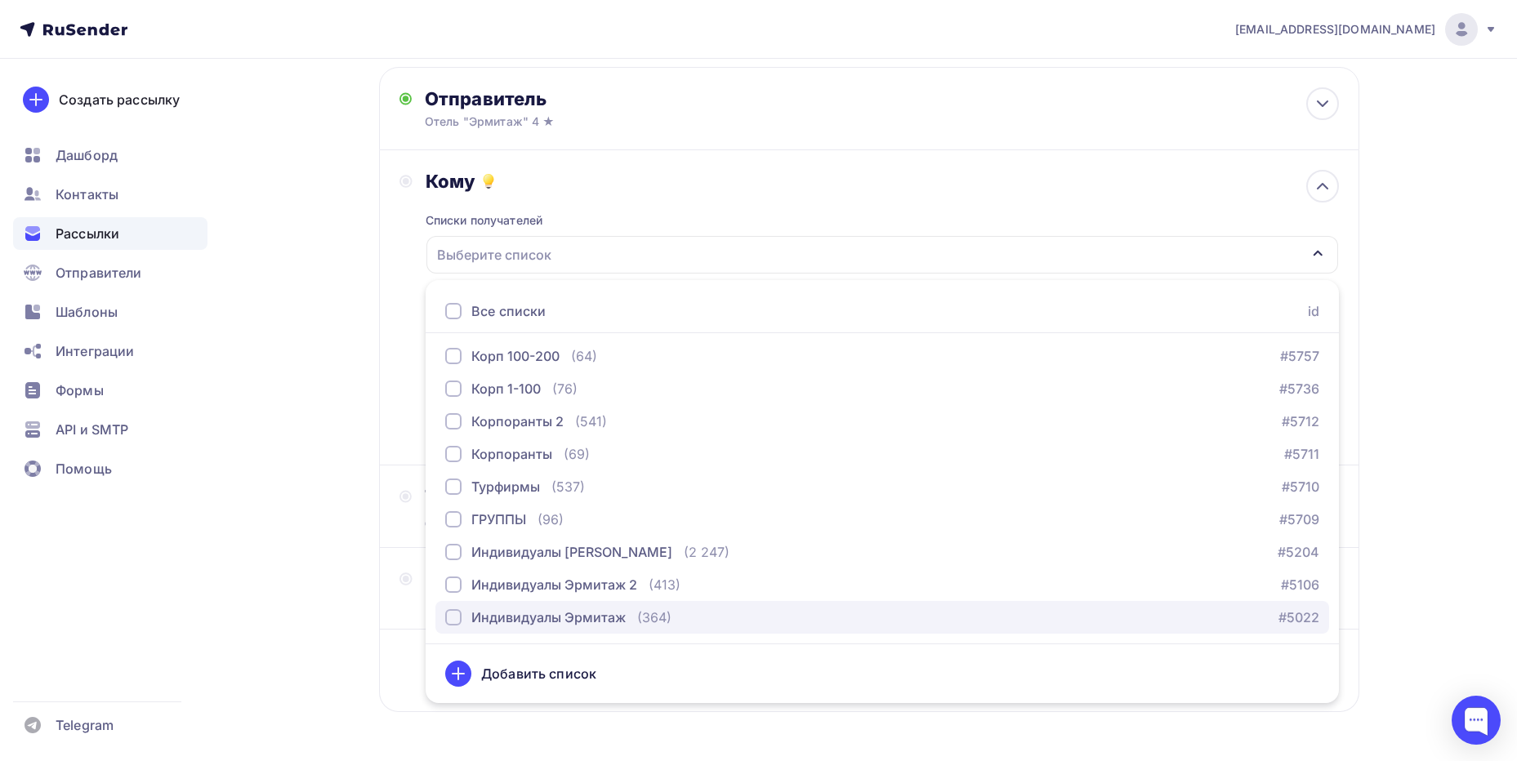
scroll to position [140, 0]
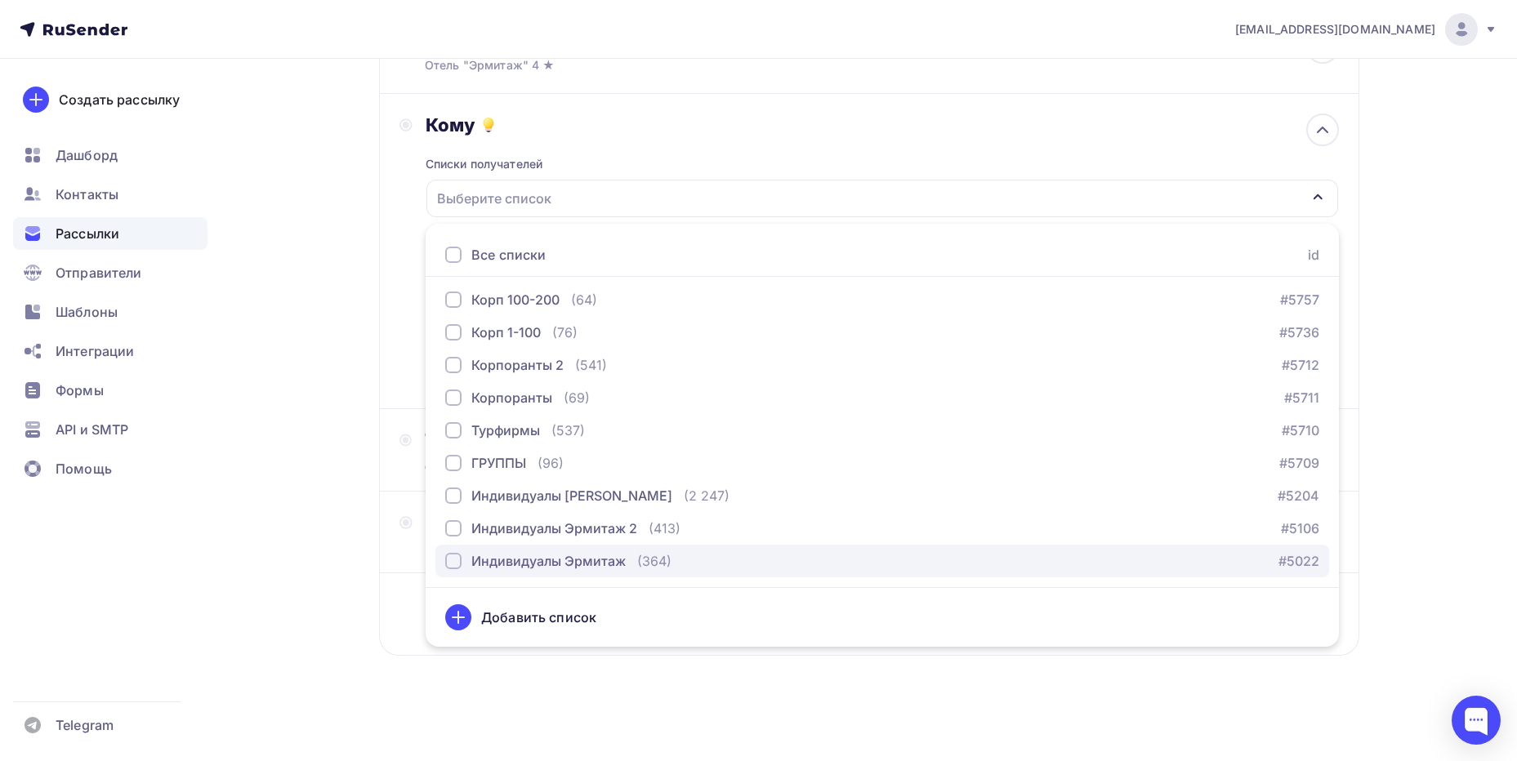
click at [449, 559] on div "button" at bounding box center [453, 561] width 16 height 16
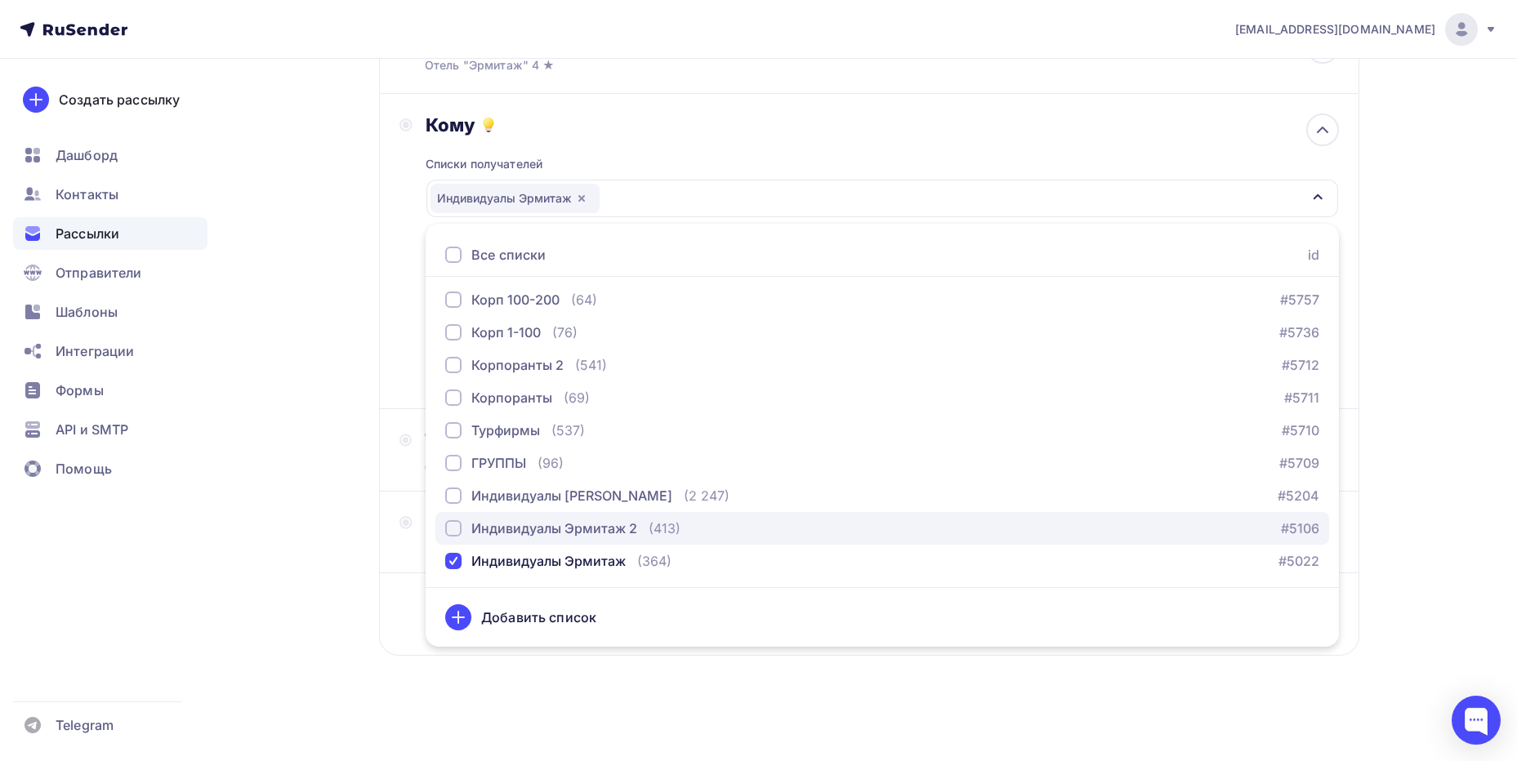
click at [453, 524] on div "button" at bounding box center [453, 528] width 16 height 16
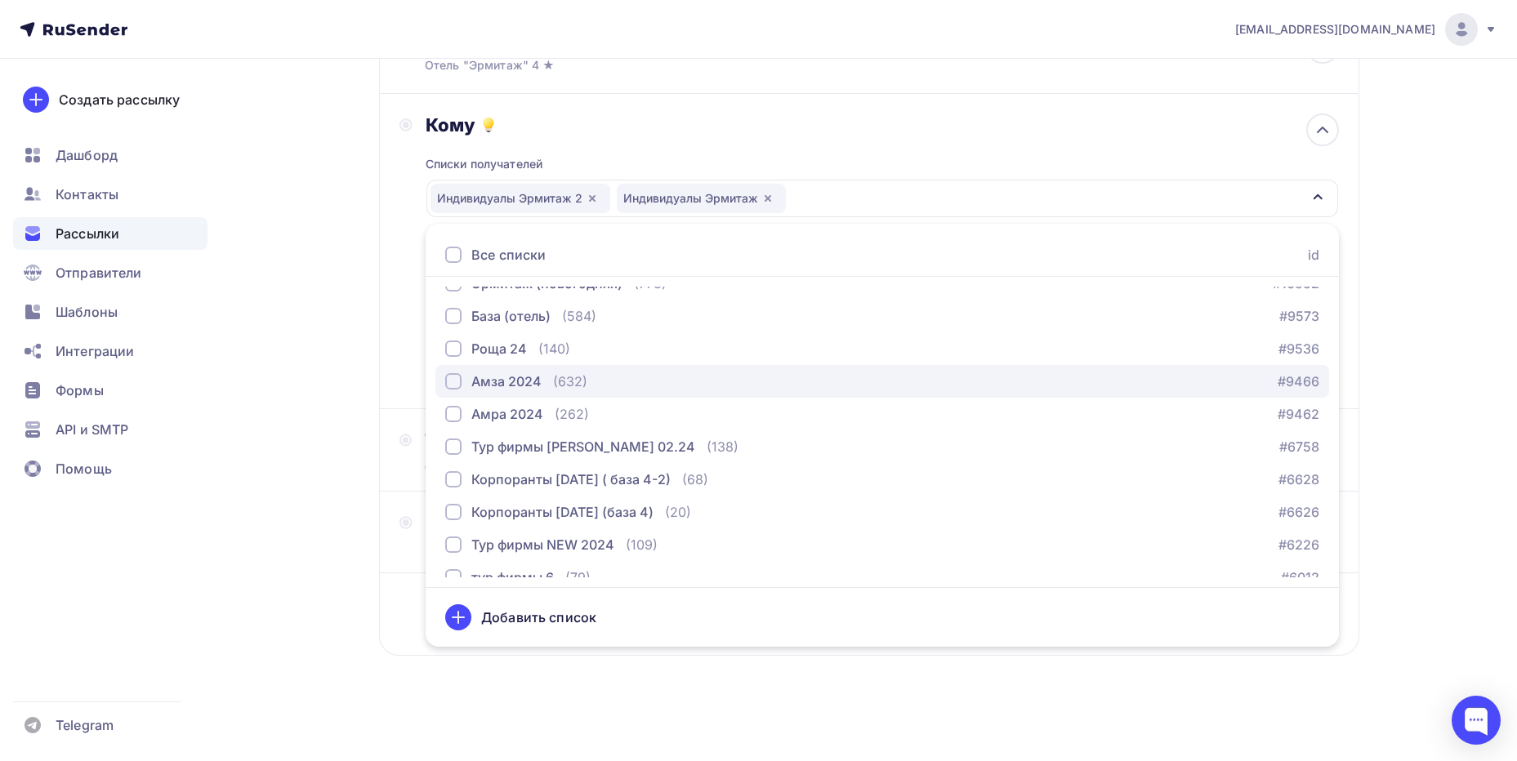
scroll to position [199, 0]
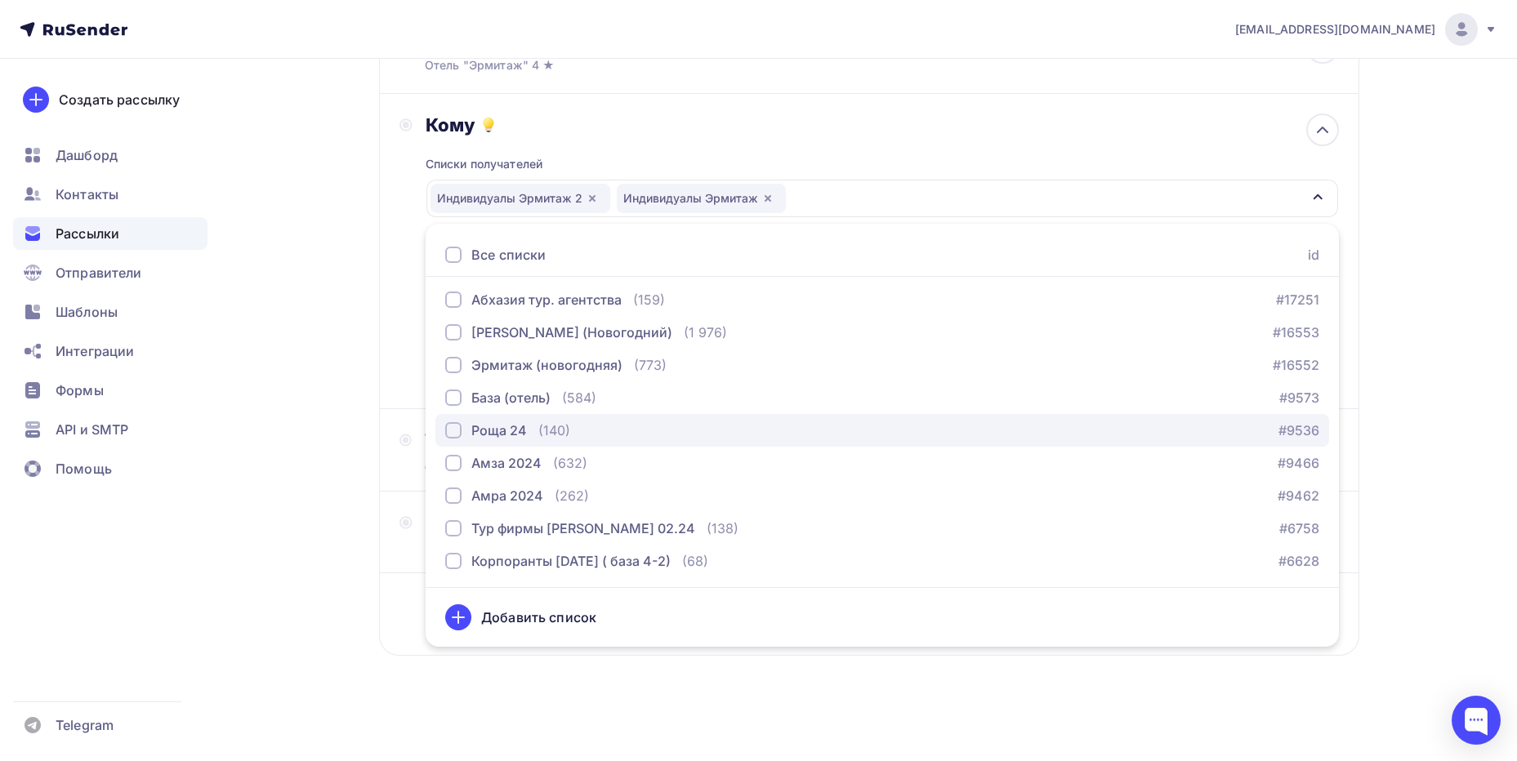
click at [453, 430] on div "button" at bounding box center [453, 430] width 16 height 16
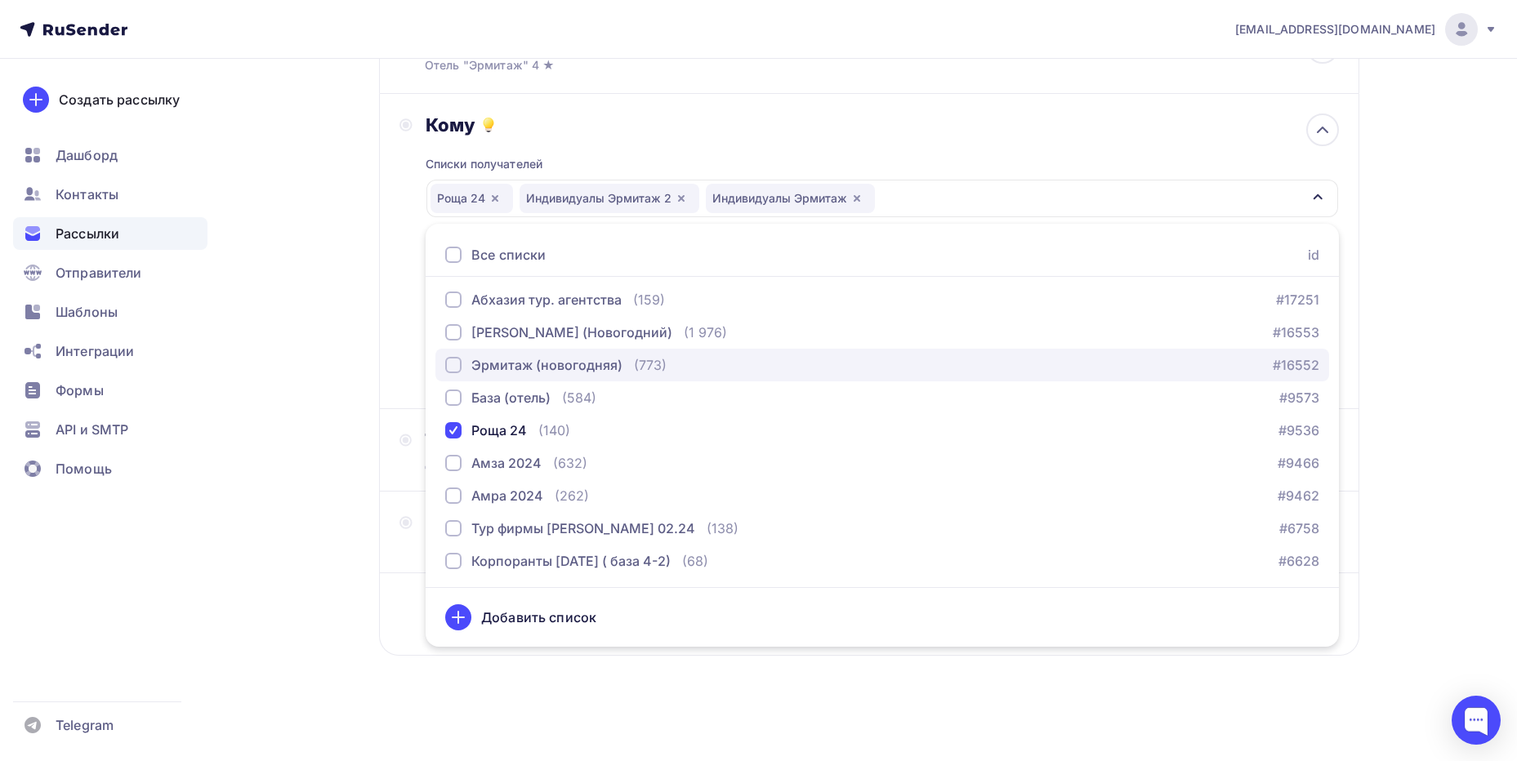
click at [451, 366] on div "button" at bounding box center [453, 365] width 16 height 16
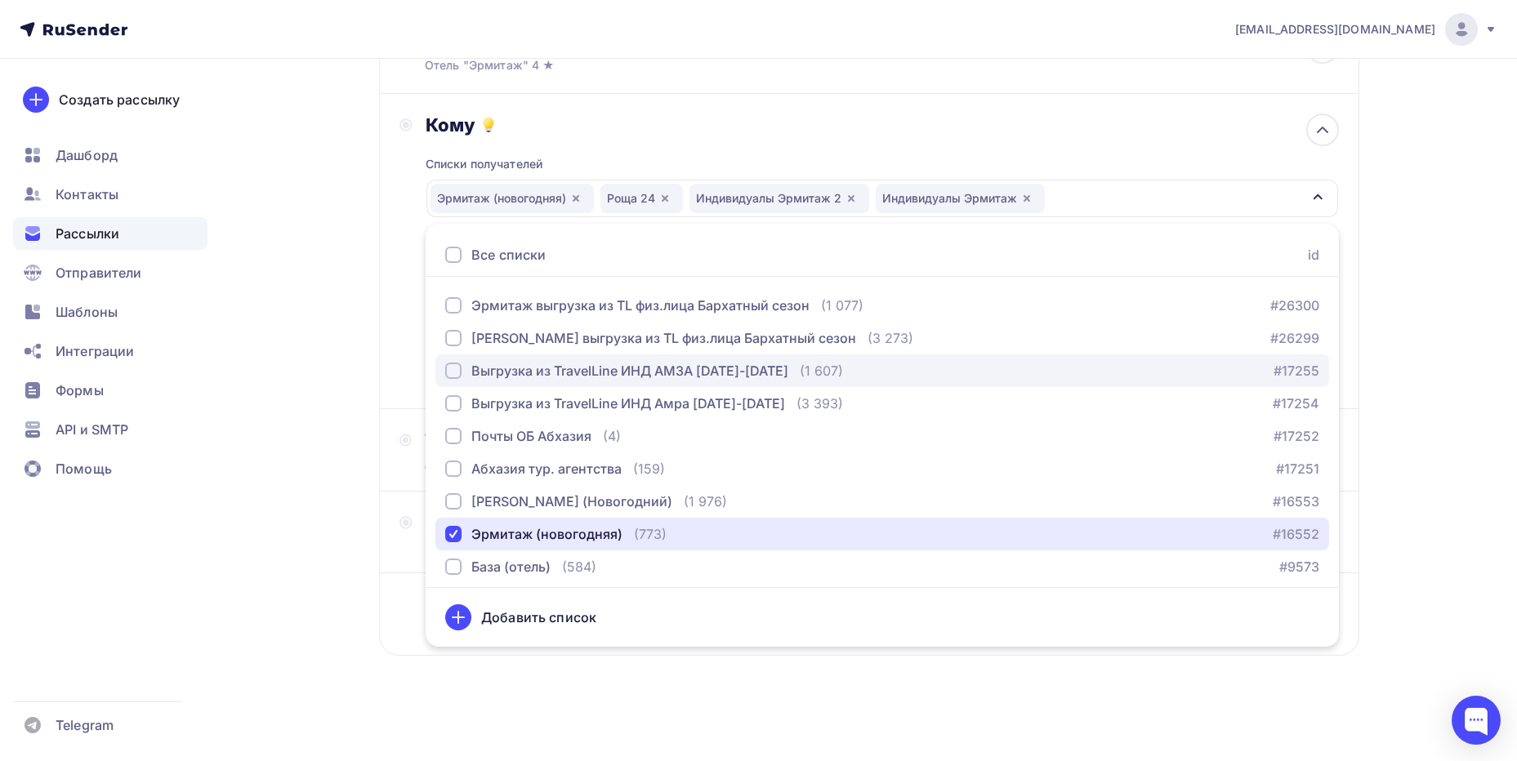
scroll to position [0, 0]
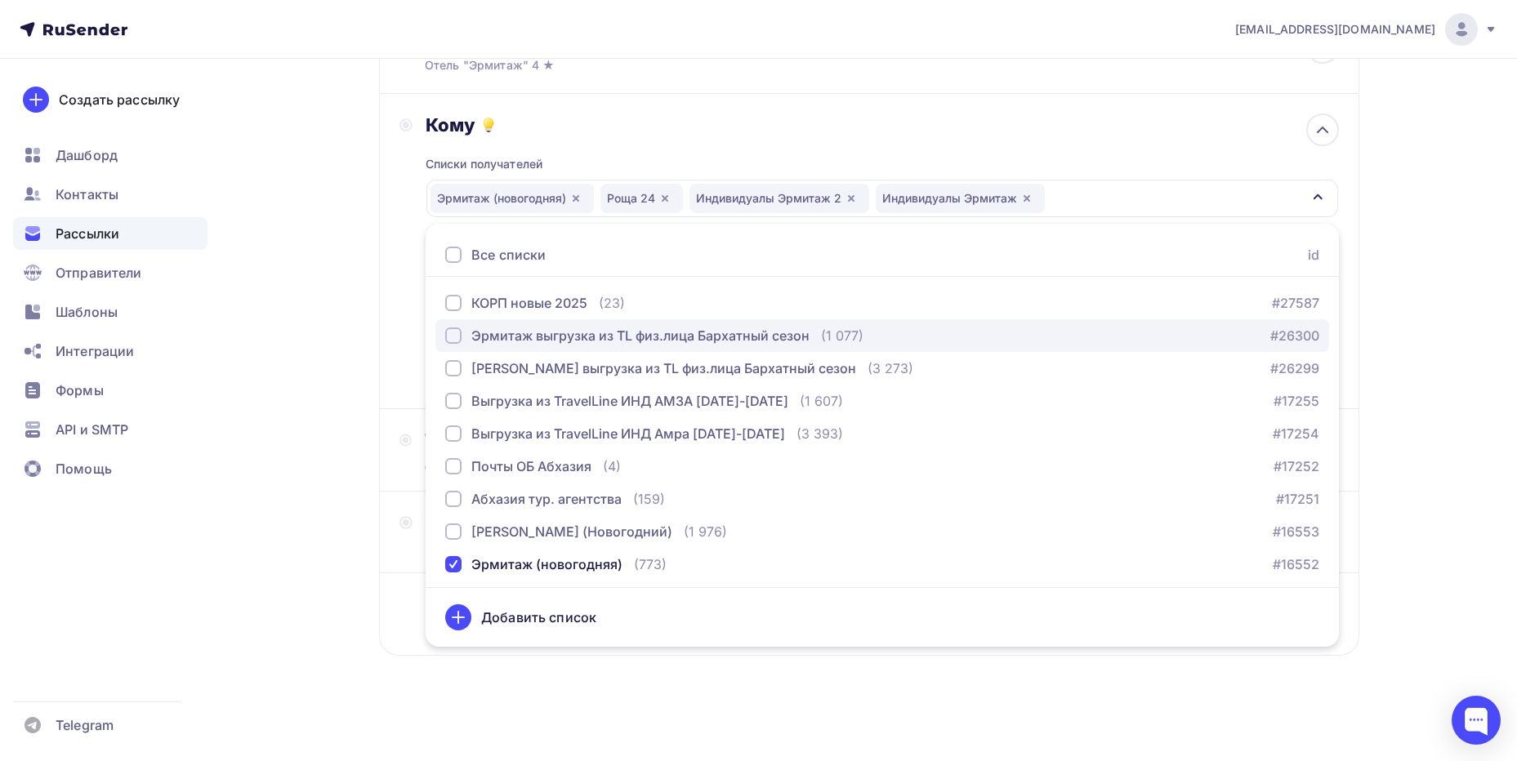
click at [455, 338] on div "button" at bounding box center [453, 336] width 16 height 16
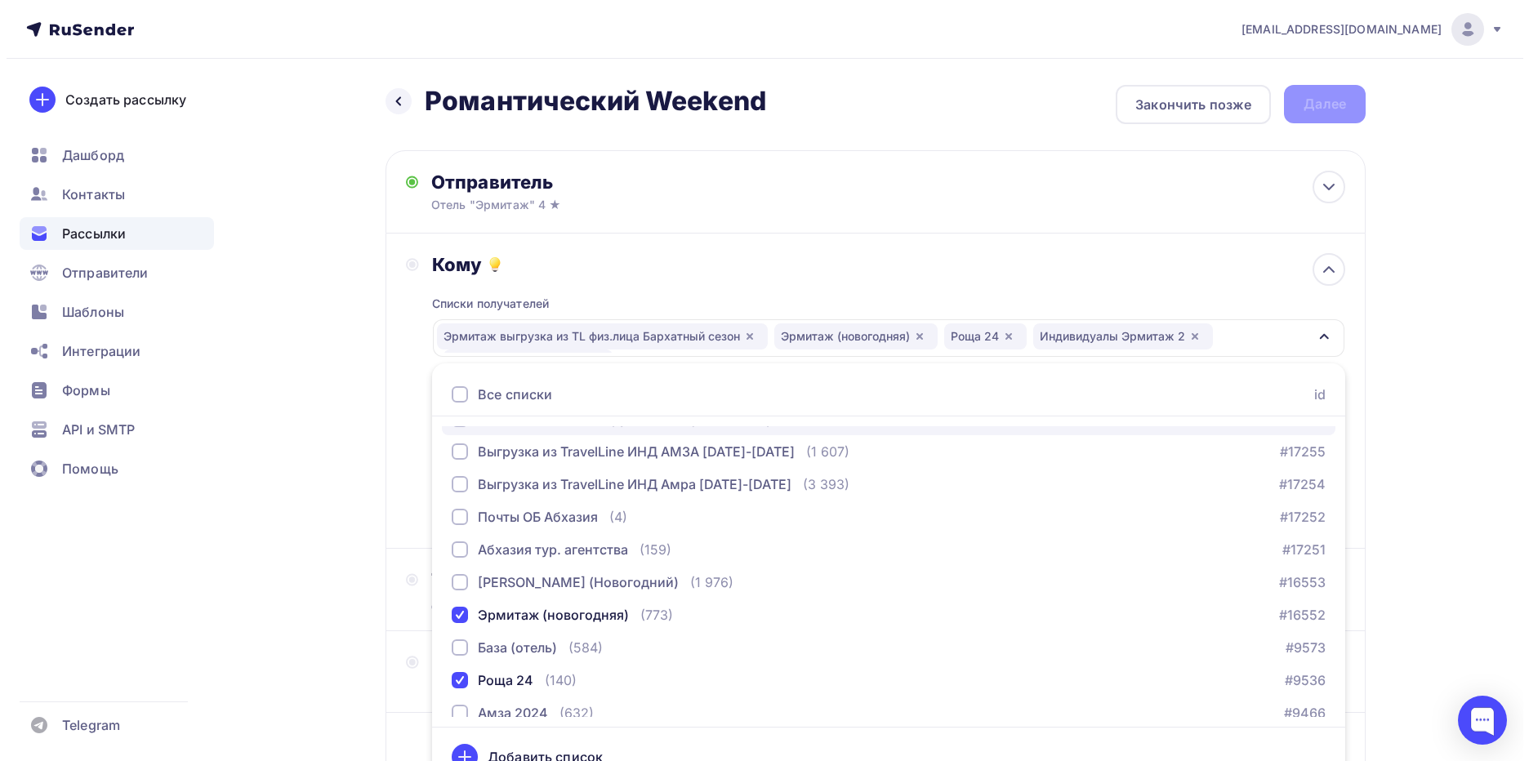
scroll to position [327, 0]
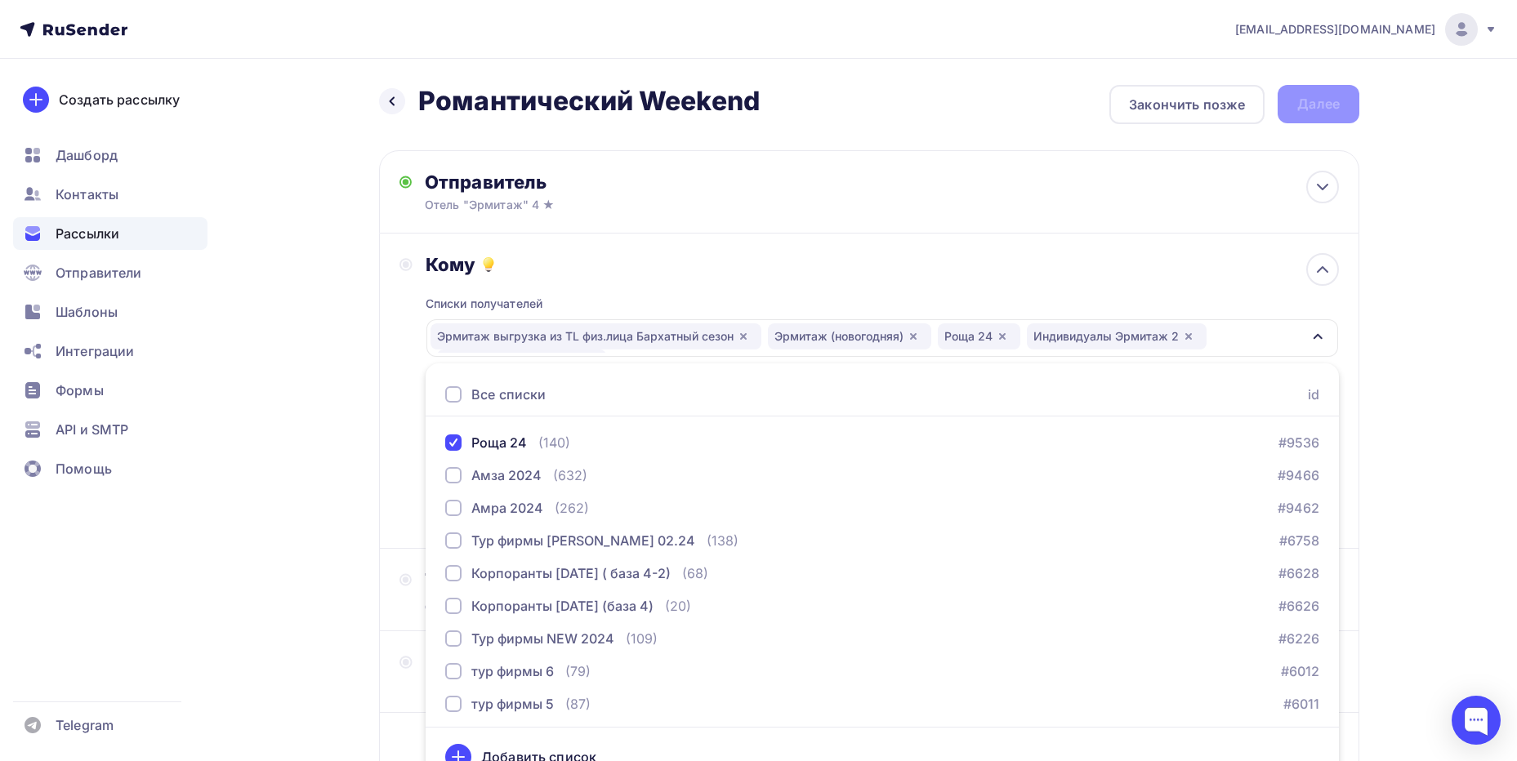
click at [1397, 382] on div "Назад Романтический Weekend Романтический Weekend Закончить позже Далее Отправи…" at bounding box center [758, 480] width 1339 height 842
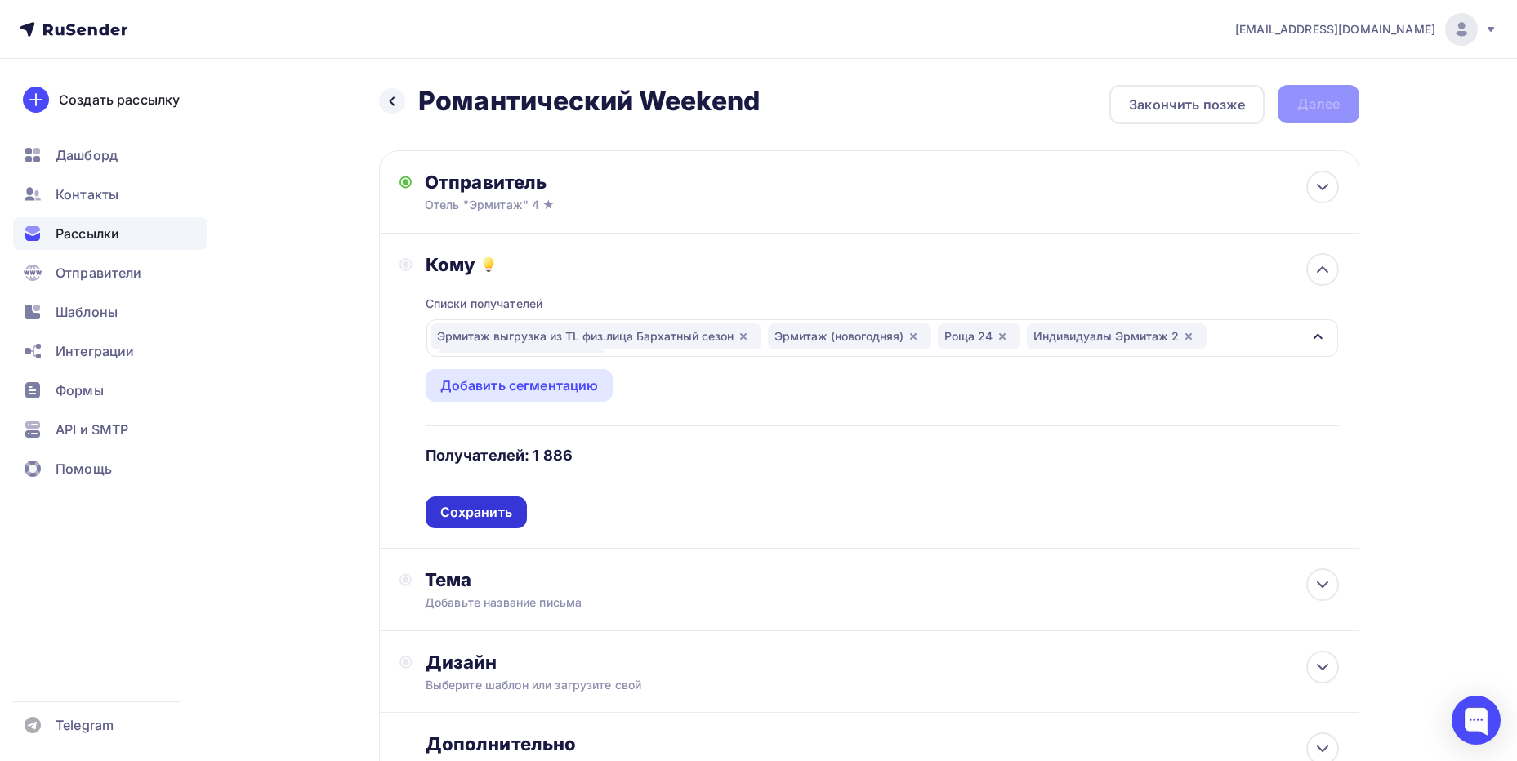
click at [483, 505] on div "Сохранить" at bounding box center [476, 512] width 72 height 19
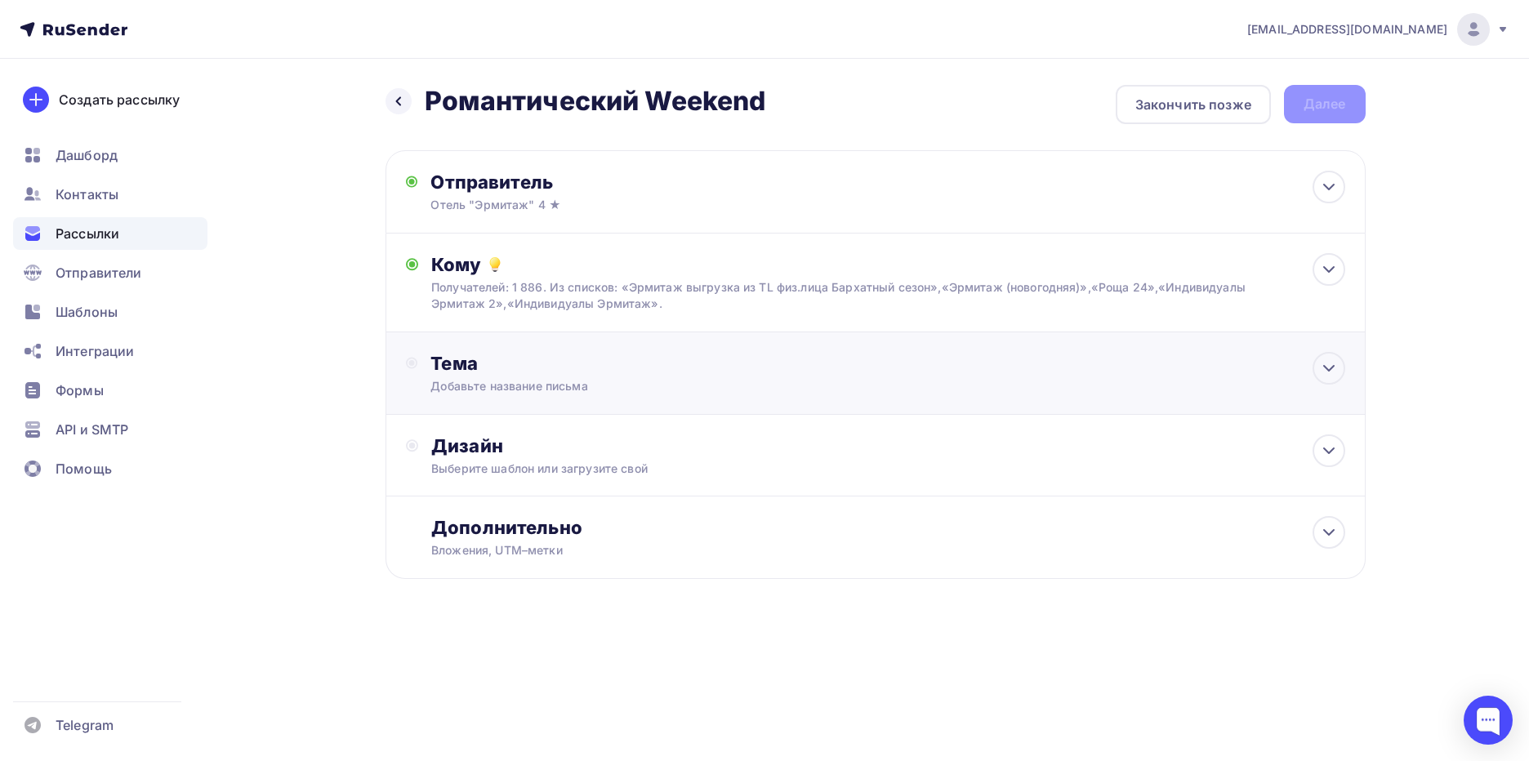
click at [560, 386] on div "Добавьте название письма" at bounding box center [576, 386] width 291 height 16
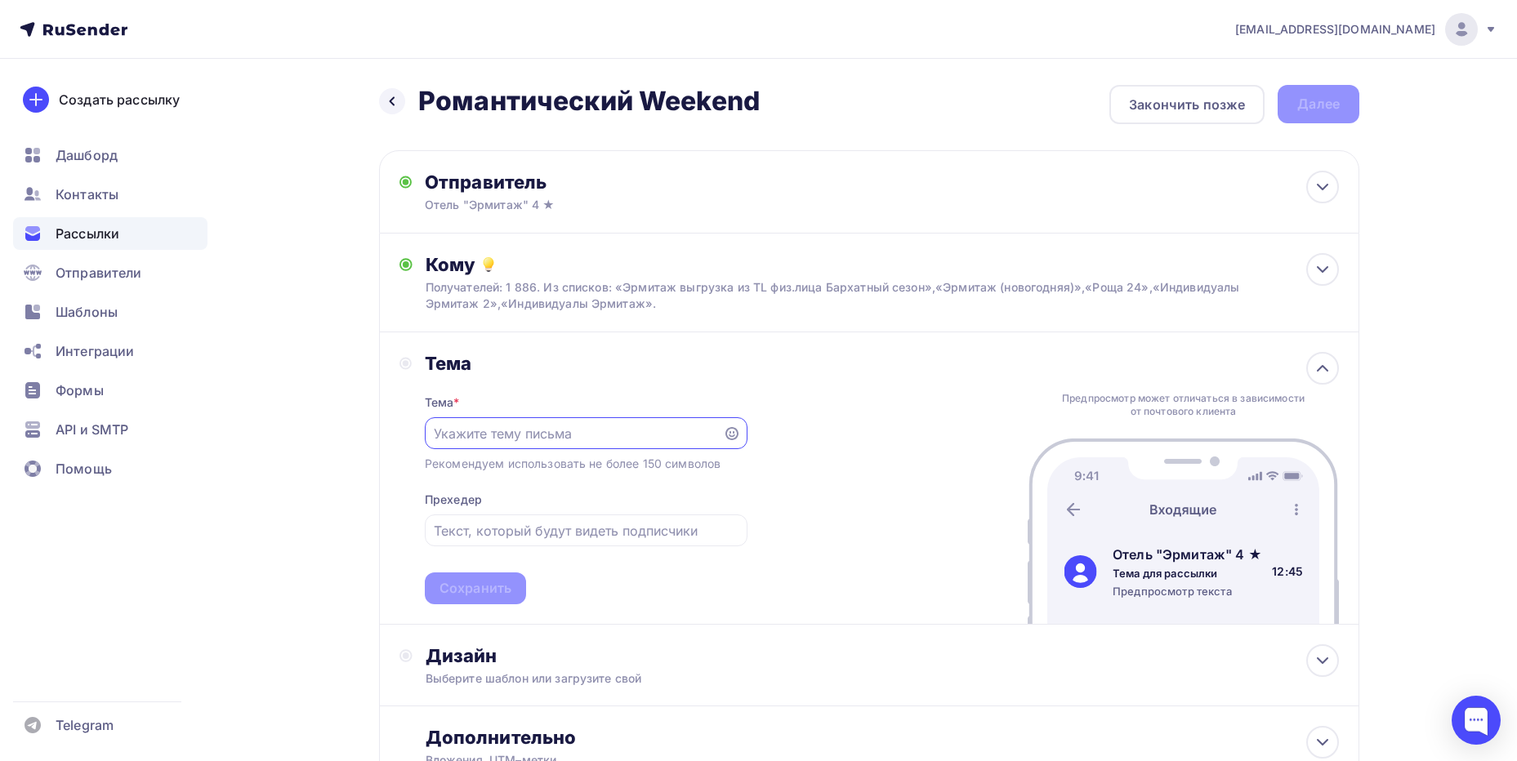
scroll to position [0, 0]
click at [580, 434] on input "text" at bounding box center [573, 434] width 279 height 20
paste input "4 ★"
type input "4 ★"
drag, startPoint x: 580, startPoint y: 434, endPoint x: 408, endPoint y: 431, distance: 171.6
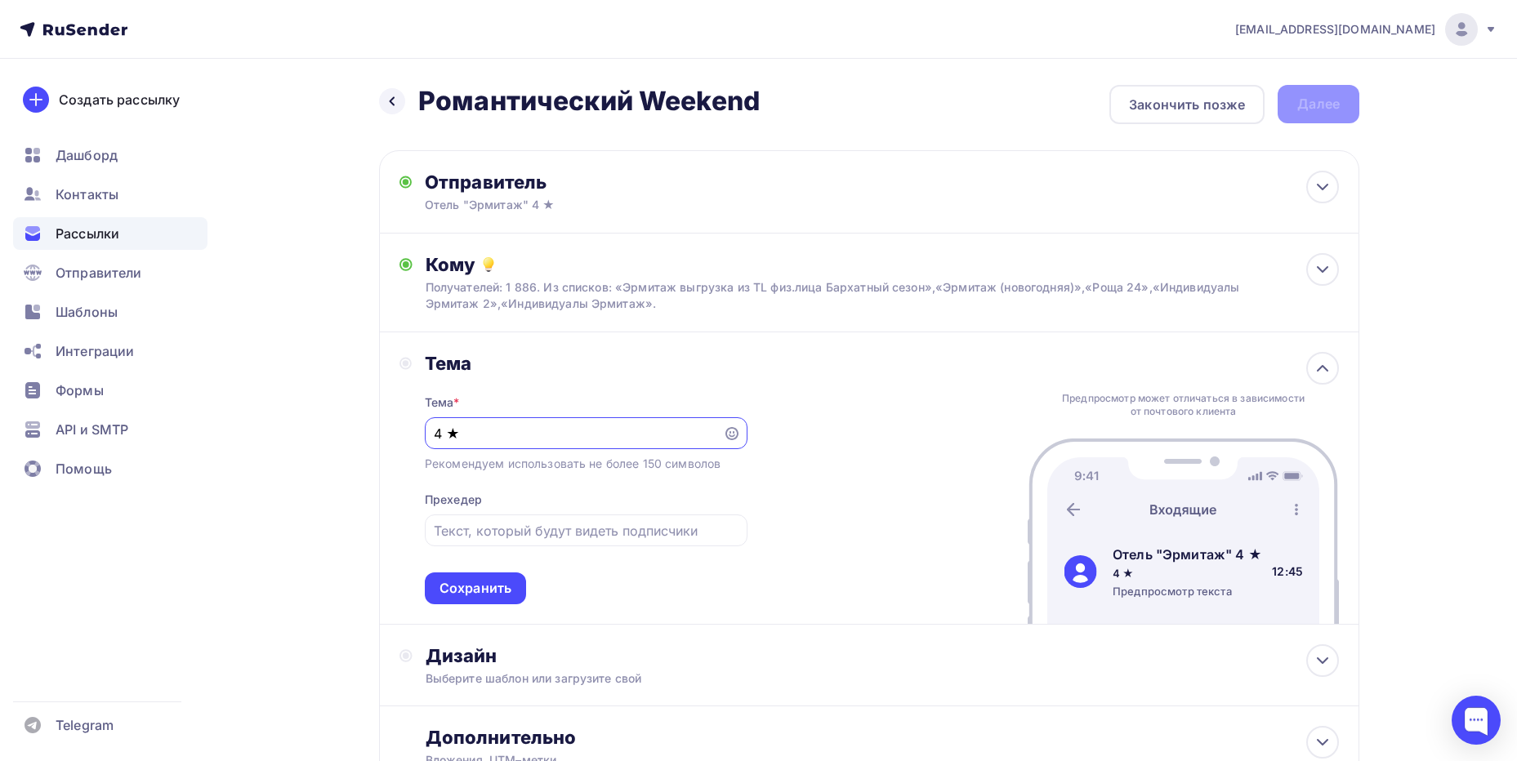
click at [408, 431] on div "Тема Тема * 4 ★ Рекомендуем использовать не более 150 символов Прехедер Сохрани…" at bounding box center [573, 478] width 348 height 252
paste input "Романтический weekend"
click at [544, 431] on input "Романтический weekend" at bounding box center [573, 434] width 279 height 20
click at [639, 436] on input "Романтический Weekend" at bounding box center [573, 434] width 279 height 20
type input "Романтический Weekend"
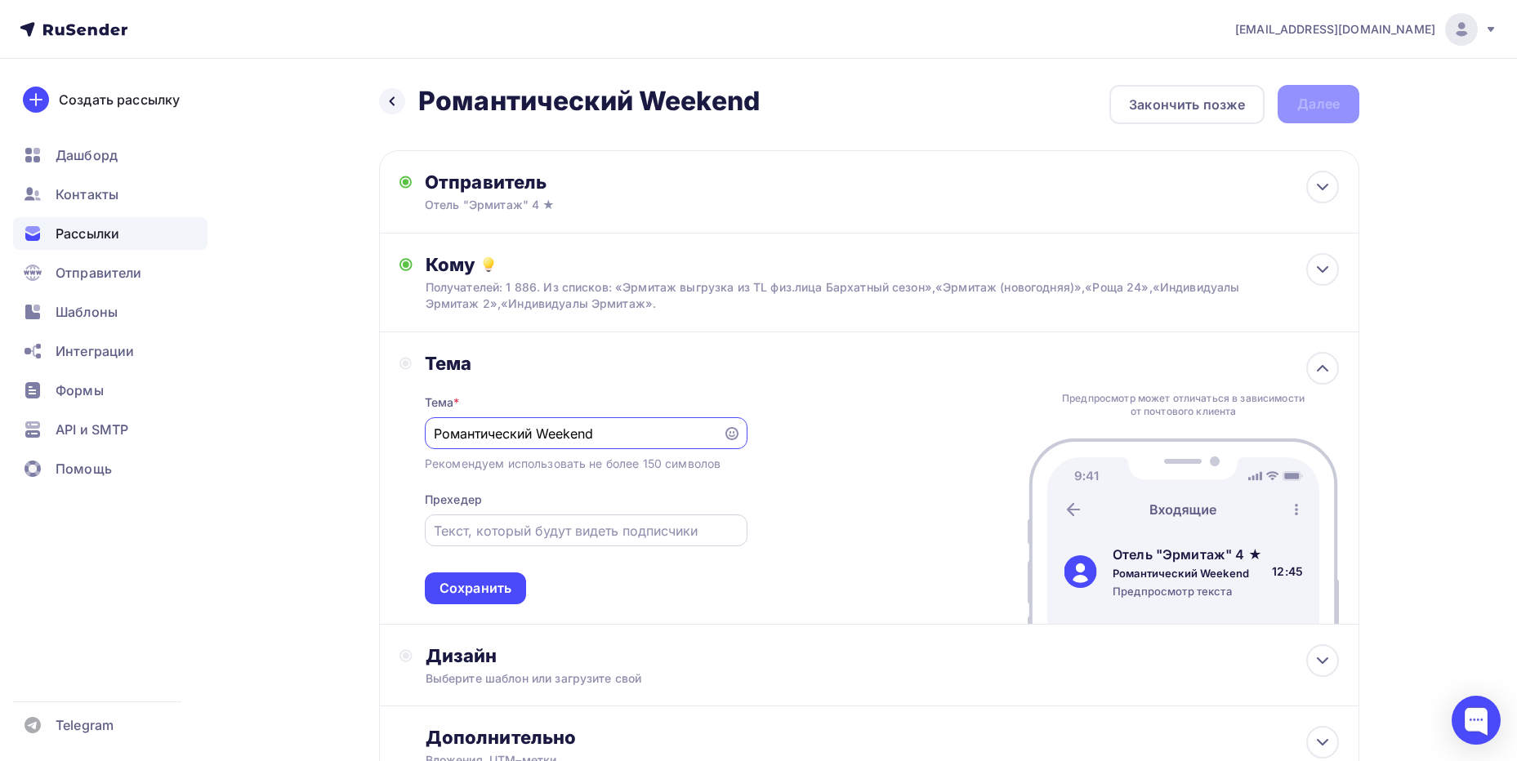
click at [560, 524] on input "text" at bounding box center [586, 531] width 304 height 20
click at [616, 534] on input "text" at bounding box center [586, 531] width 304 height 20
click at [582, 533] on input "text" at bounding box center [586, 531] width 304 height 20
click at [583, 533] on input "text" at bounding box center [586, 531] width 304 height 20
click at [631, 534] on input "text" at bounding box center [586, 531] width 304 height 20
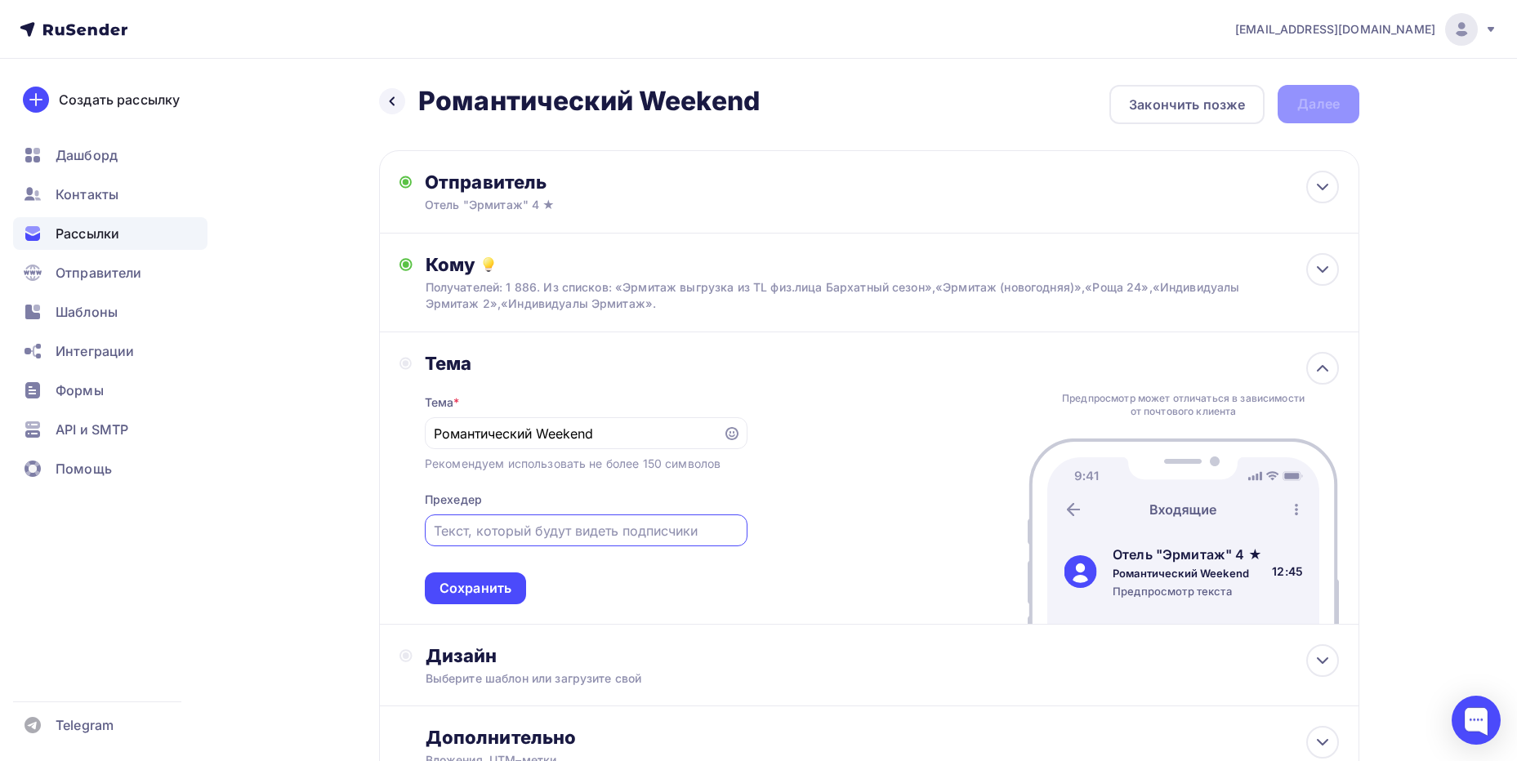
paste input "Романтический weekend"
click at [548, 532] on input "Романтический weekend" at bounding box center [586, 531] width 304 height 20
click at [623, 526] on input "Романтический Weekend" at bounding box center [586, 531] width 304 height 20
type input "Р"
drag, startPoint x: 522, startPoint y: 533, endPoint x: 427, endPoint y: 536, distance: 94.8
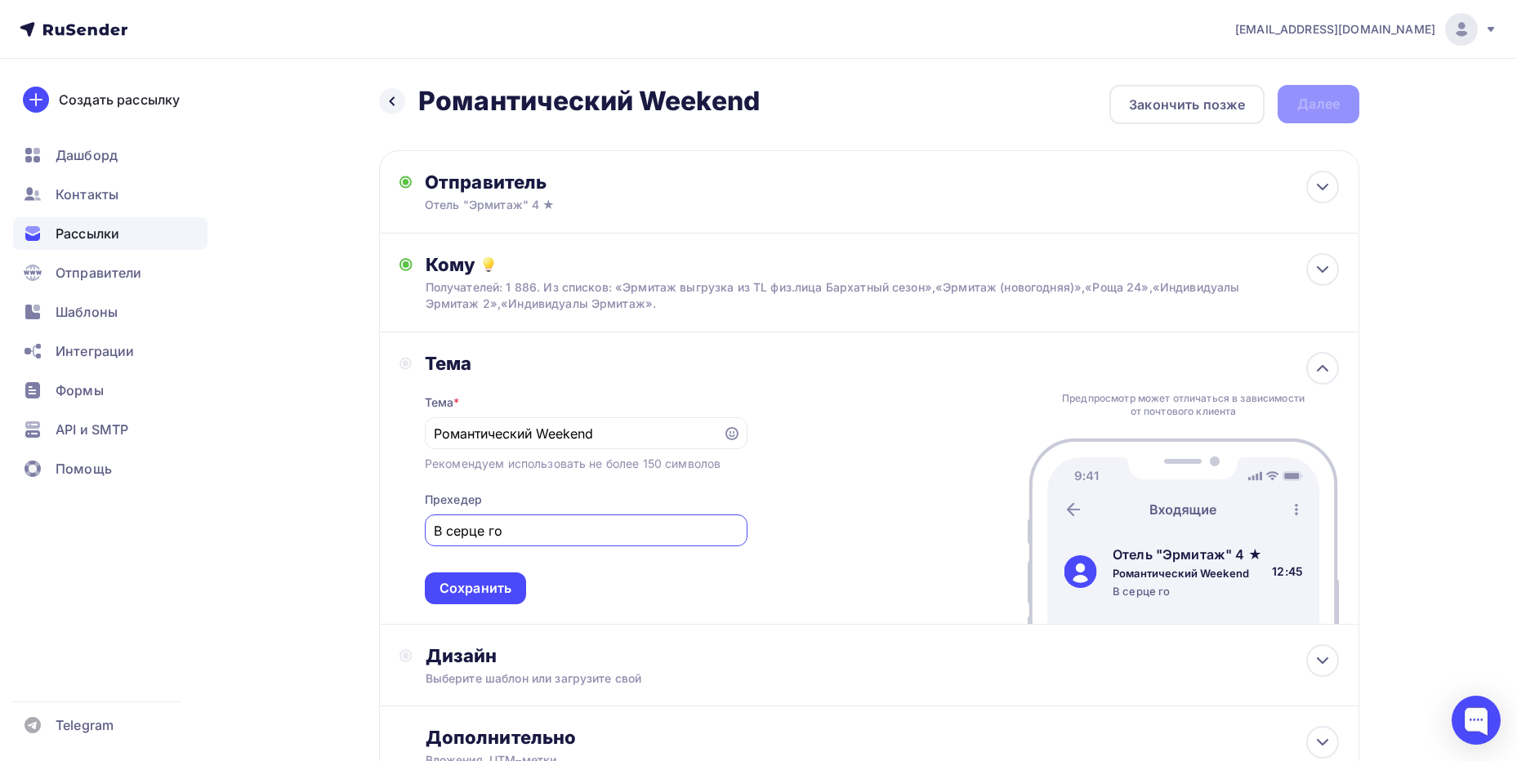
click at [427, 536] on div "В серце го" at bounding box center [586, 531] width 323 height 32
paste input "роведите незабываемые выходные в сердце [GEOGRAPHIC_DATA]! Отель "Эрмитаж 4*" —…"
drag, startPoint x: 605, startPoint y: 534, endPoint x: 377, endPoint y: 533, distance: 227.9
click at [377, 533] on div "Назад Романтический Weekend Романтический Weekend Закончить позже Далее Отправи…" at bounding box center [758, 477] width 1339 height 836
type input "Проведите незабываемые выходные в сердце [GEOGRAPHIC_DATA]! Отель "Эрмитаж 4*" …"
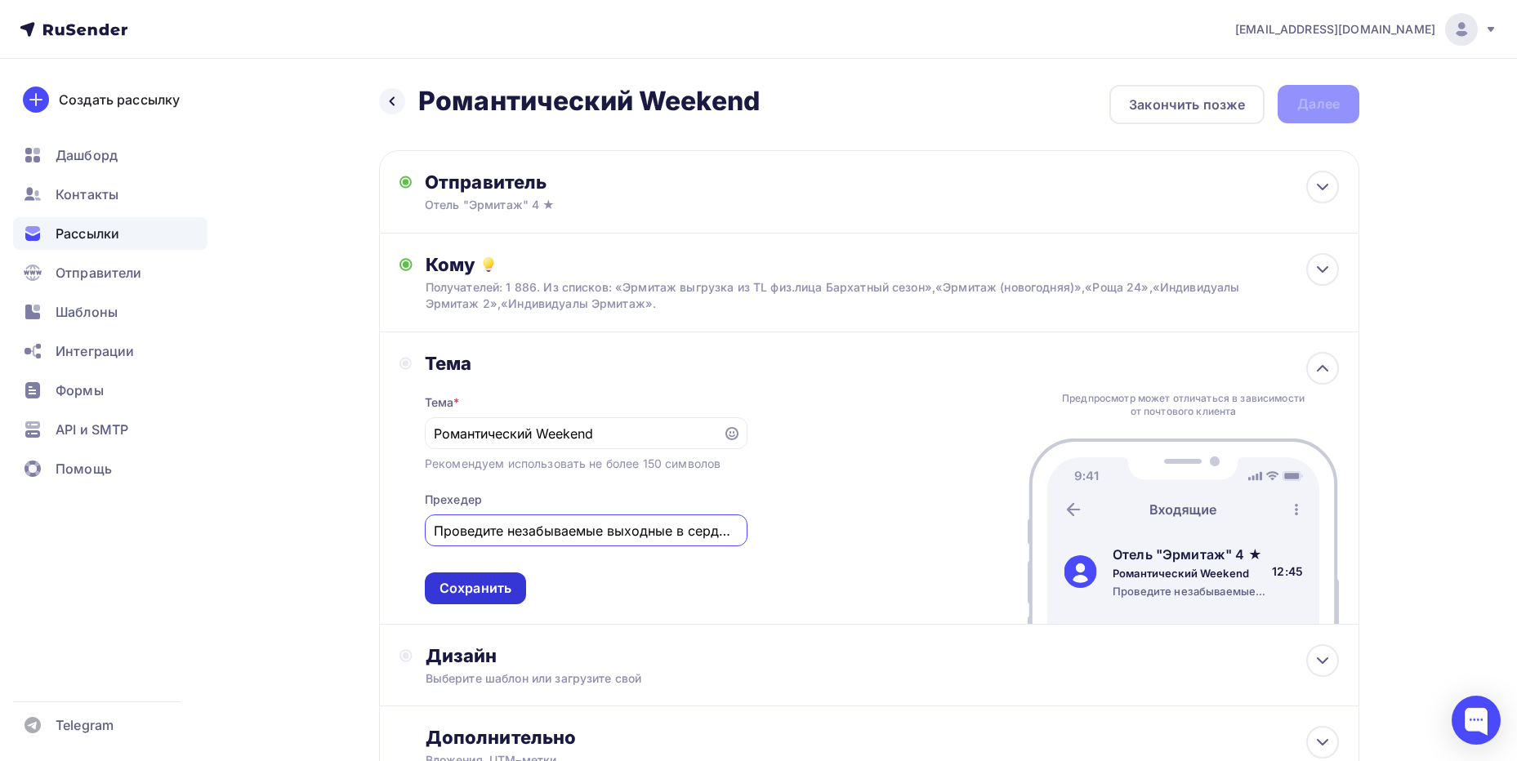
click at [453, 587] on div "Сохранить" at bounding box center [476, 588] width 72 height 19
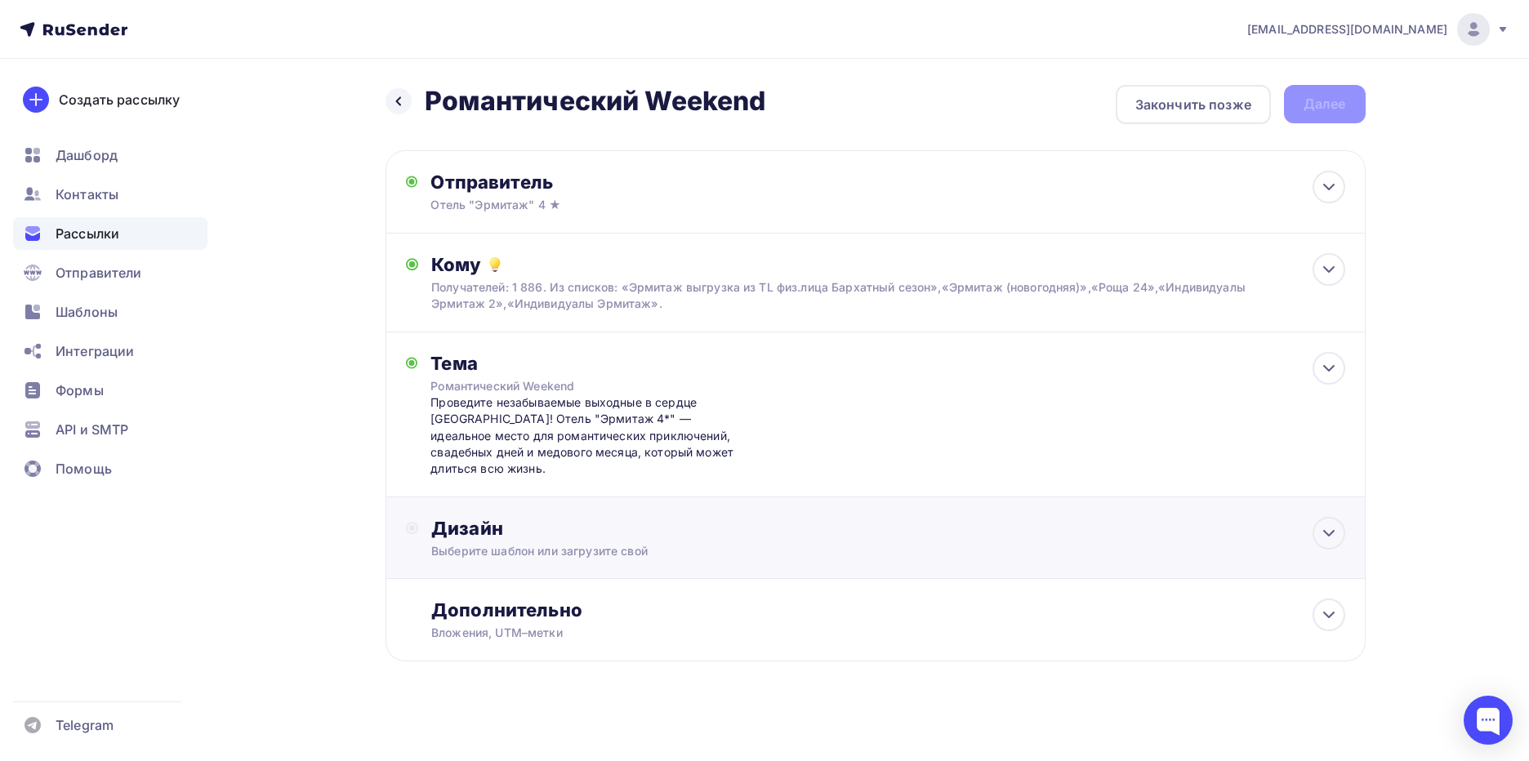
click at [670, 519] on div "Дизайн" at bounding box center [887, 528] width 913 height 23
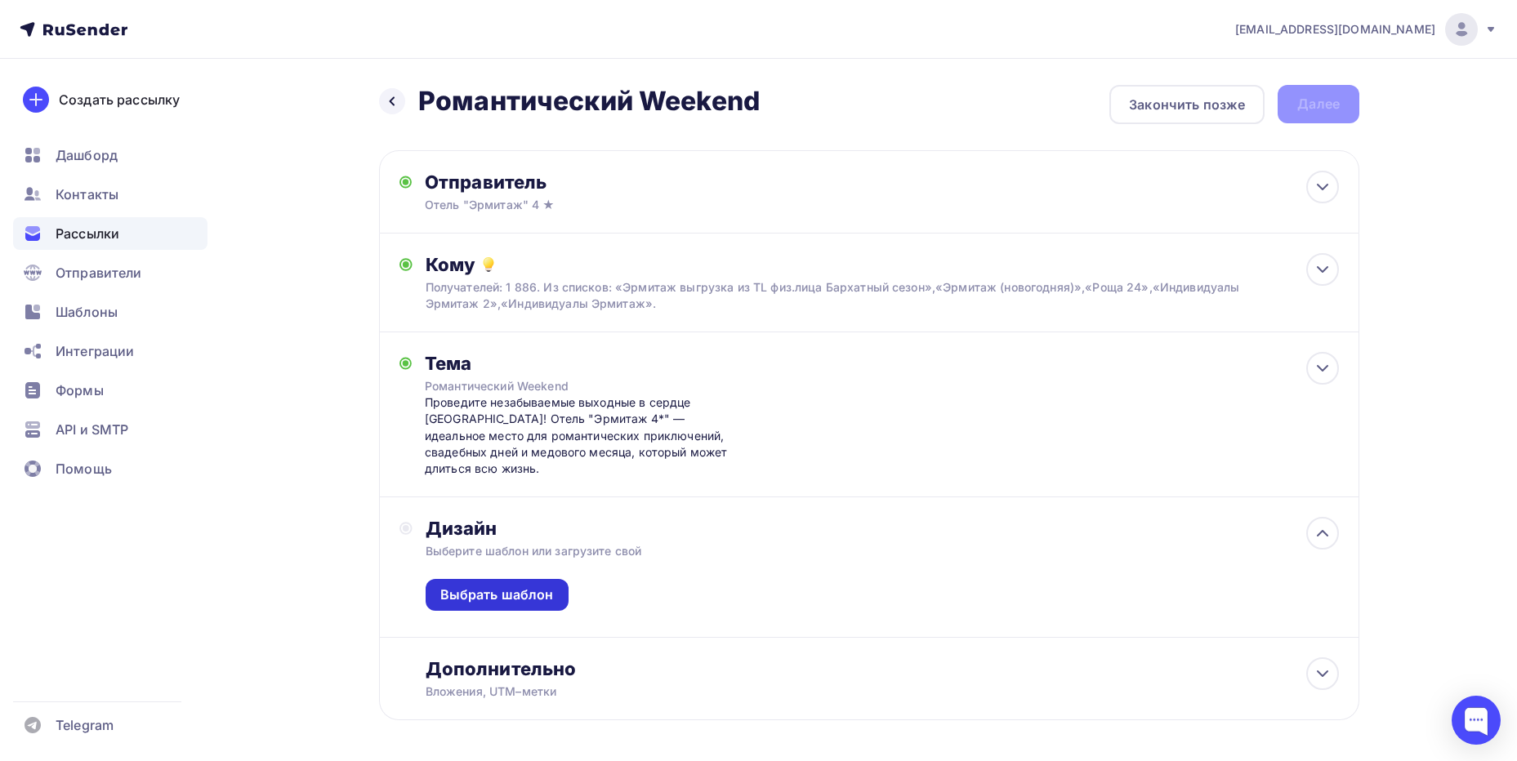
click at [518, 586] on div "Выбрать шаблон" at bounding box center [497, 595] width 114 height 19
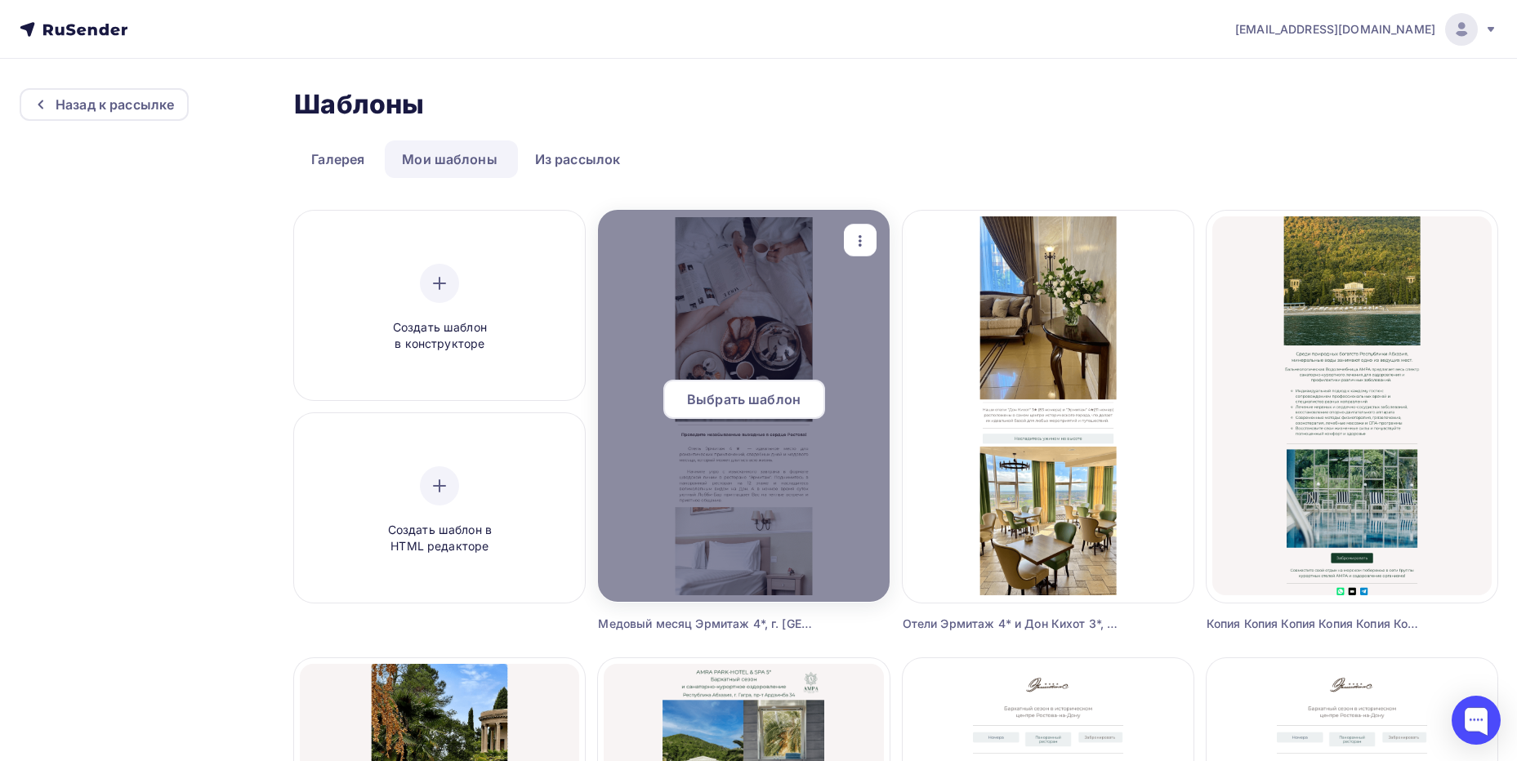
click at [747, 408] on span "Выбрать шаблон" at bounding box center [744, 400] width 114 height 20
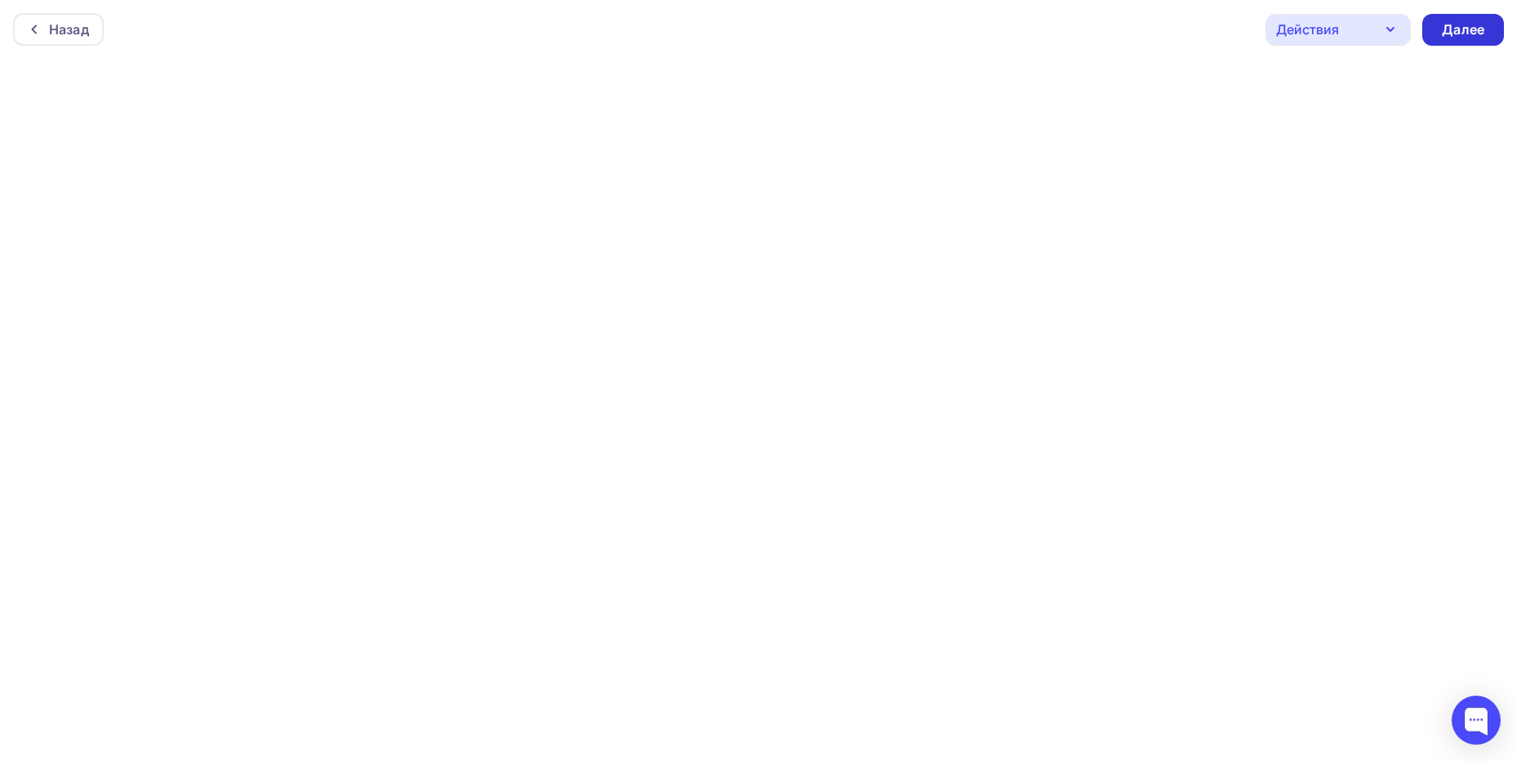
click at [1454, 21] on div "Далее" at bounding box center [1463, 29] width 42 height 19
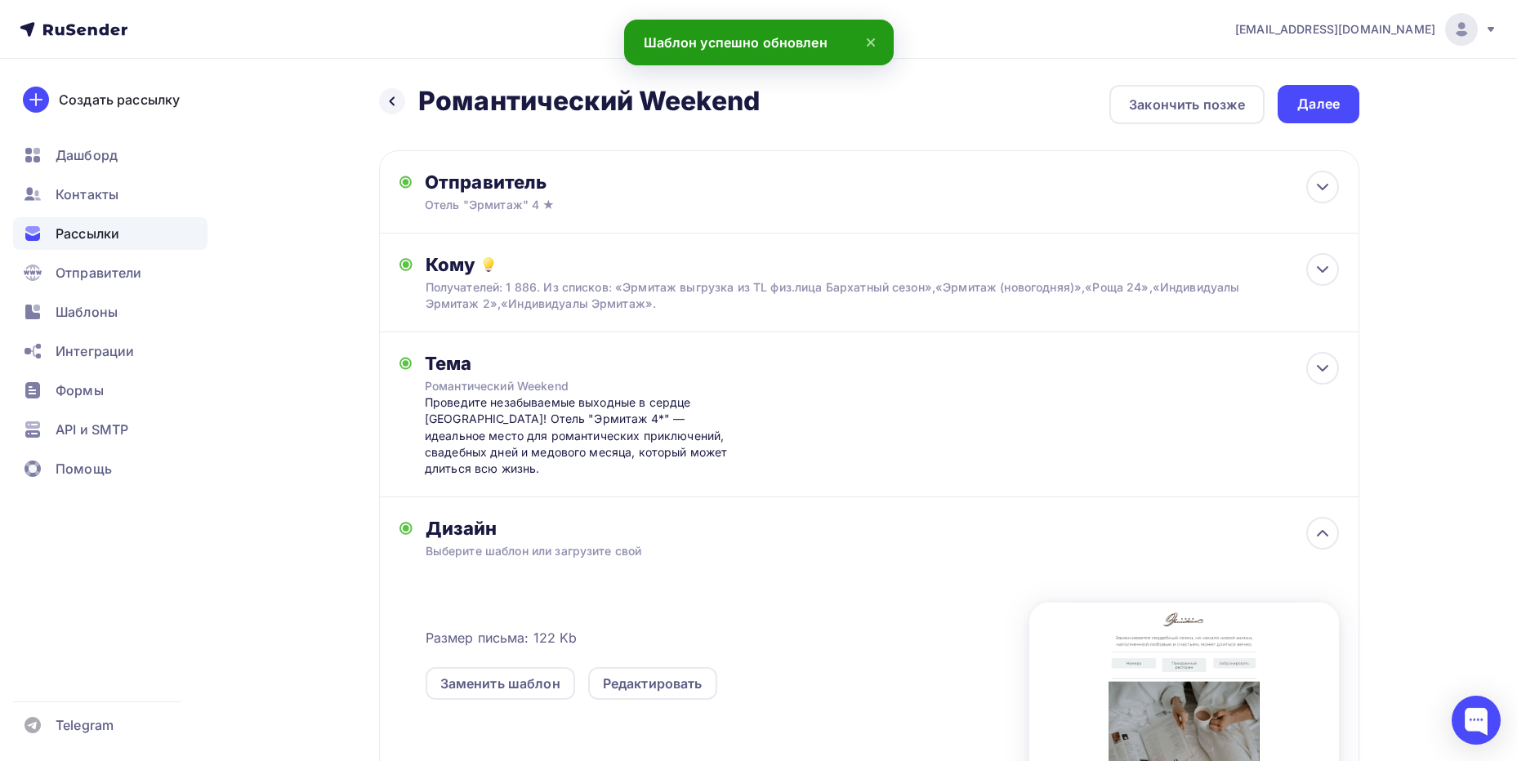
click at [615, 523] on div "Дизайн" at bounding box center [882, 528] width 913 height 23
click at [664, 674] on div "Редактировать" at bounding box center [653, 684] width 100 height 20
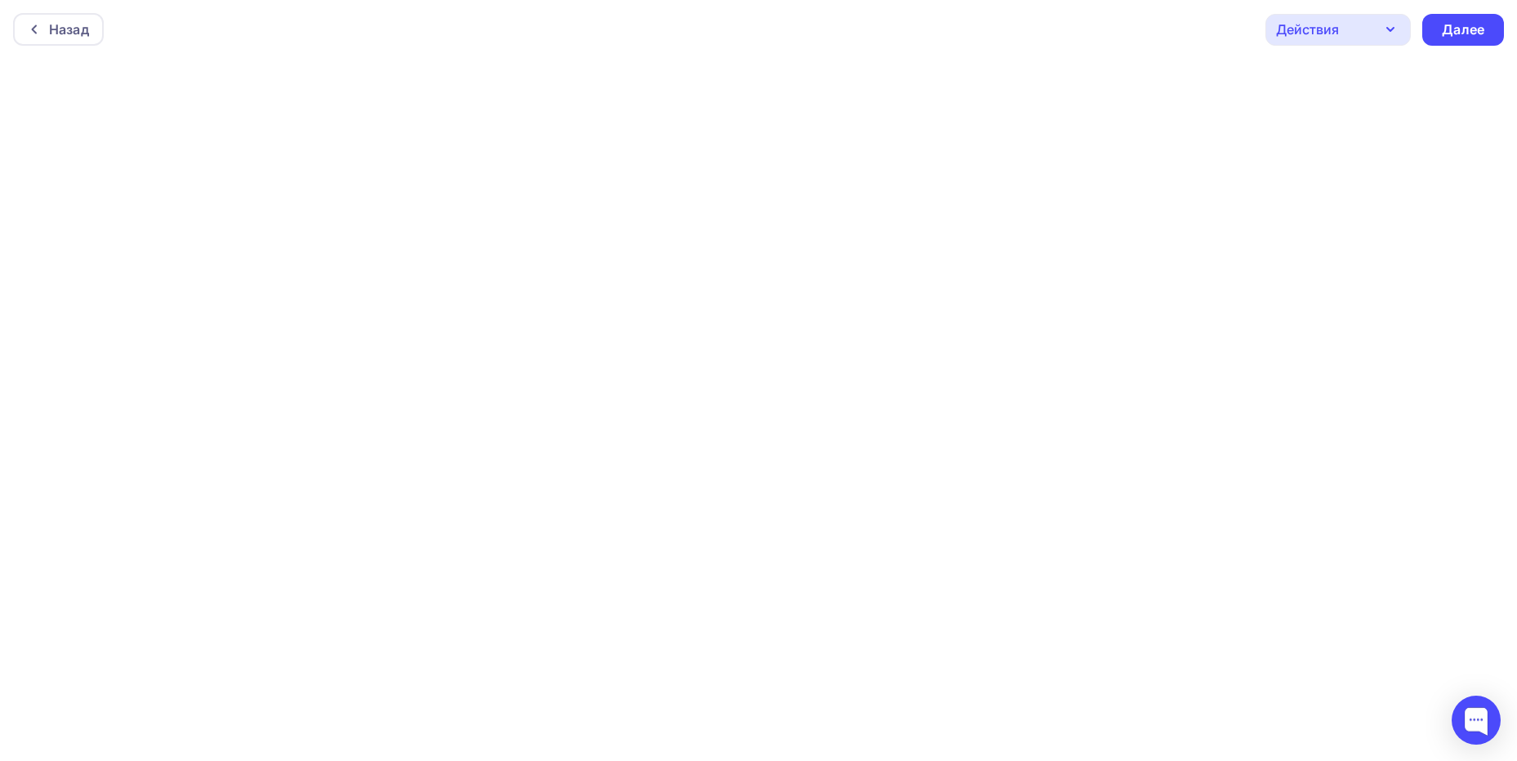
scroll to position [4, 0]
click at [1470, 22] on div "Далее" at bounding box center [1463, 25] width 42 height 19
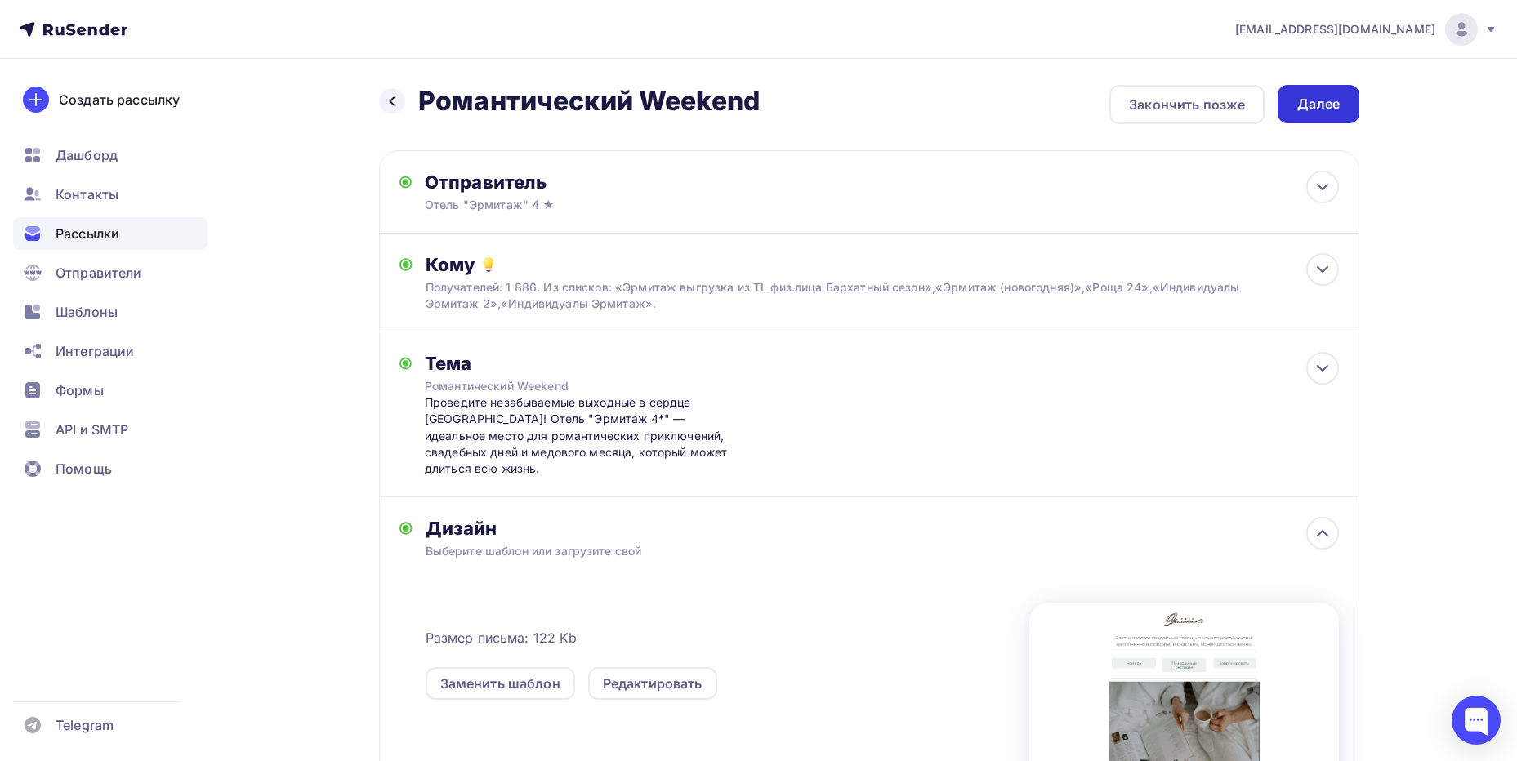
click at [1341, 107] on div "Далее" at bounding box center [1319, 104] width 82 height 38
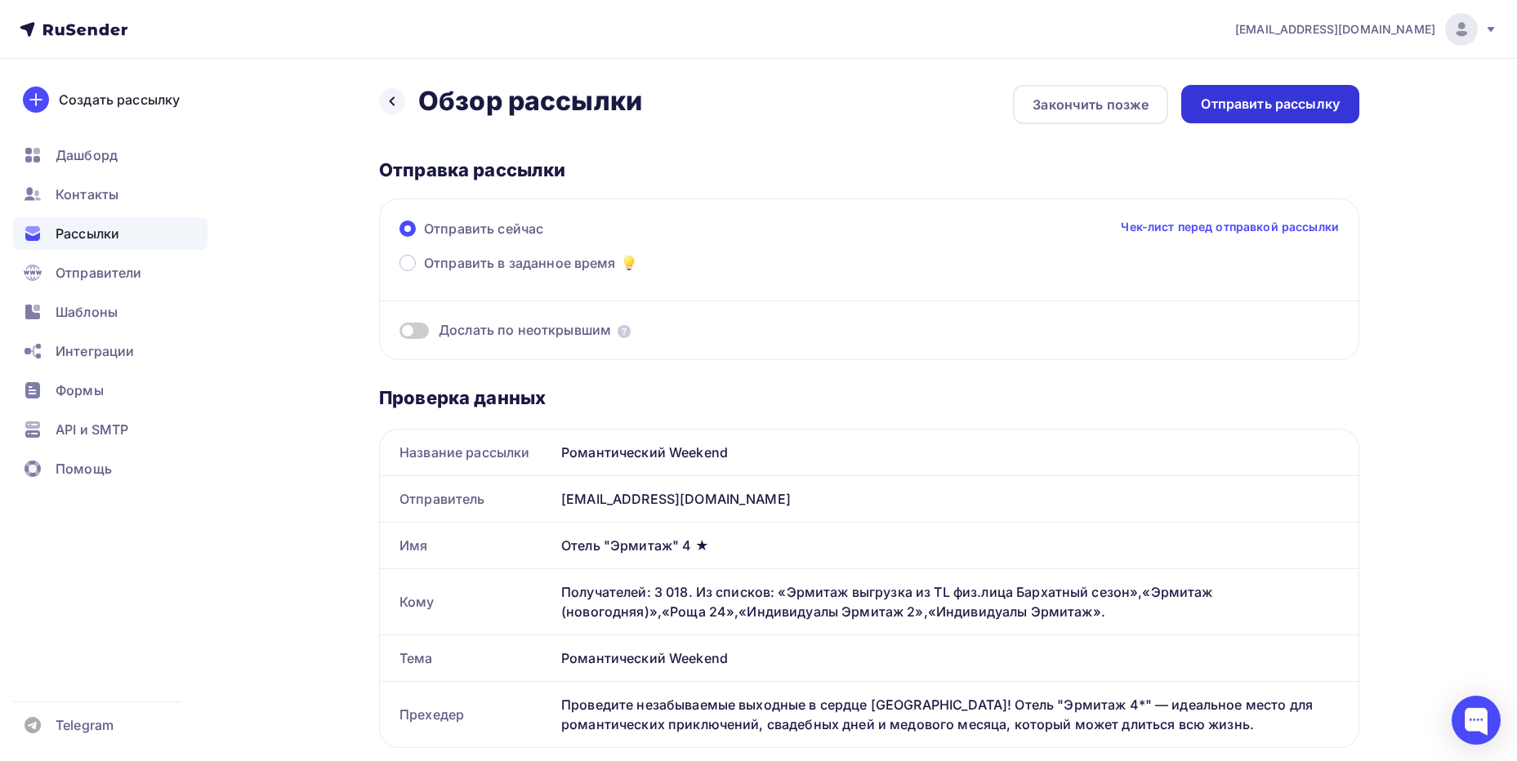
click at [1301, 102] on div "Отправить рассылку" at bounding box center [1270, 104] width 139 height 19
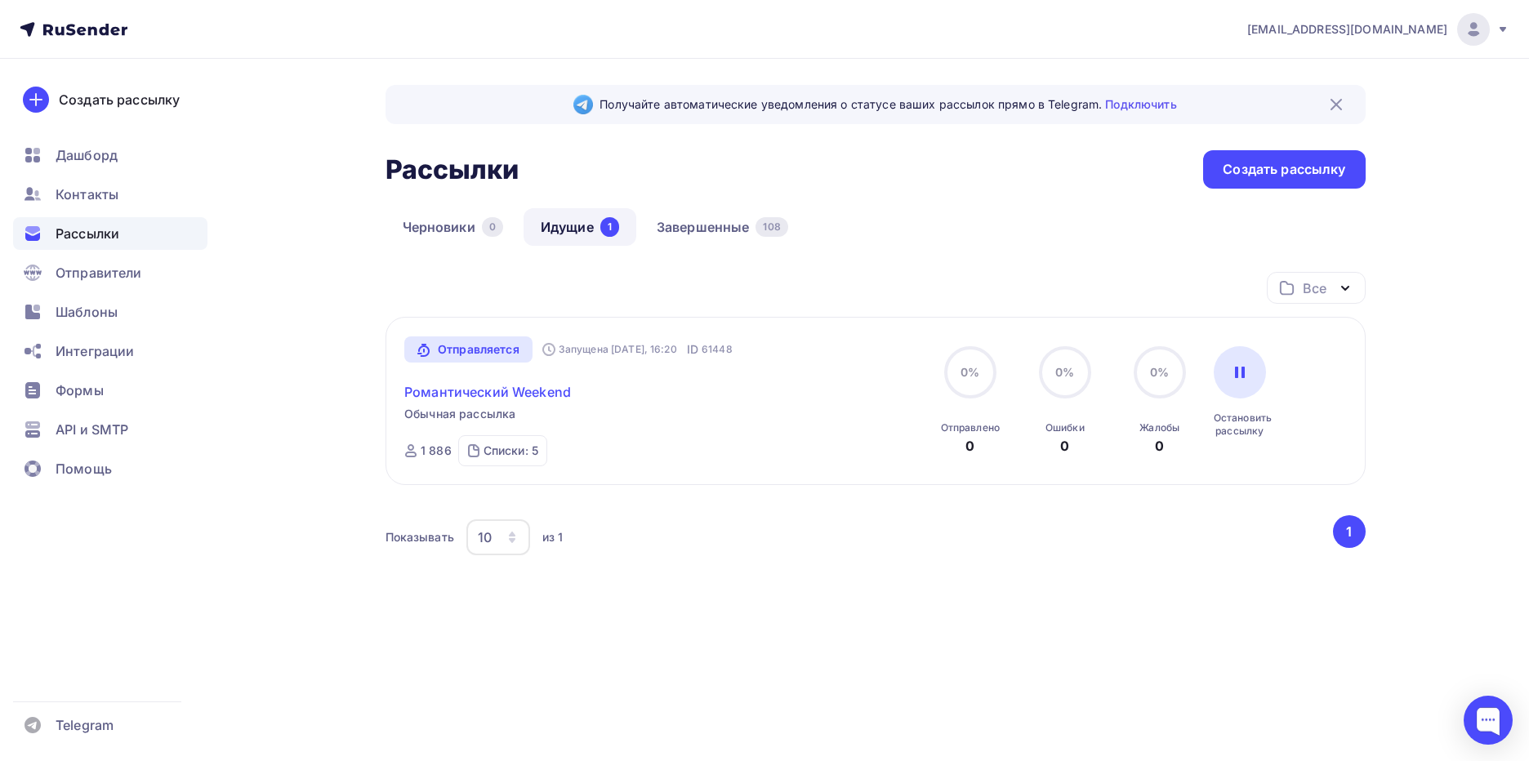
click at [501, 386] on link "Романтический Weekend" at bounding box center [487, 392] width 167 height 20
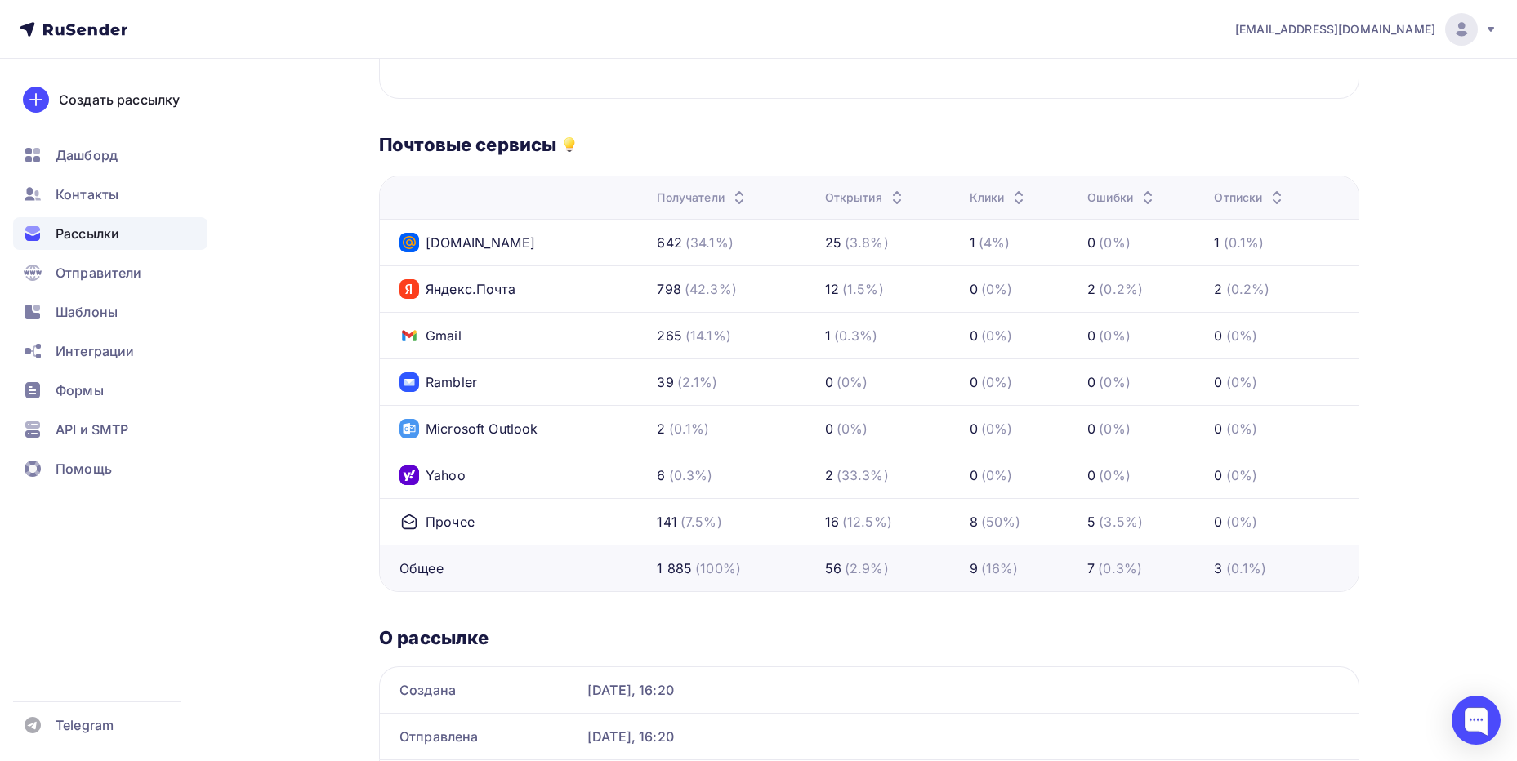
scroll to position [806, 0]
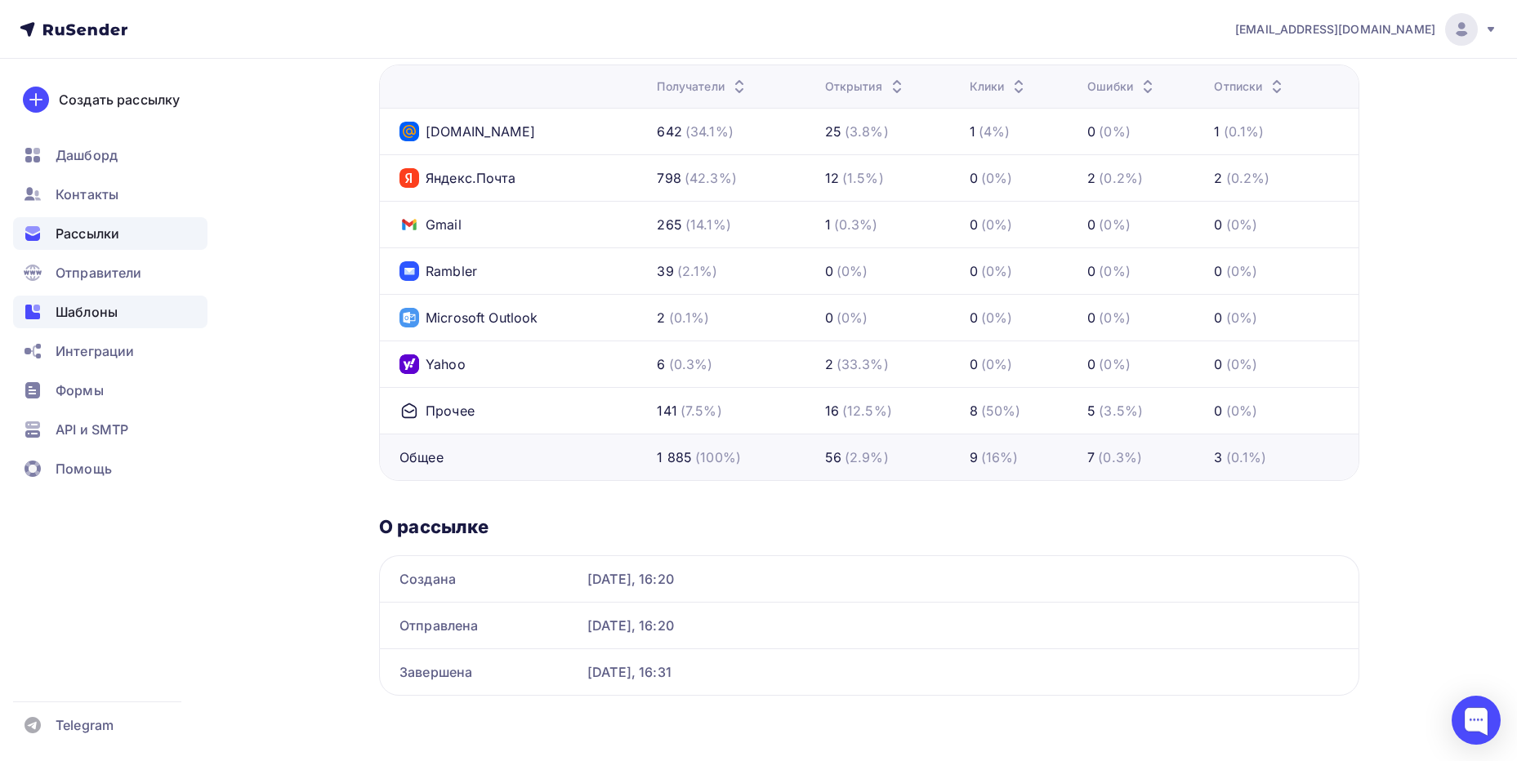
click at [75, 304] on span "Шаблоны" at bounding box center [87, 312] width 62 height 20
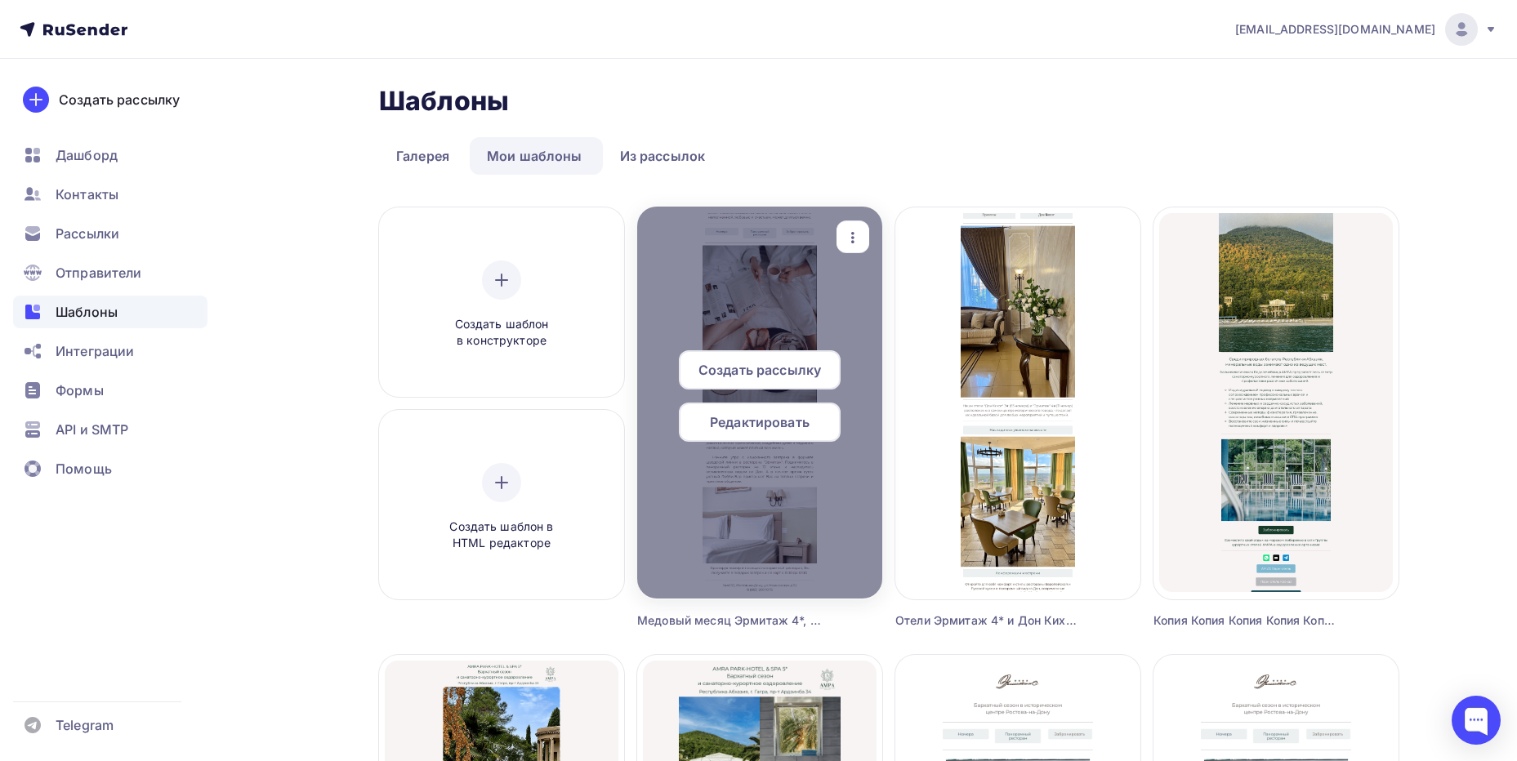
click at [852, 230] on icon "button" at bounding box center [853, 238] width 20 height 20
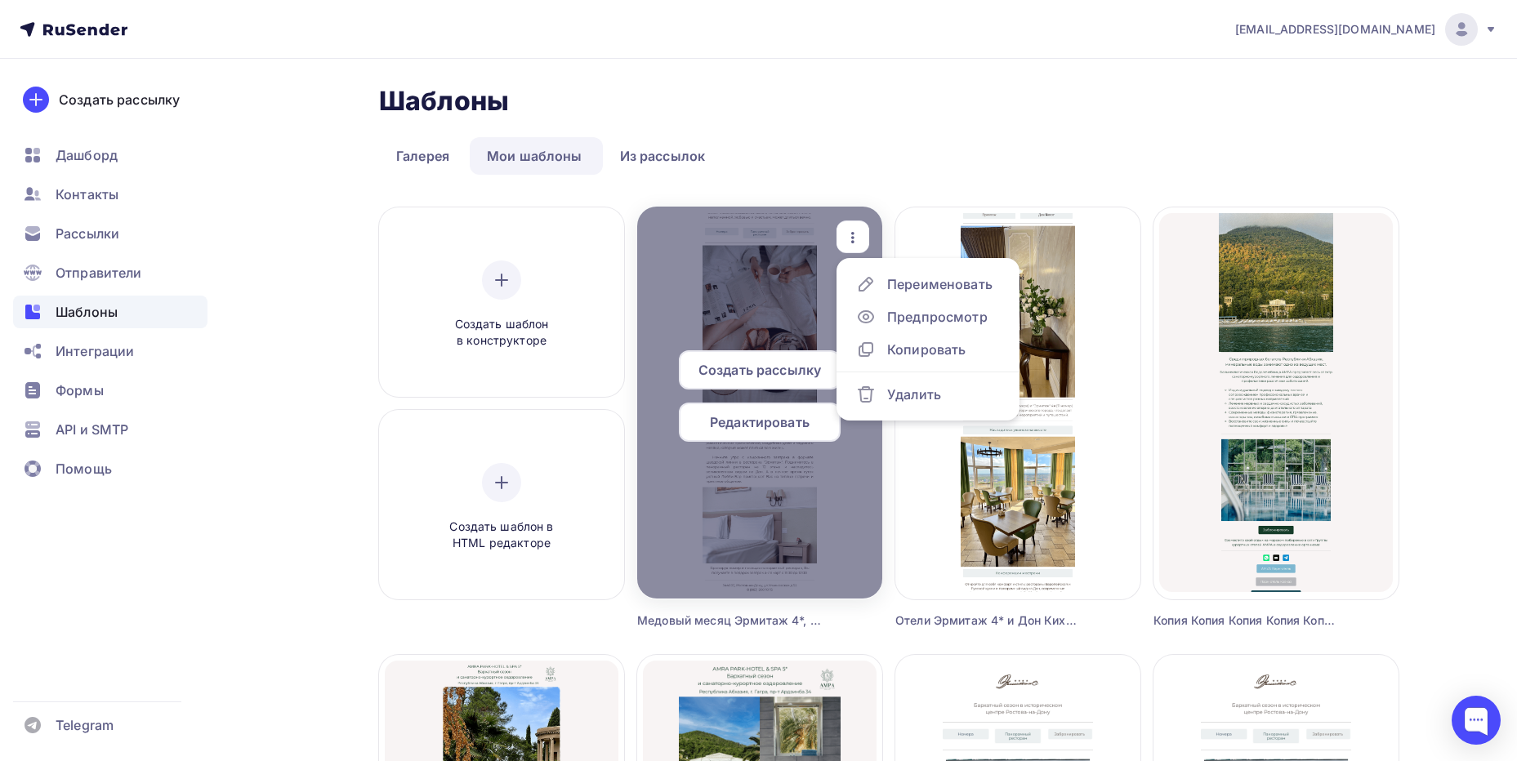
click at [778, 284] on div at bounding box center [759, 403] width 245 height 392
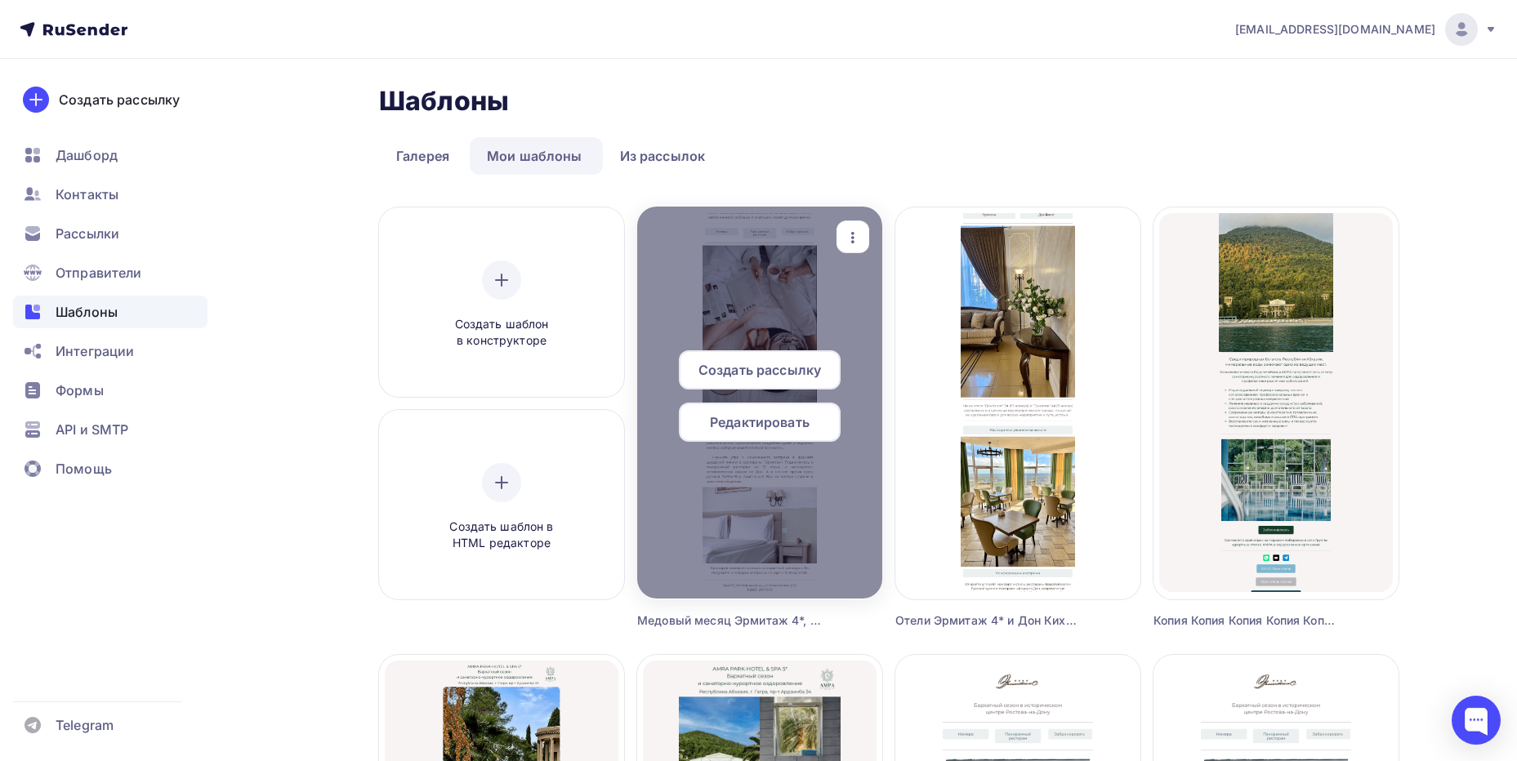
click at [752, 413] on span "Редактировать" at bounding box center [760, 423] width 100 height 20
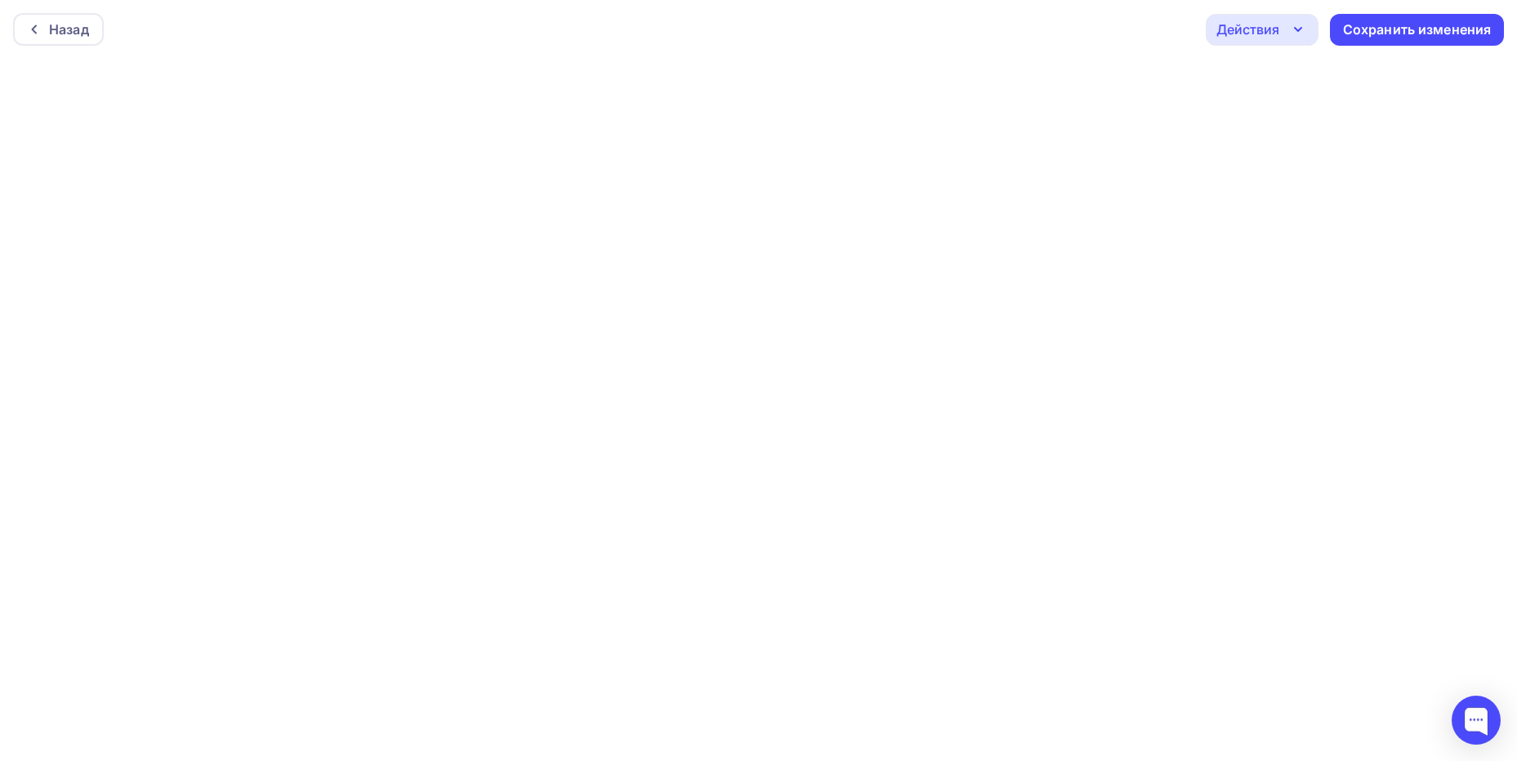
click at [1302, 25] on icon "button" at bounding box center [1298, 30] width 20 height 20
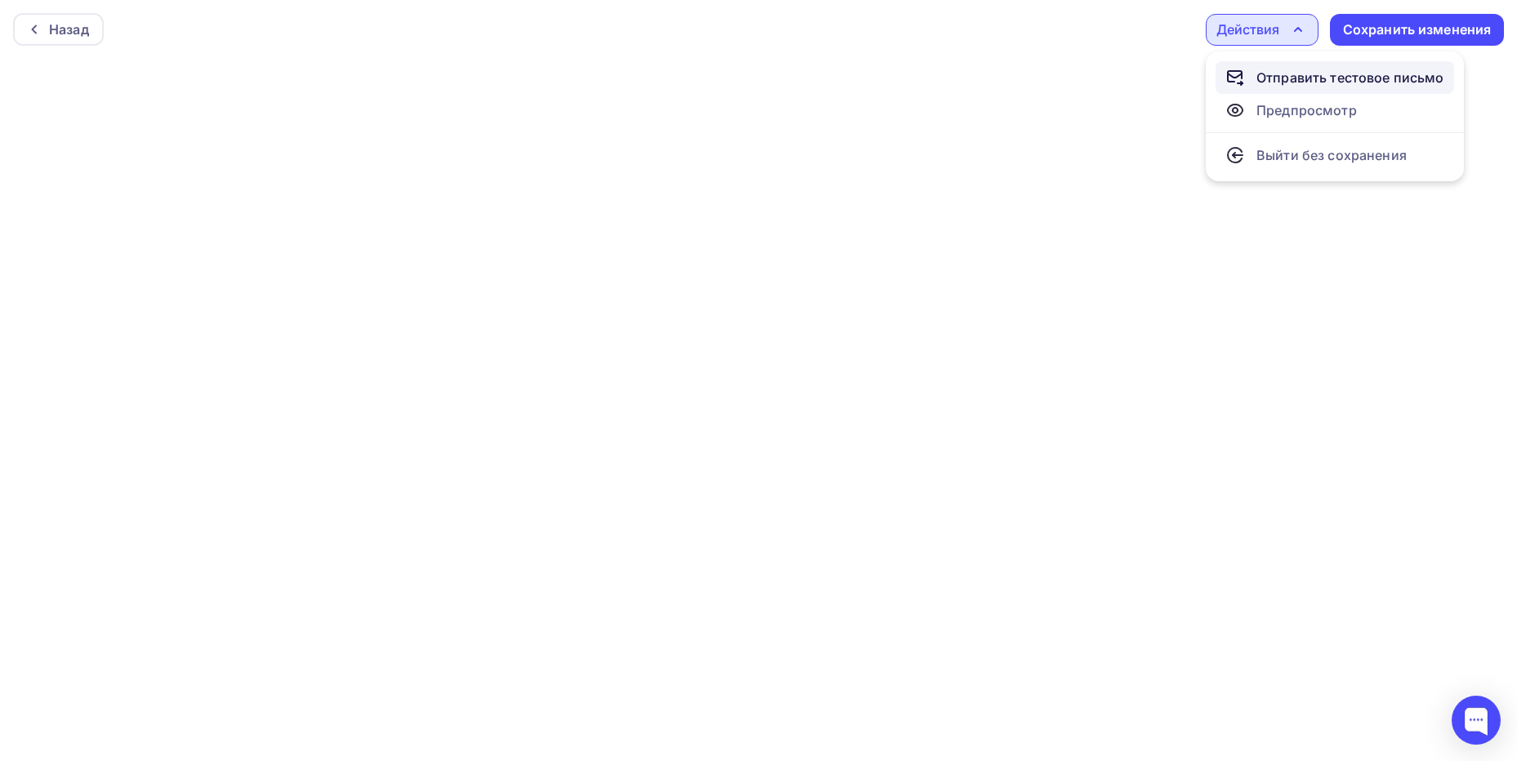
click at [1301, 84] on div "Отправить тестовое письмо" at bounding box center [1350, 78] width 188 height 20
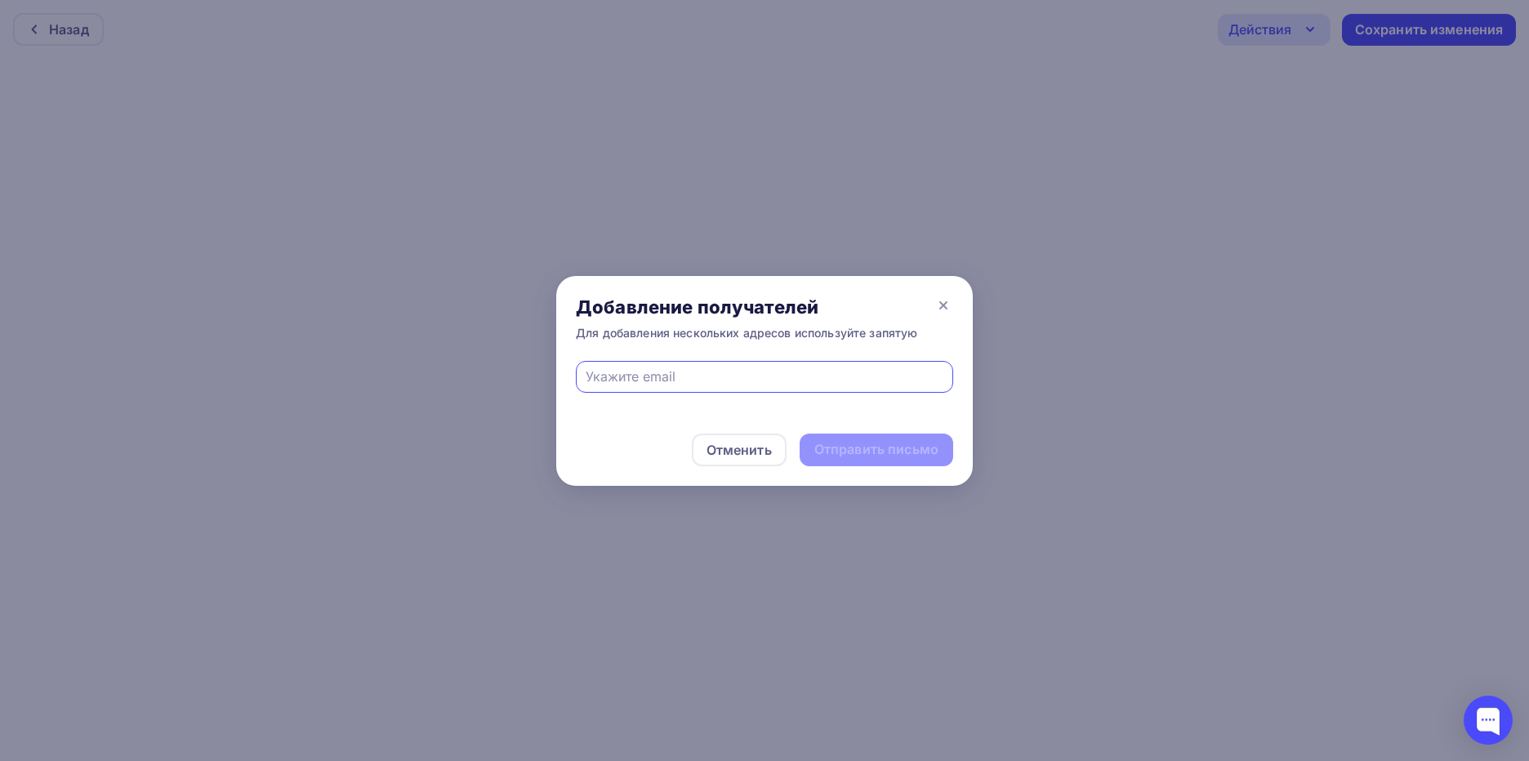
type input "[EMAIL_ADDRESS][DOMAIN_NAME]"
click at [878, 457] on div "Отправить письмо" at bounding box center [876, 449] width 124 height 19
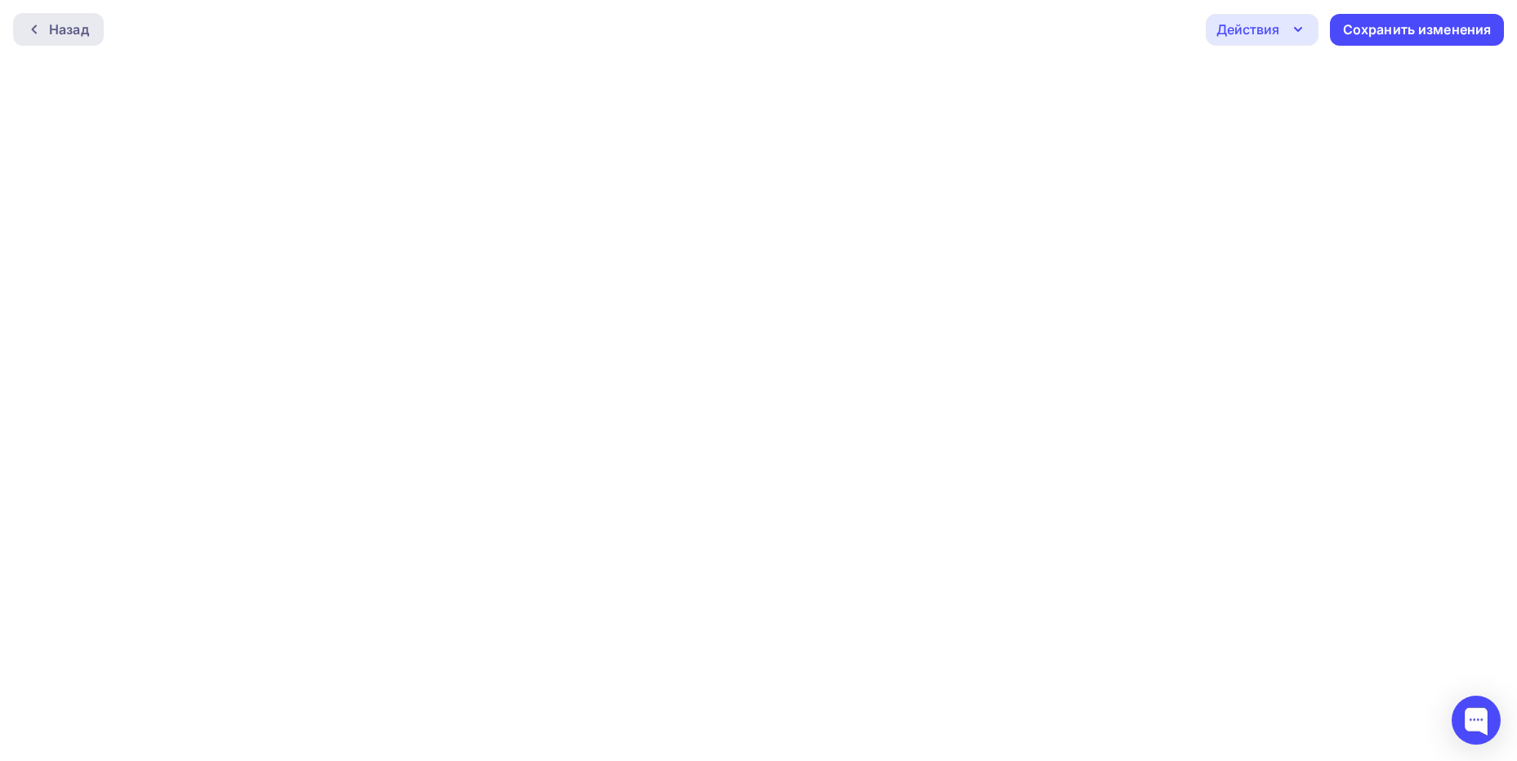
click at [43, 30] on div at bounding box center [38, 29] width 21 height 13
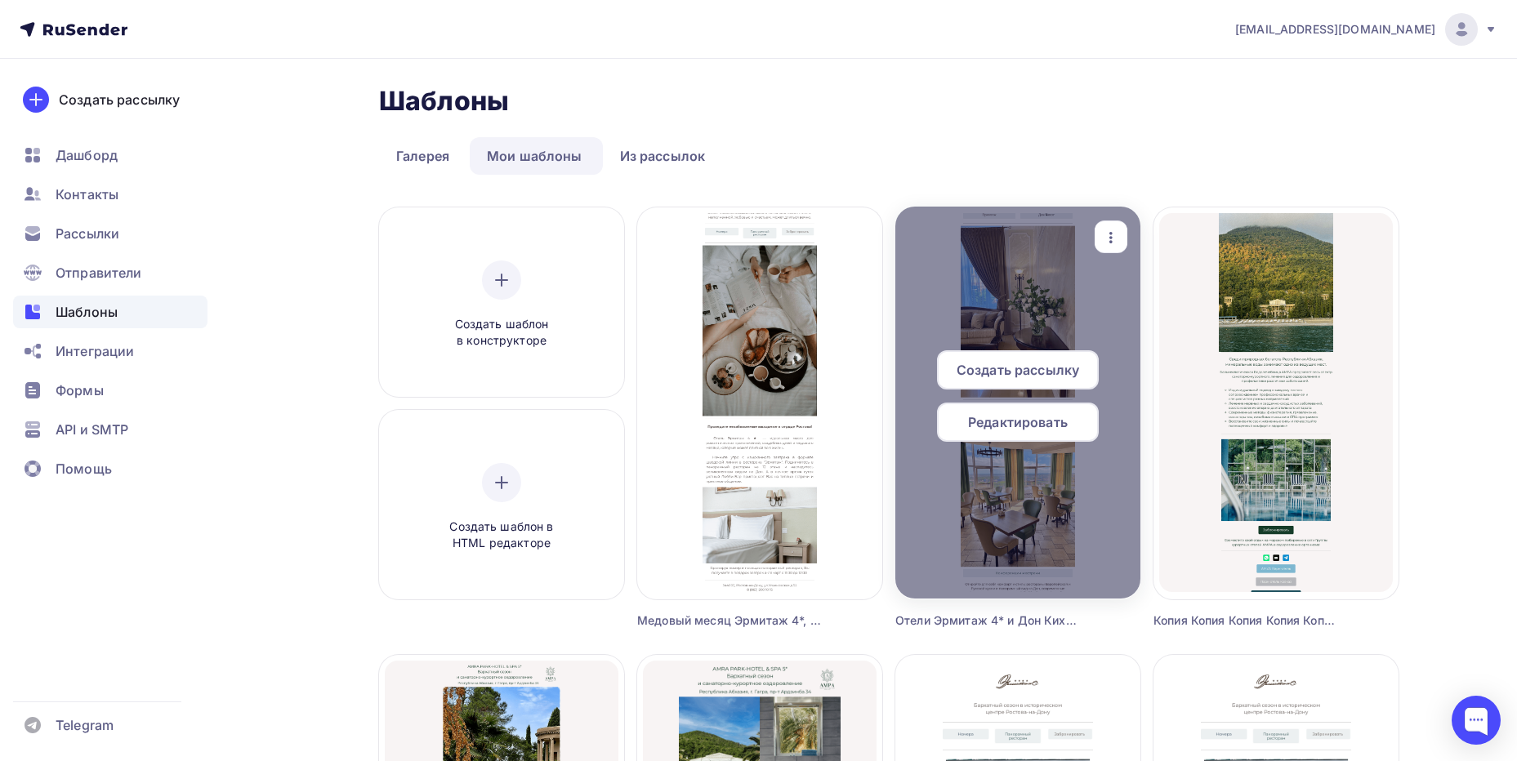
click at [1015, 252] on div at bounding box center [1017, 403] width 245 height 392
click at [989, 285] on div at bounding box center [1017, 403] width 245 height 392
click at [993, 415] on span "Редактировать" at bounding box center [1018, 423] width 100 height 20
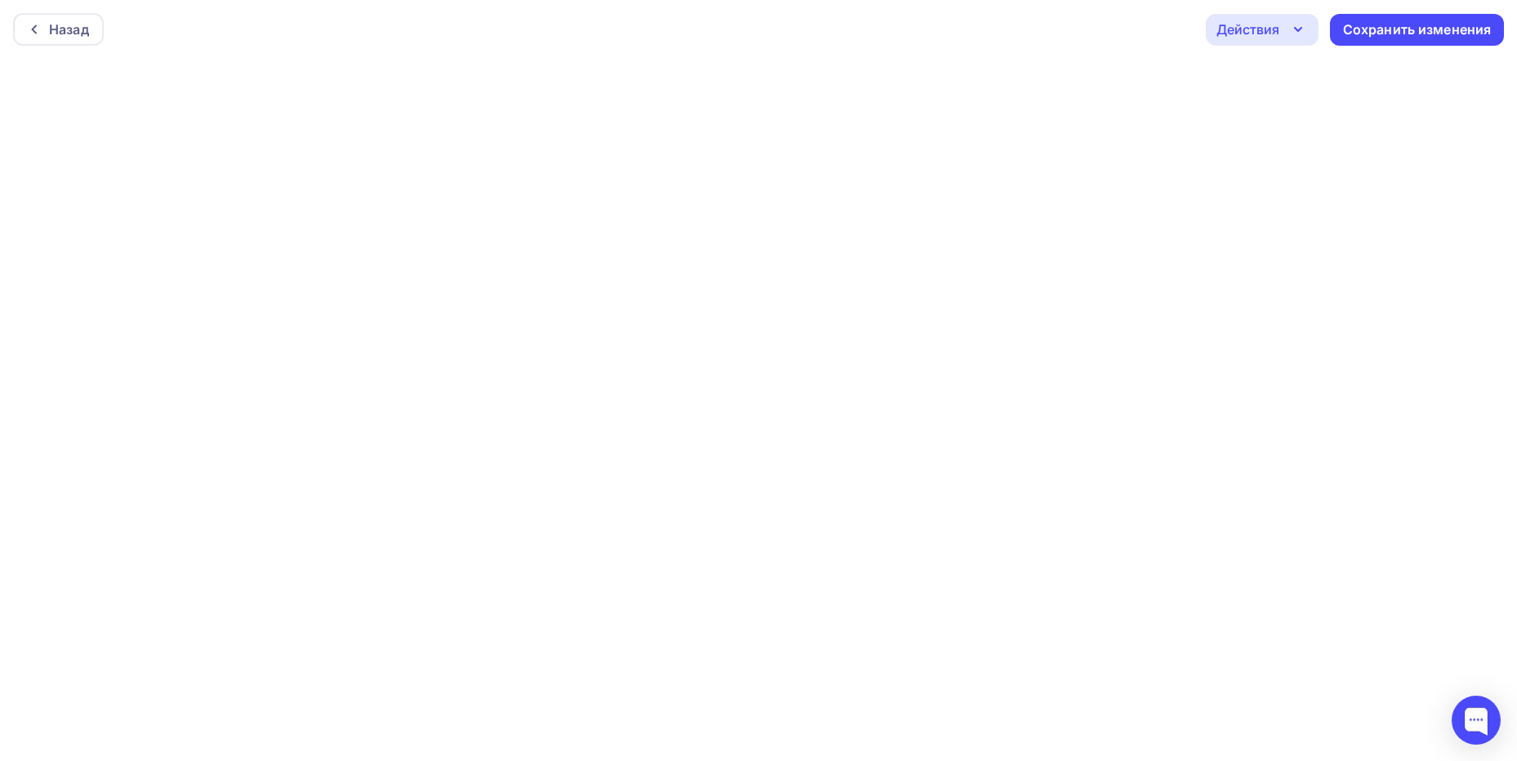
click at [1294, 30] on icon "button" at bounding box center [1298, 30] width 20 height 20
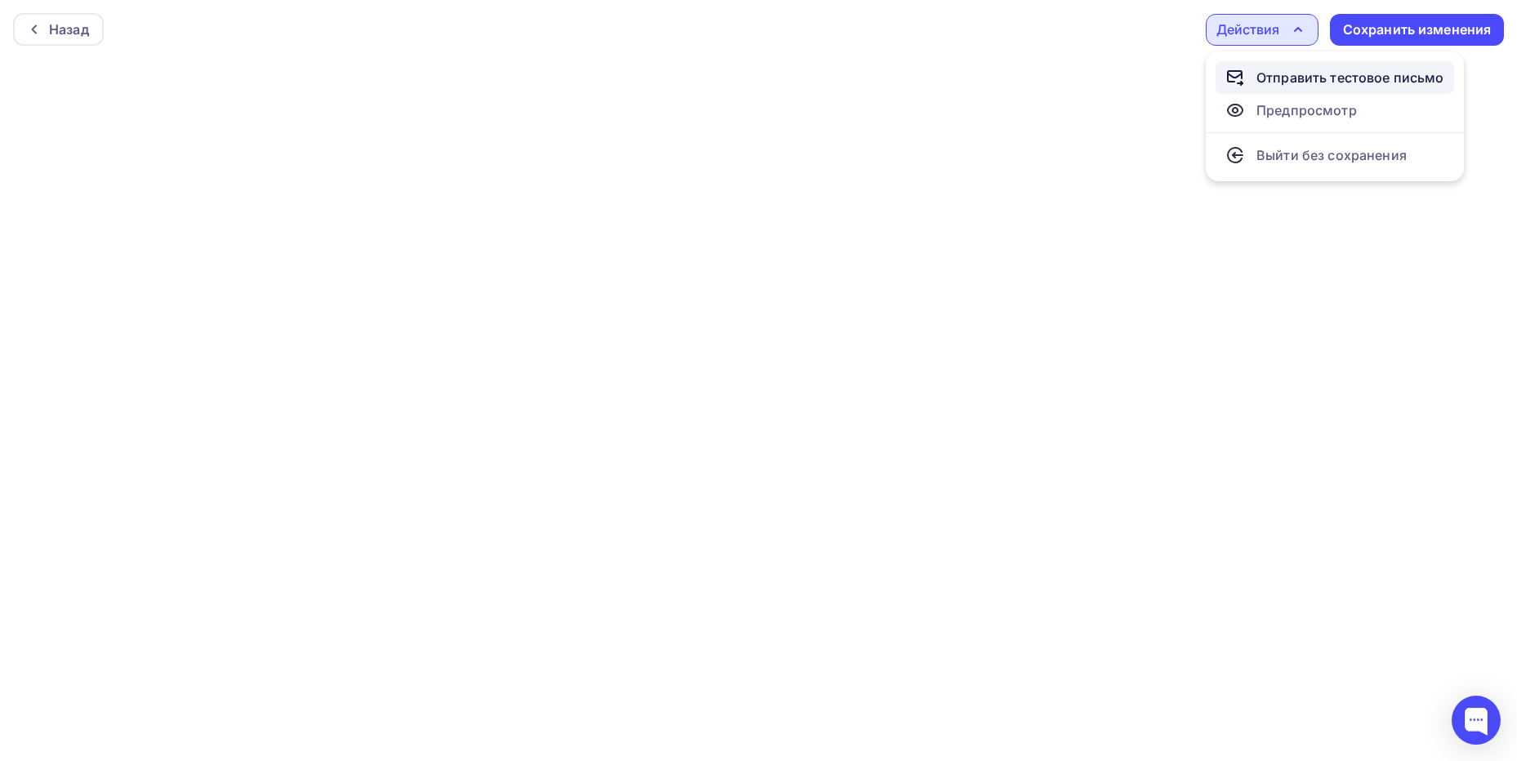
click at [1290, 82] on div "Отправить тестовое письмо" at bounding box center [1350, 78] width 188 height 20
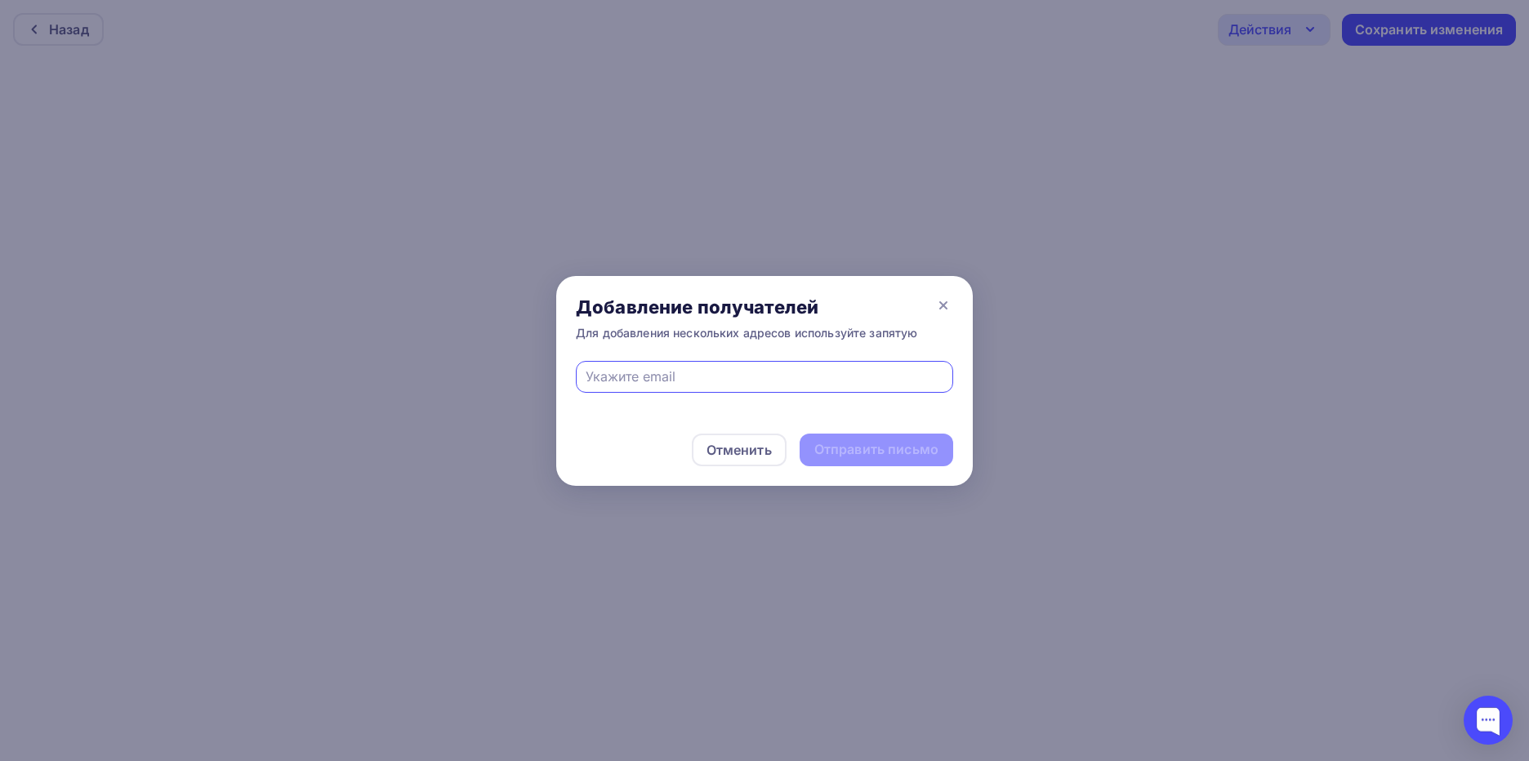
type input "[EMAIL_ADDRESS][DOMAIN_NAME]"
click at [887, 445] on div "Отправить письмо" at bounding box center [876, 449] width 124 height 19
